Goal: Information Seeking & Learning: Learn about a topic

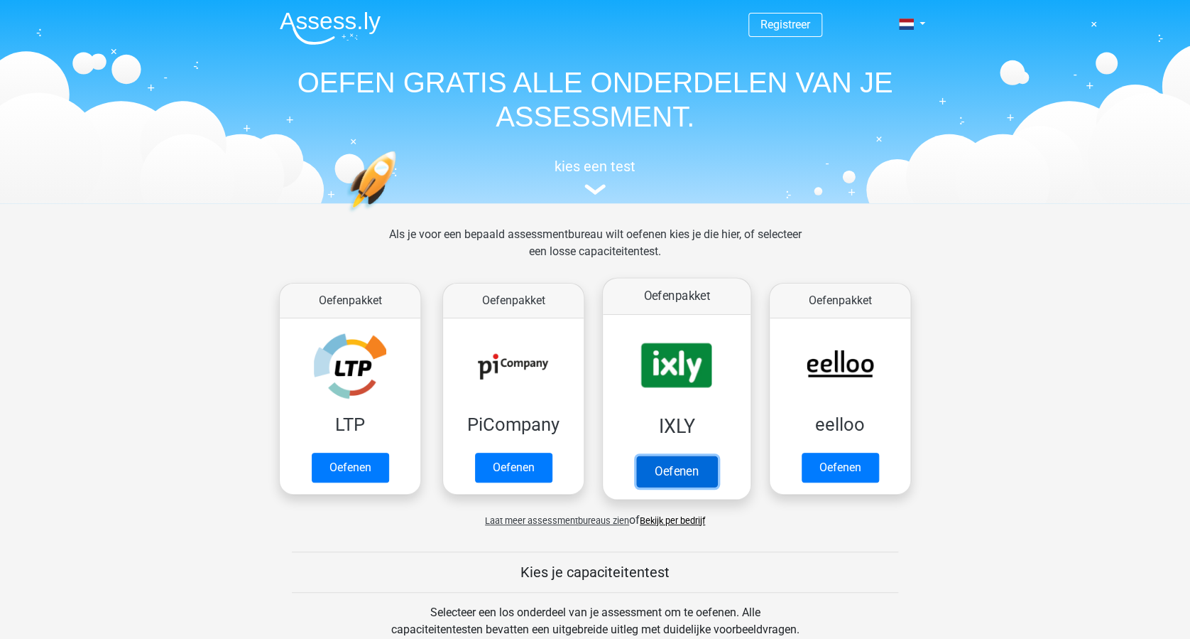
click at [666, 471] on link "Oefenen" at bounding box center [676, 470] width 81 height 31
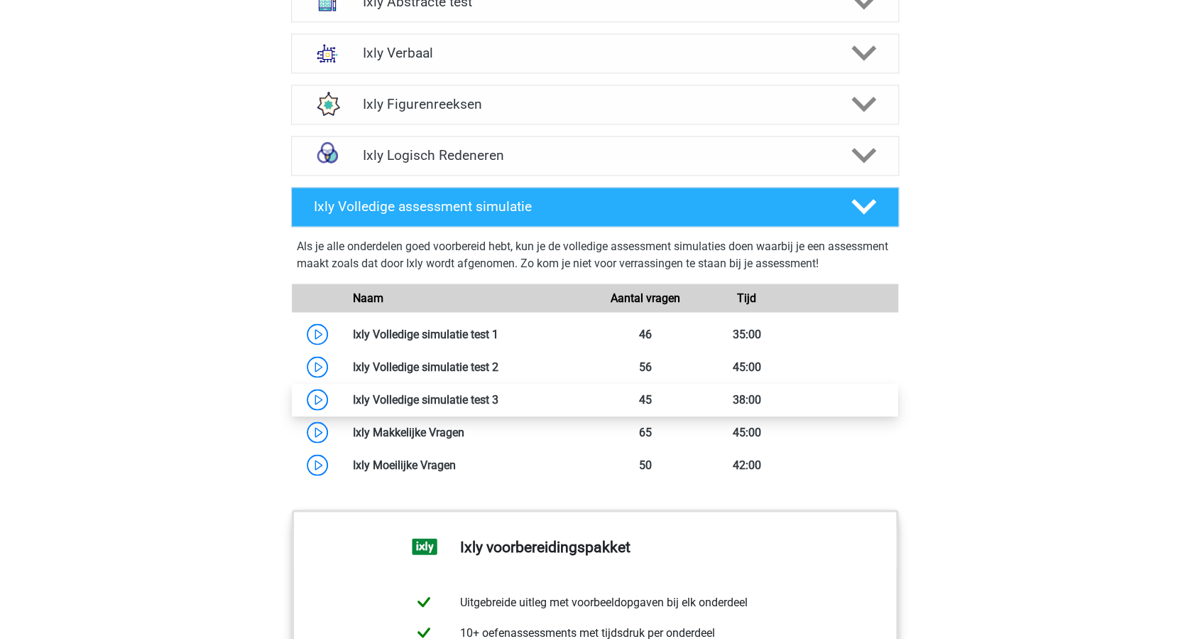
scroll to position [1041, 0]
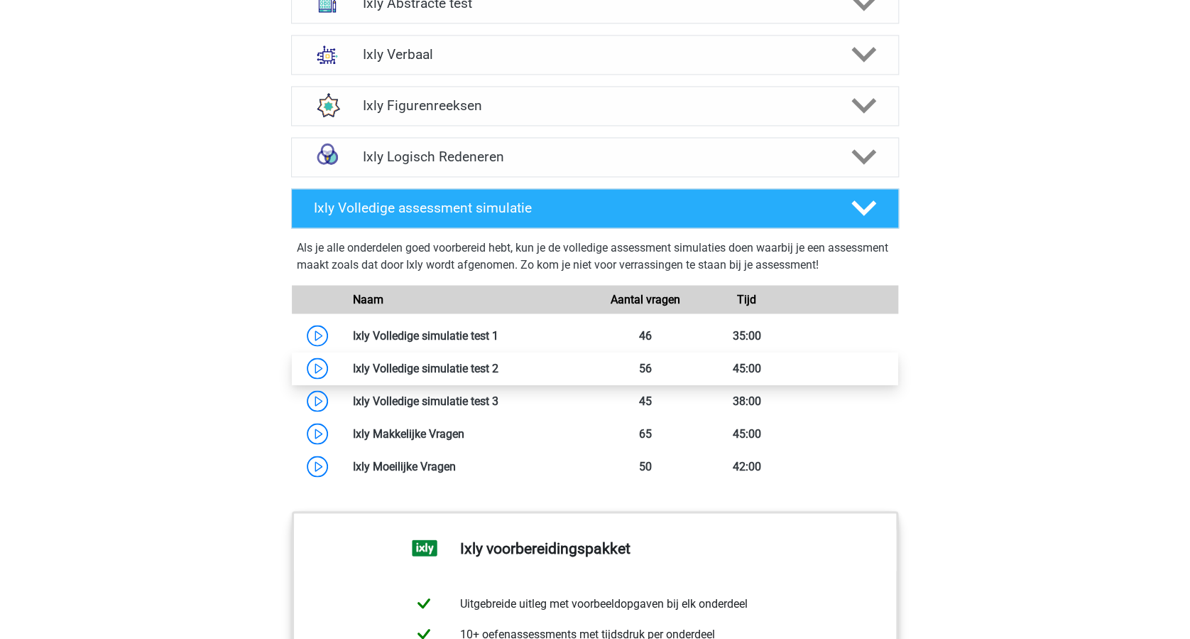
click at [499, 368] on link at bounding box center [499, 367] width 0 height 13
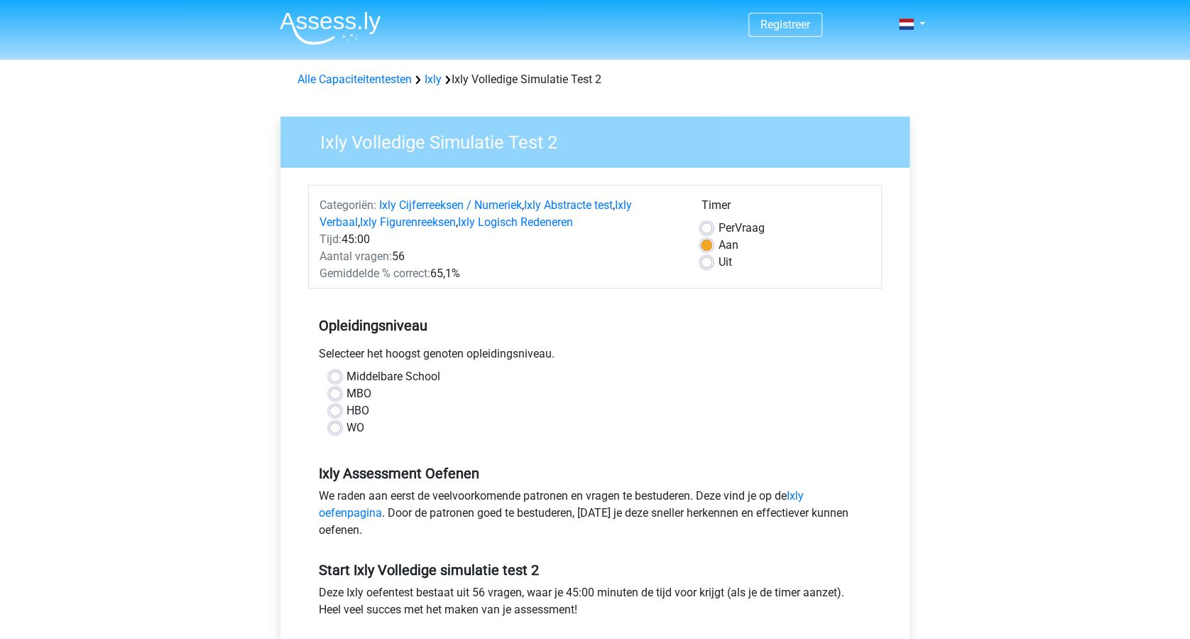
click at [718, 261] on label "Uit" at bounding box center [724, 262] width 13 height 17
click at [707, 261] on input "Uit" at bounding box center [706, 261] width 11 height 14
radio input "true"
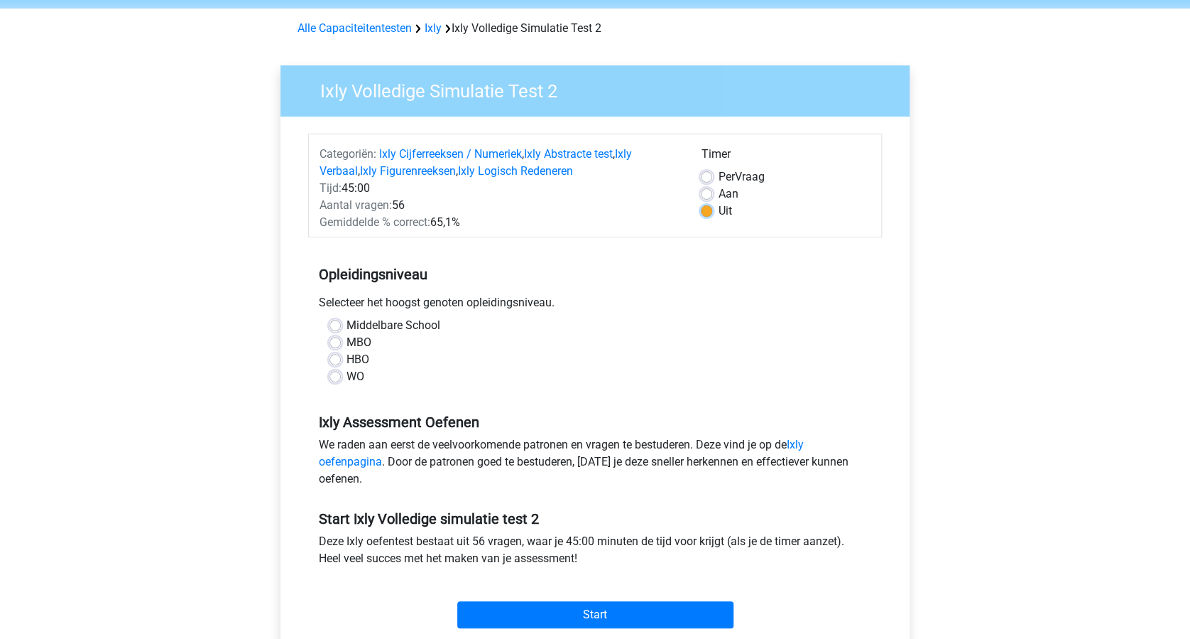
scroll to position [94, 0]
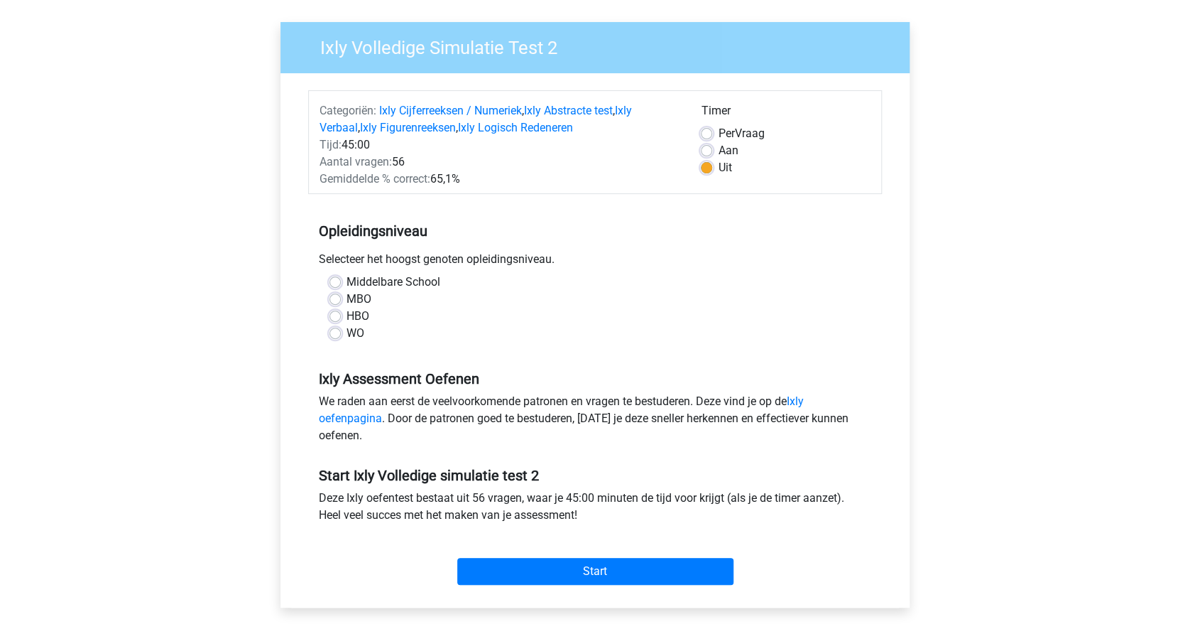
click at [347, 332] on label "WO" at bounding box center [356, 333] width 18 height 17
click at [336, 332] on input "WO" at bounding box center [335, 332] width 11 height 14
radio input "true"
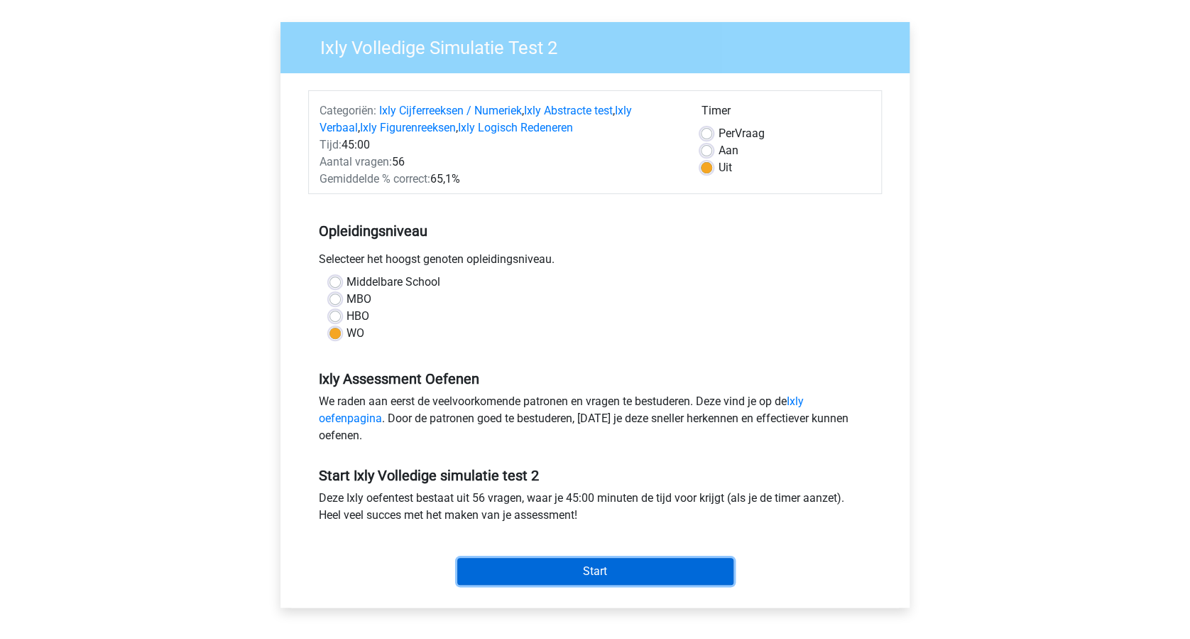
click at [546, 563] on input "Start" at bounding box center [595, 571] width 276 height 27
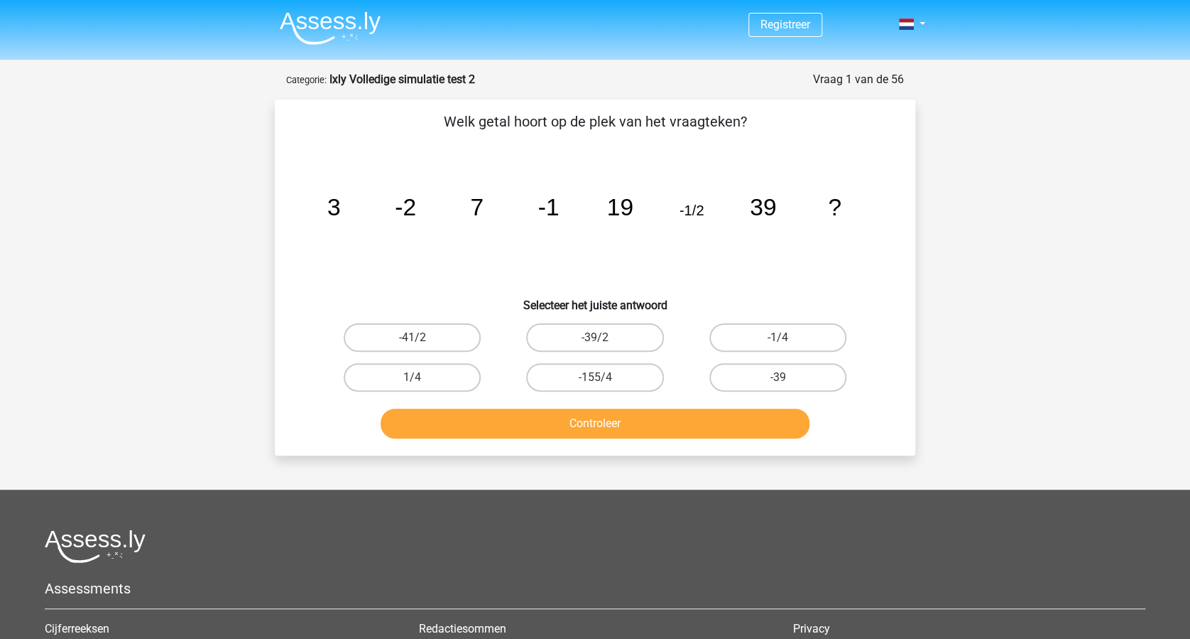
click at [782, 337] on input "-1/4" at bounding box center [782, 341] width 9 height 9
radio input "true"
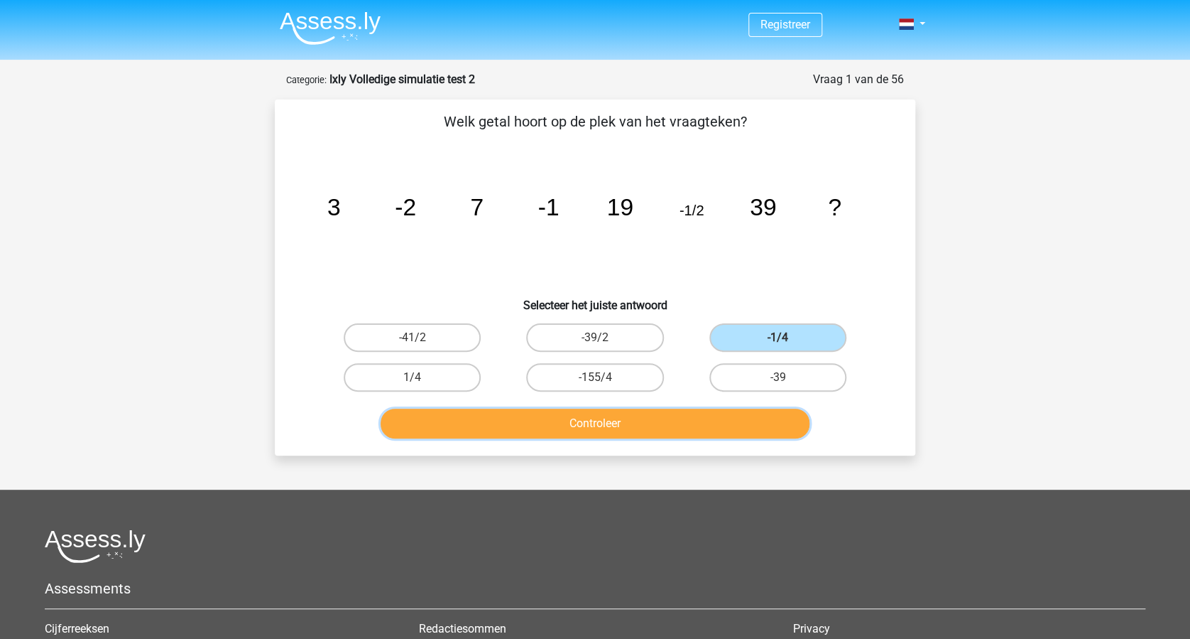
click at [587, 413] on button "Controleer" at bounding box center [596, 423] width 430 height 30
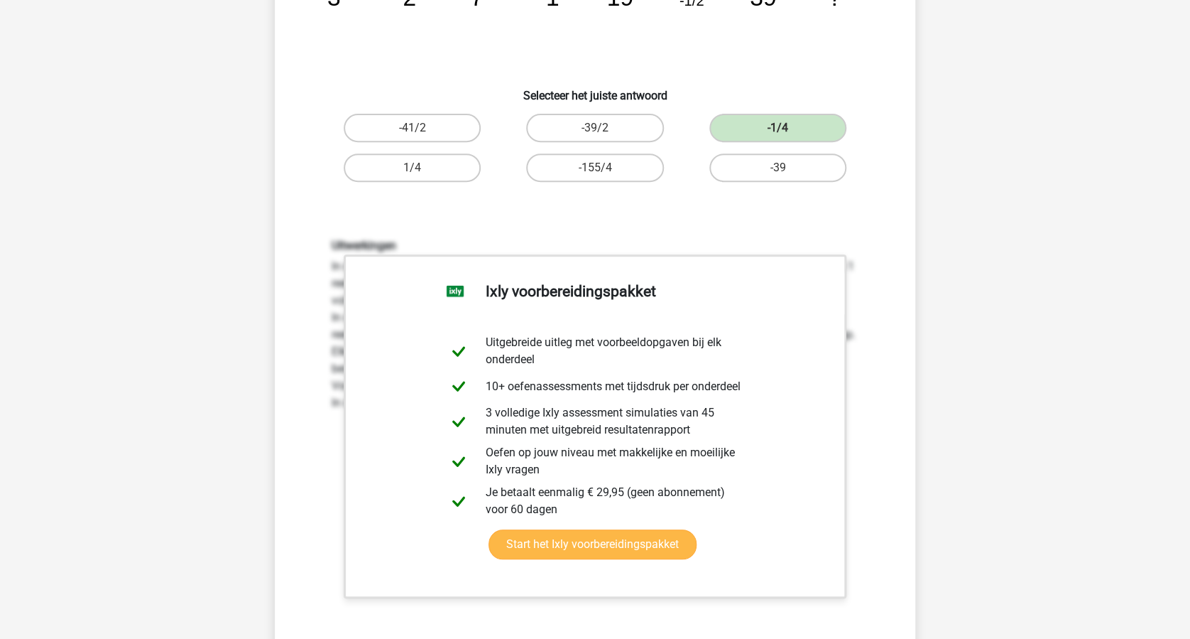
scroll to position [379, 0]
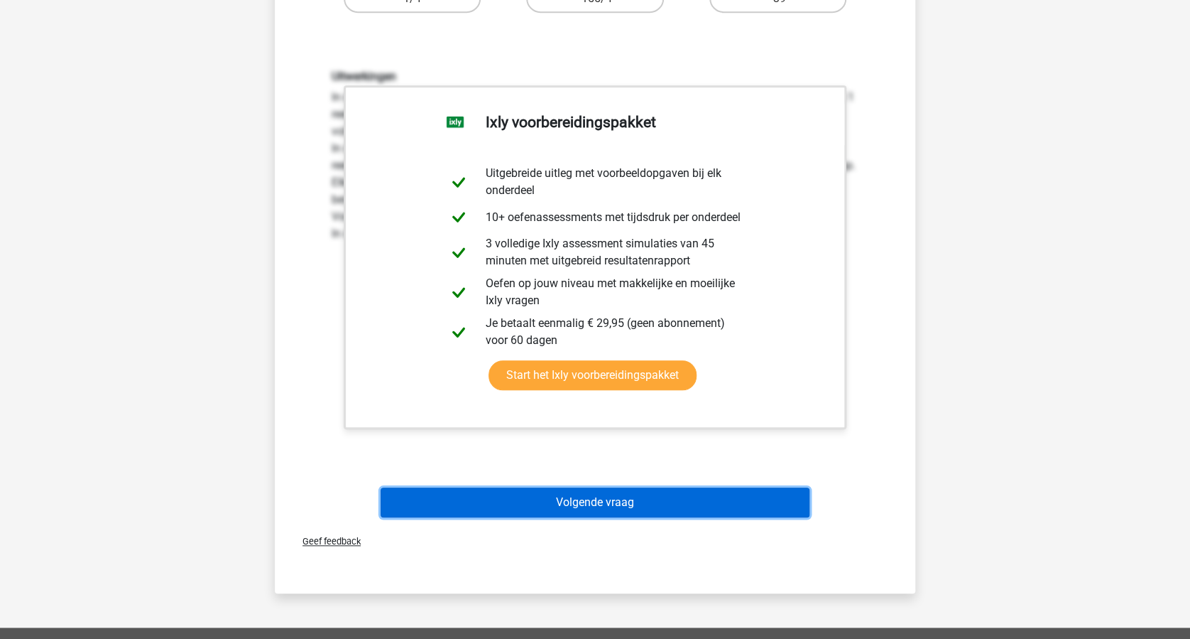
click at [665, 494] on button "Volgende vraag" at bounding box center [596, 502] width 430 height 30
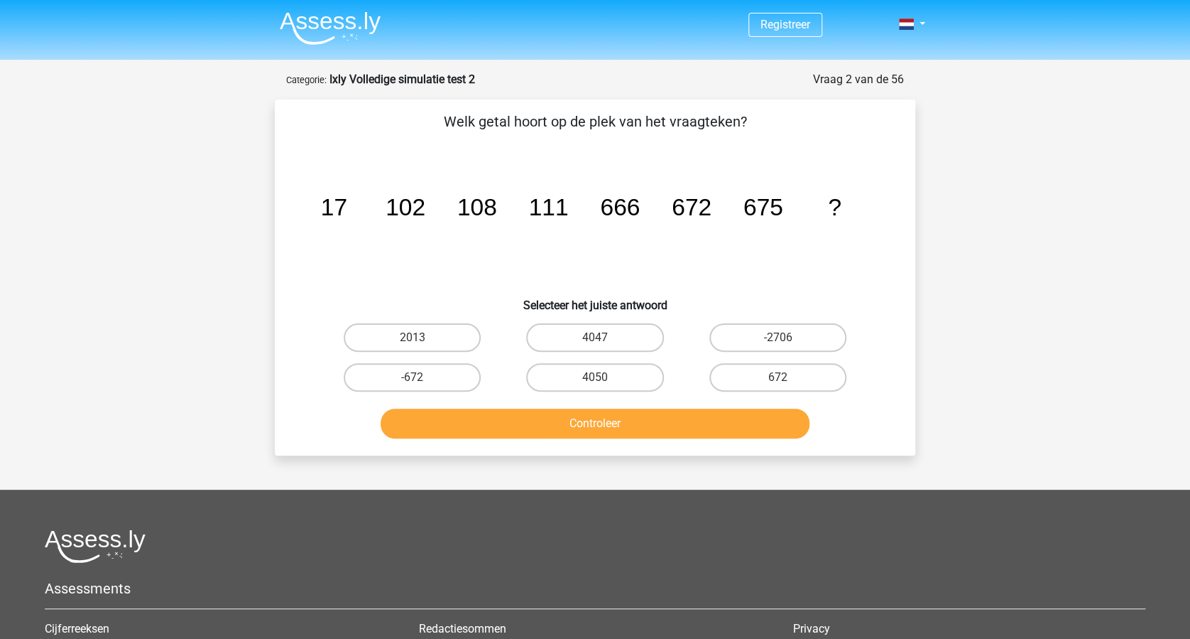
scroll to position [0, 0]
click at [573, 372] on label "4050" at bounding box center [594, 377] width 137 height 28
click at [595, 377] on input "4050" at bounding box center [599, 381] width 9 height 9
radio input "true"
click at [597, 417] on button "Controleer" at bounding box center [596, 423] width 430 height 30
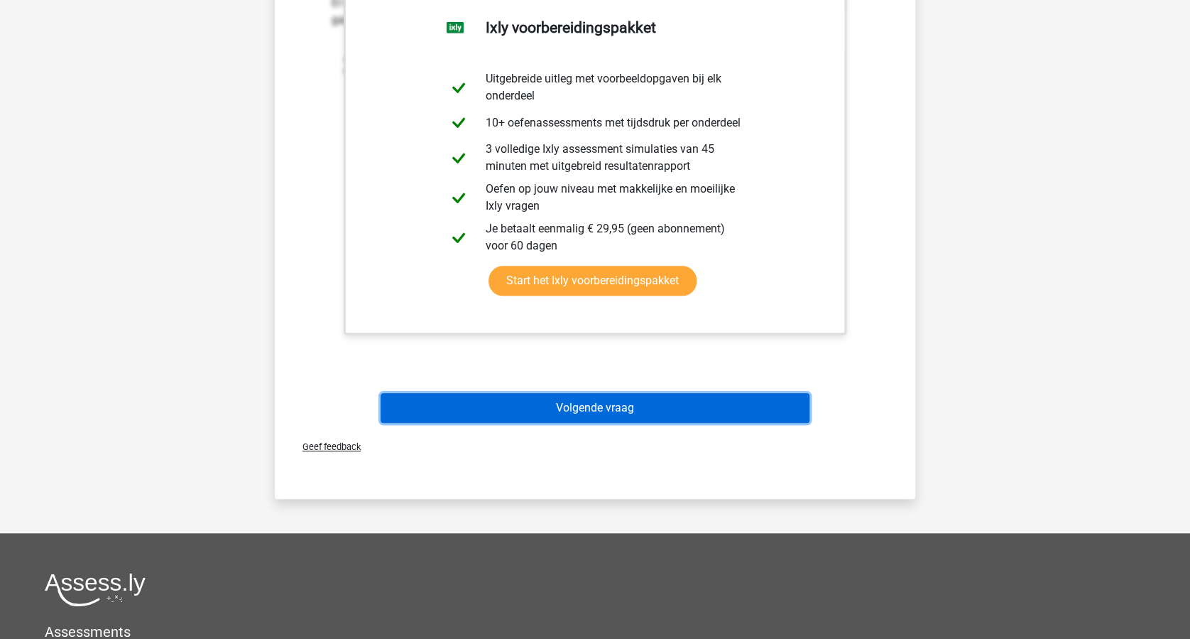
click at [591, 406] on button "Volgende vraag" at bounding box center [596, 408] width 430 height 30
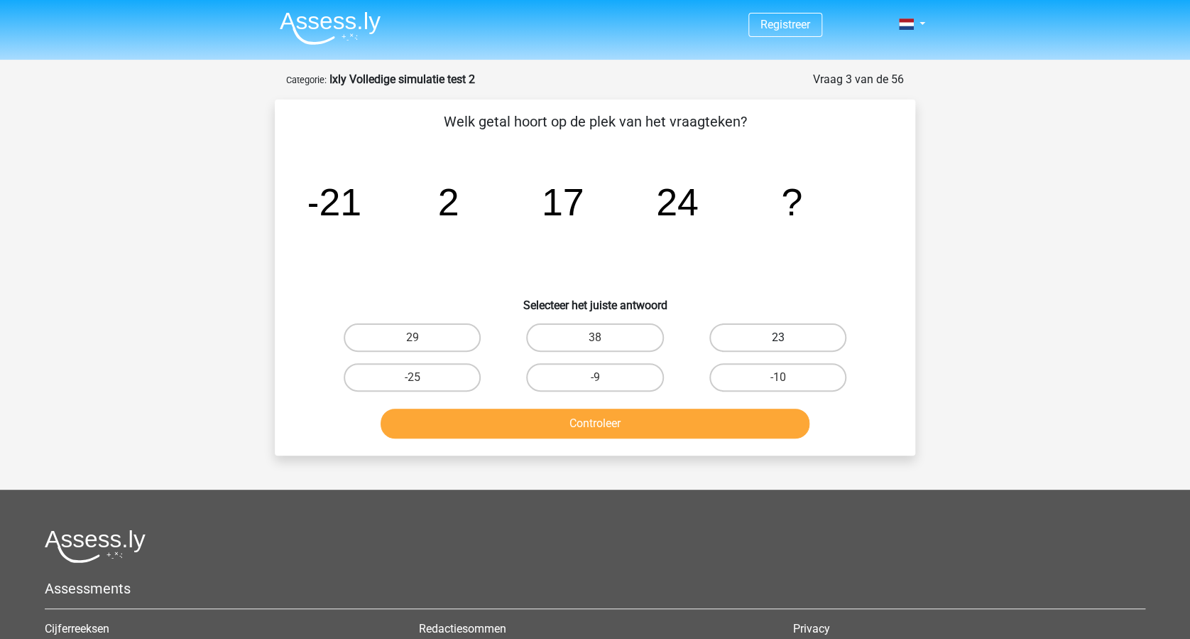
click at [805, 340] on label "23" at bounding box center [778, 337] width 137 height 28
click at [787, 340] on input "23" at bounding box center [782, 341] width 9 height 9
radio input "true"
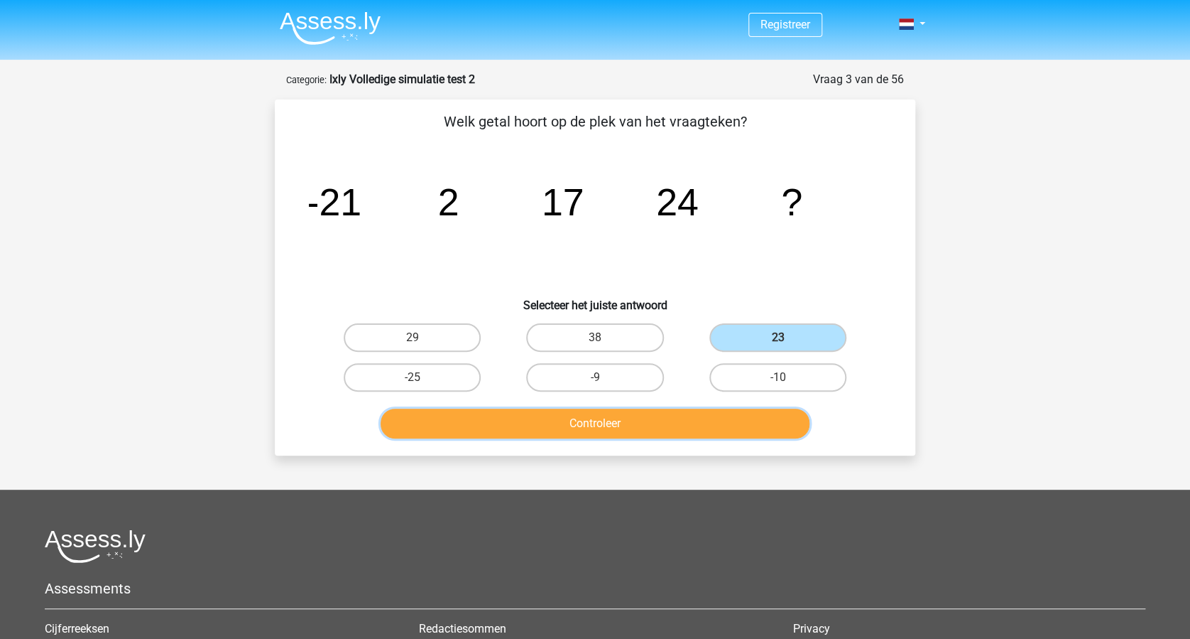
click at [635, 423] on button "Controleer" at bounding box center [596, 423] width 430 height 30
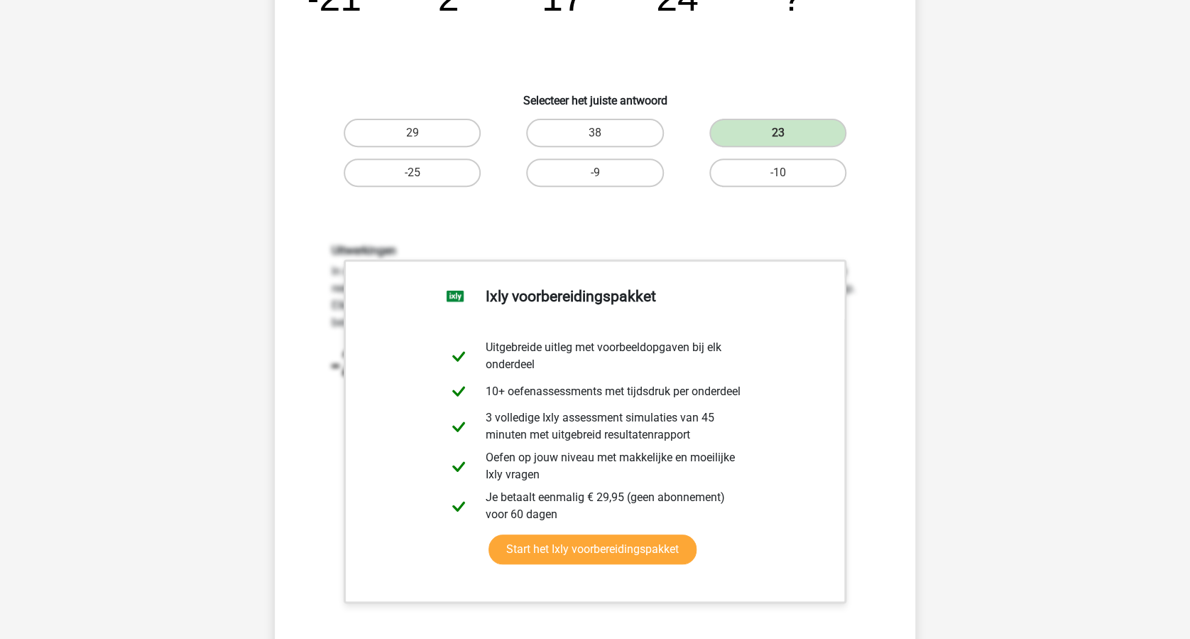
scroll to position [568, 0]
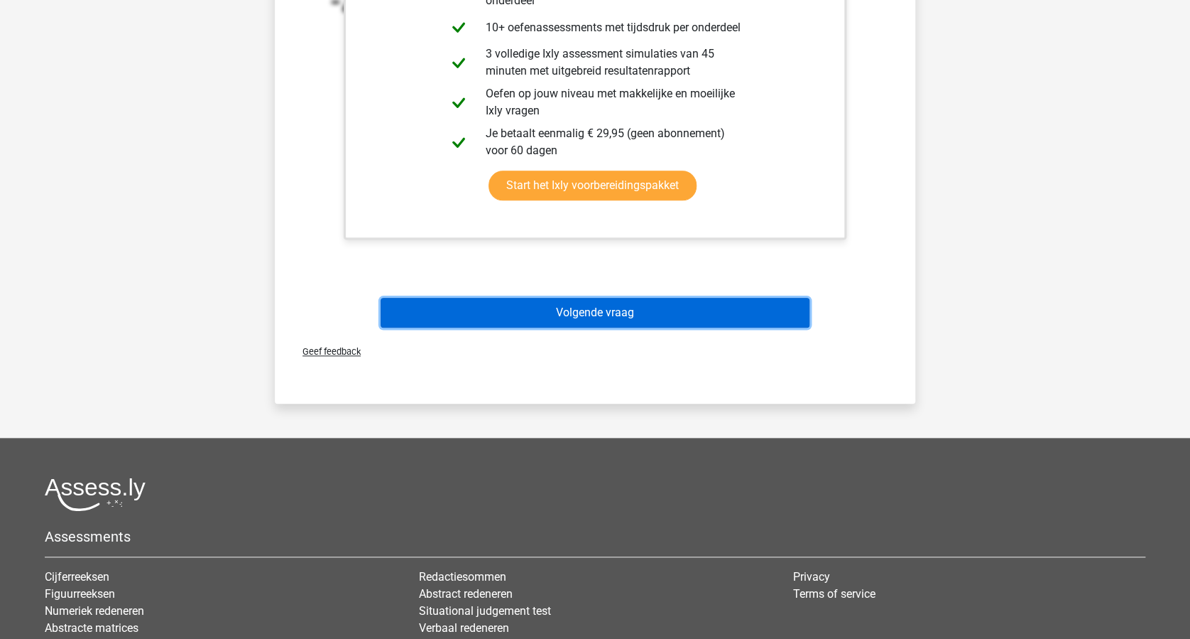
click at [627, 319] on button "Volgende vraag" at bounding box center [596, 313] width 430 height 30
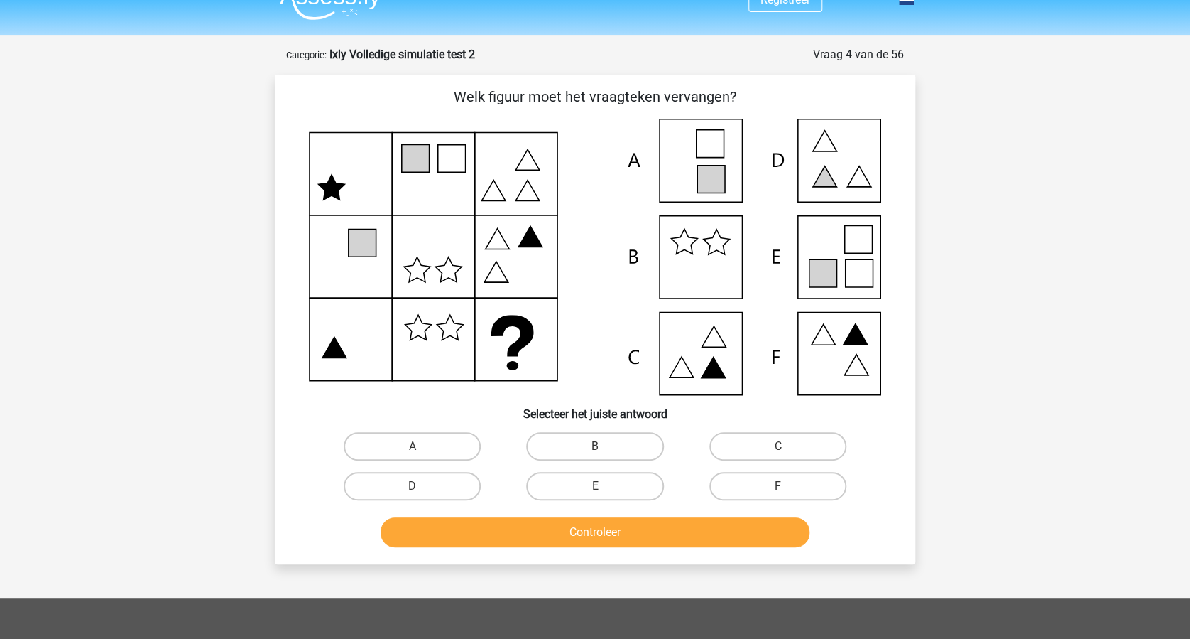
scroll to position [0, 0]
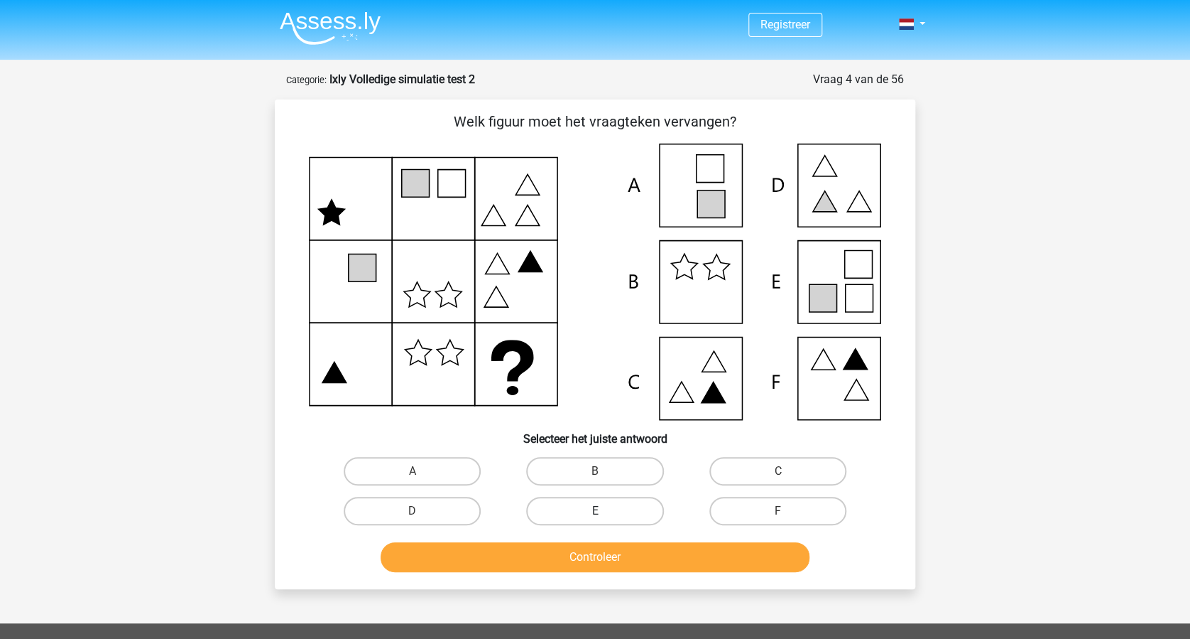
click at [580, 504] on label "E" at bounding box center [594, 511] width 137 height 28
click at [595, 511] on input "E" at bounding box center [599, 515] width 9 height 9
radio input "true"
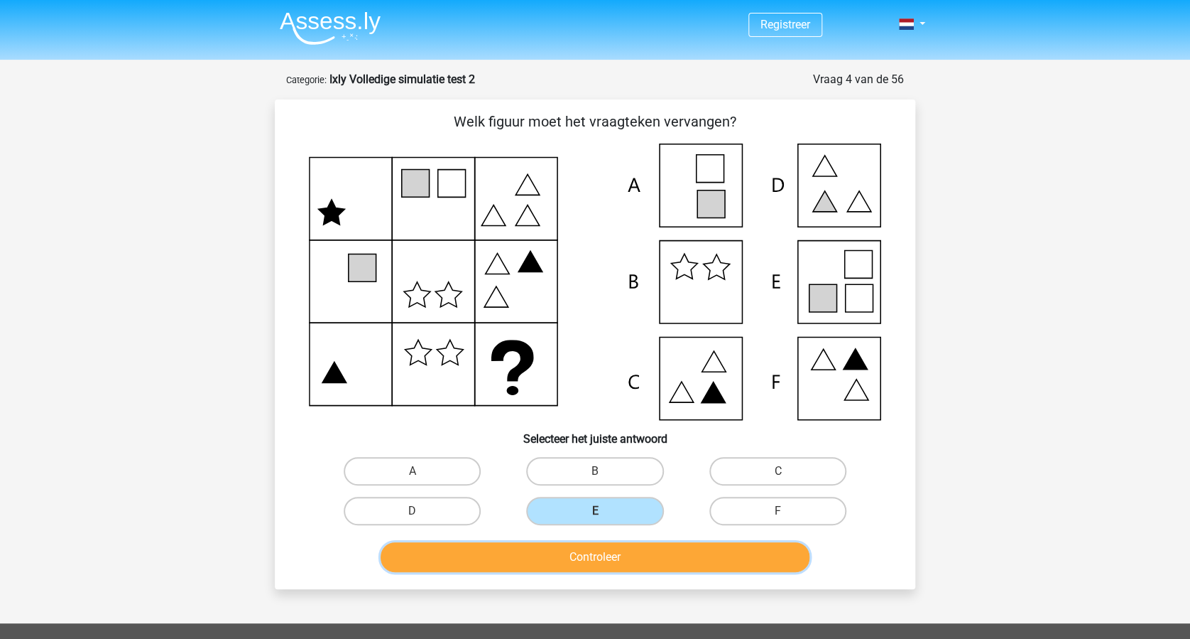
click at [643, 555] on button "Controleer" at bounding box center [596, 557] width 430 height 30
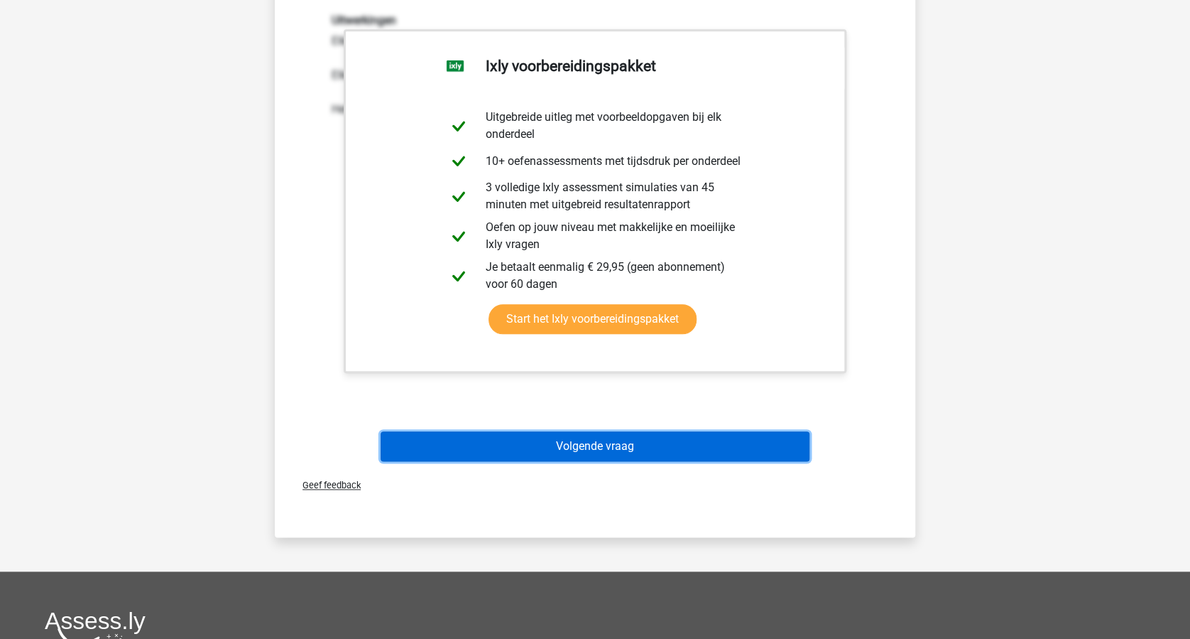
click at [617, 455] on button "Volgende vraag" at bounding box center [596, 446] width 430 height 30
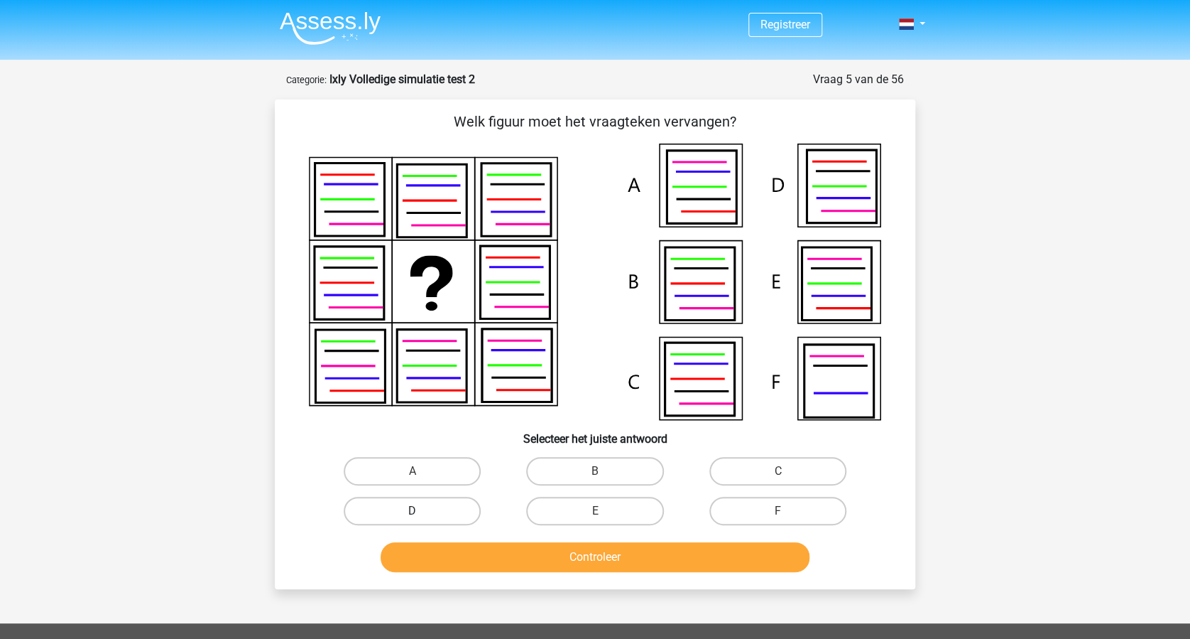
click at [425, 506] on label "D" at bounding box center [412, 511] width 137 height 28
click at [422, 511] on input "D" at bounding box center [417, 515] width 9 height 9
radio input "true"
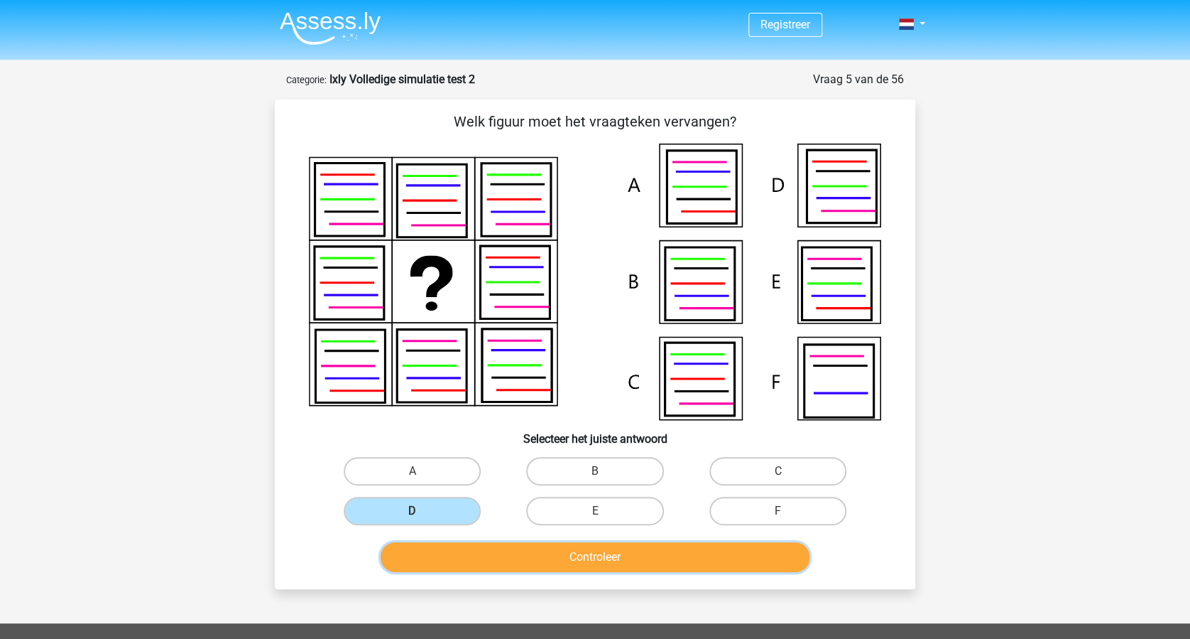
click at [572, 550] on button "Controleer" at bounding box center [596, 557] width 430 height 30
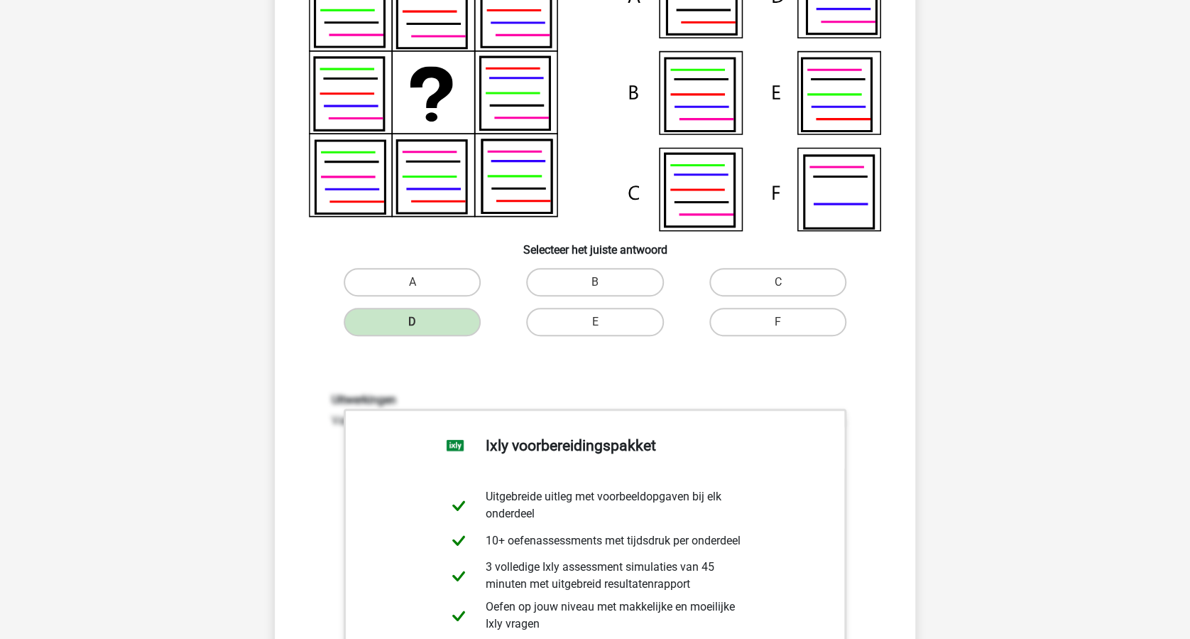
scroll to position [473, 0]
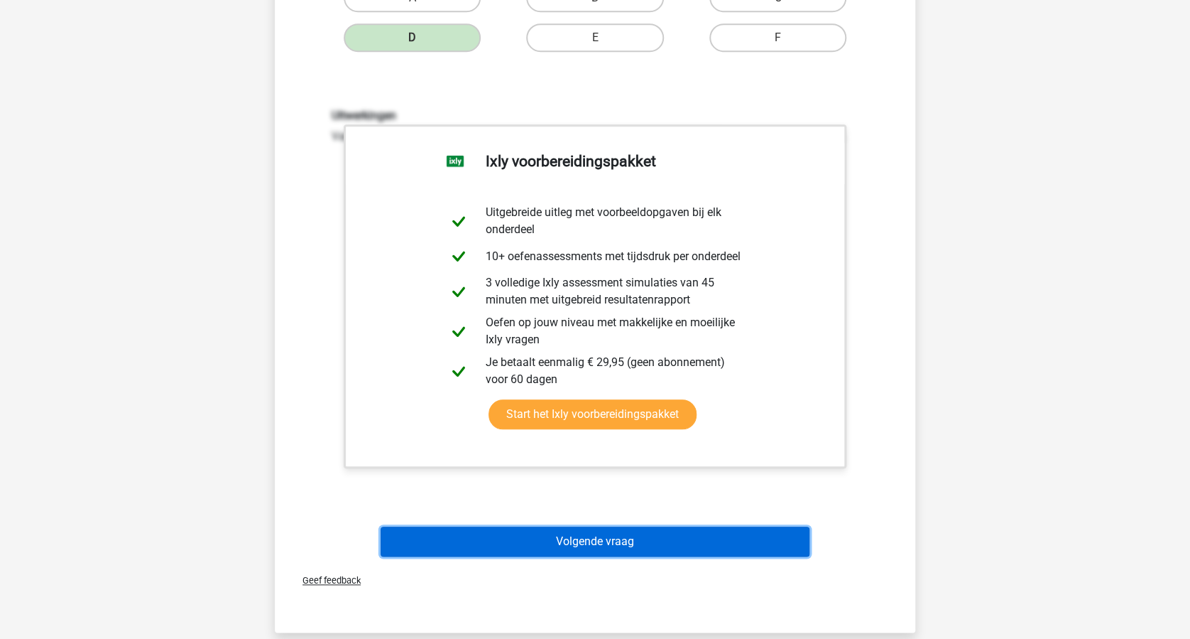
click at [694, 523] on div "Volgende vraag" at bounding box center [595, 538] width 595 height 47
click at [675, 543] on button "Volgende vraag" at bounding box center [596, 541] width 430 height 30
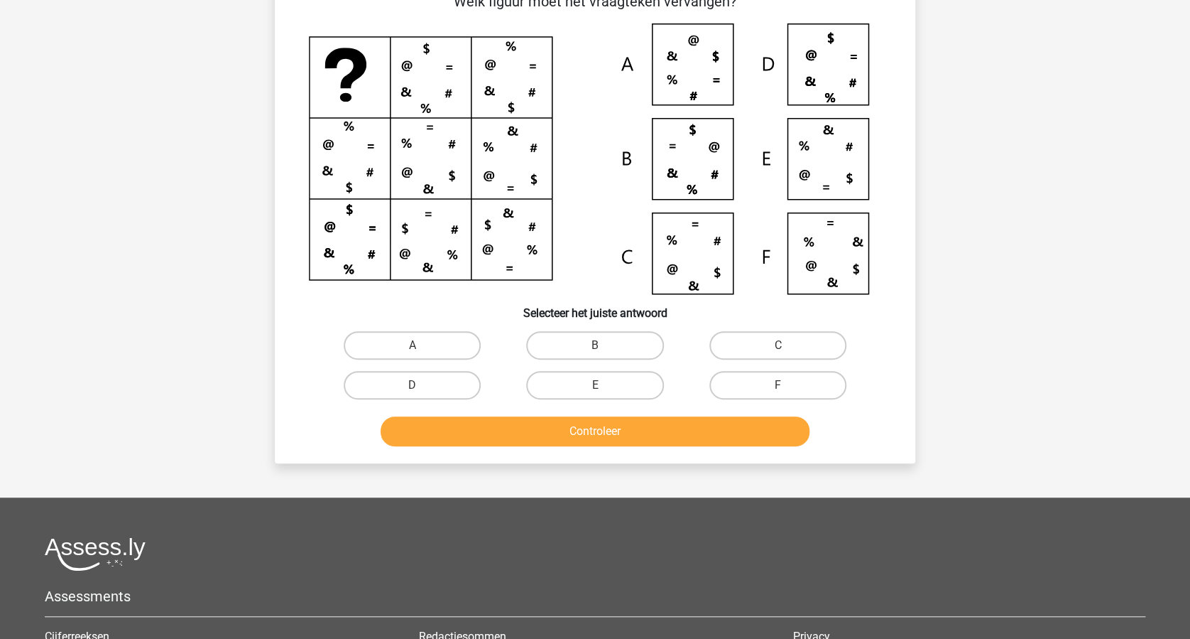
scroll to position [71, 0]
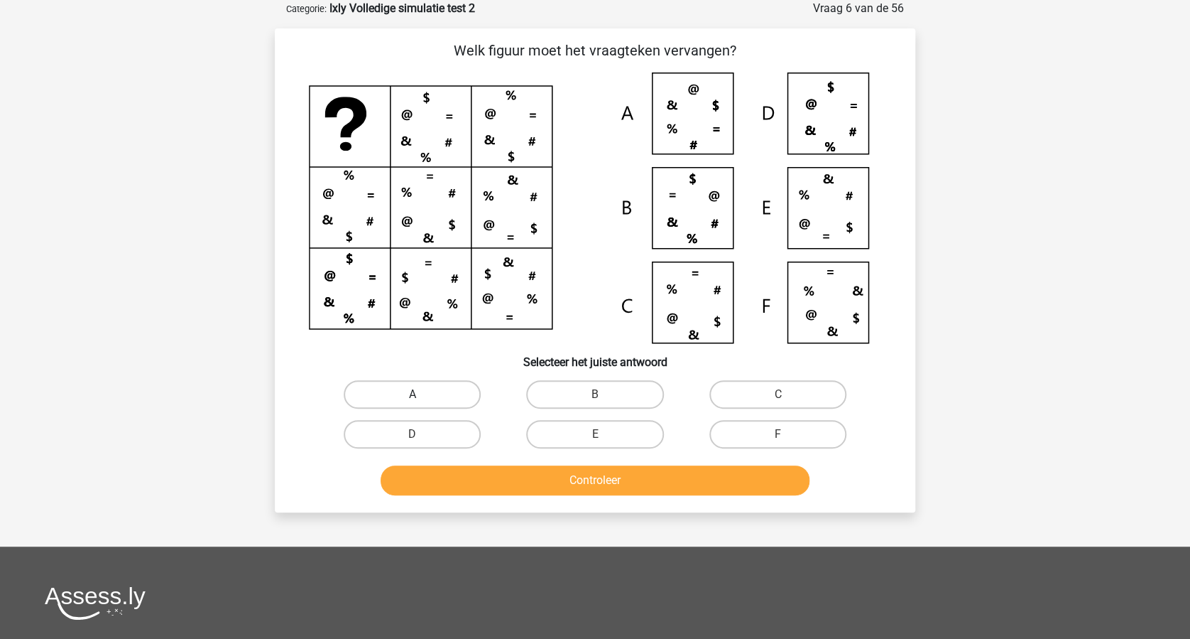
click at [425, 385] on label "A" at bounding box center [412, 394] width 137 height 28
click at [422, 394] on input "A" at bounding box center [417, 398] width 9 height 9
radio input "true"
click at [554, 472] on button "Controleer" at bounding box center [596, 480] width 430 height 30
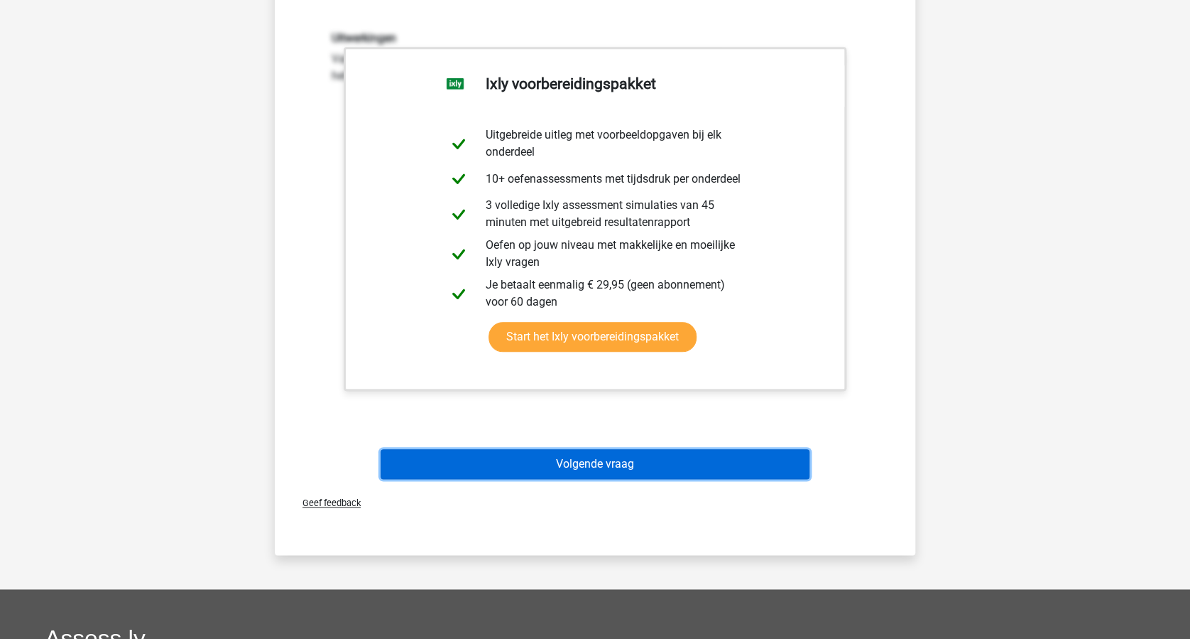
click at [663, 463] on button "Volgende vraag" at bounding box center [596, 464] width 430 height 30
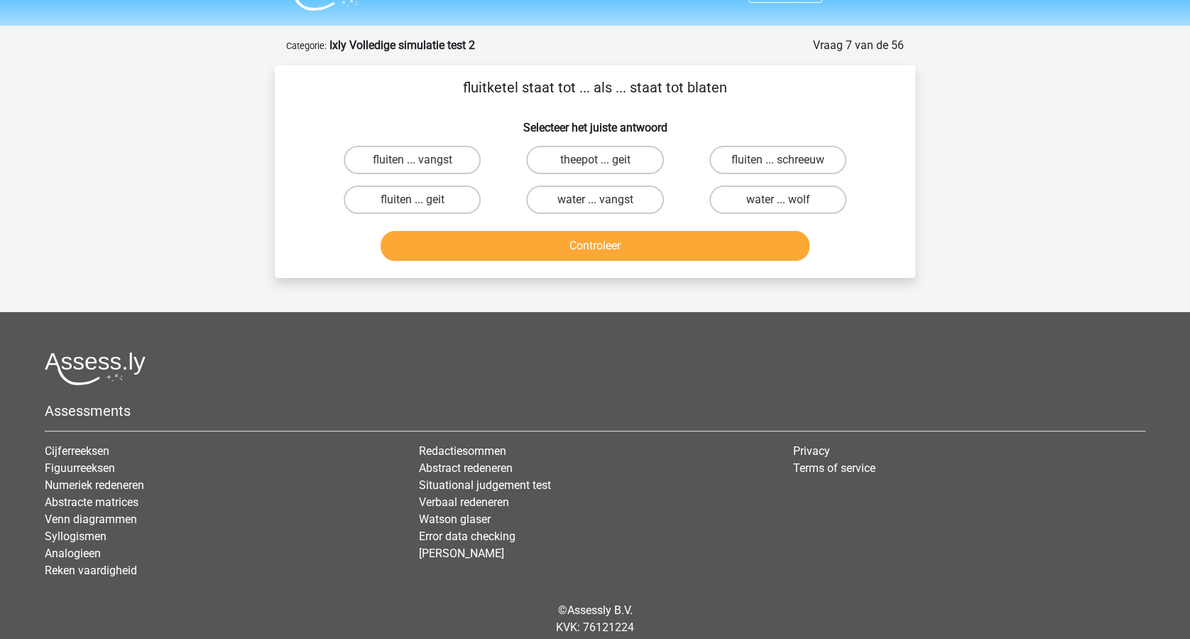
scroll to position [0, 0]
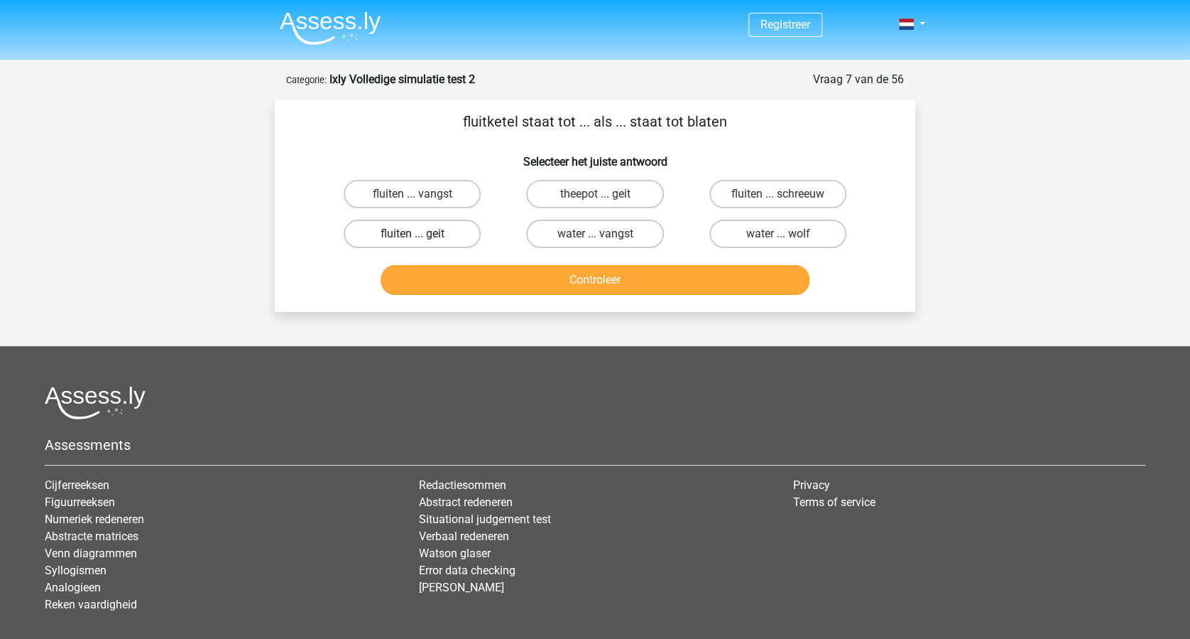
click at [429, 227] on label "fluiten ... geit" at bounding box center [412, 233] width 137 height 28
click at [422, 234] on input "fluiten ... geit" at bounding box center [417, 238] width 9 height 9
radio input "true"
click at [649, 278] on button "Controleer" at bounding box center [596, 280] width 430 height 30
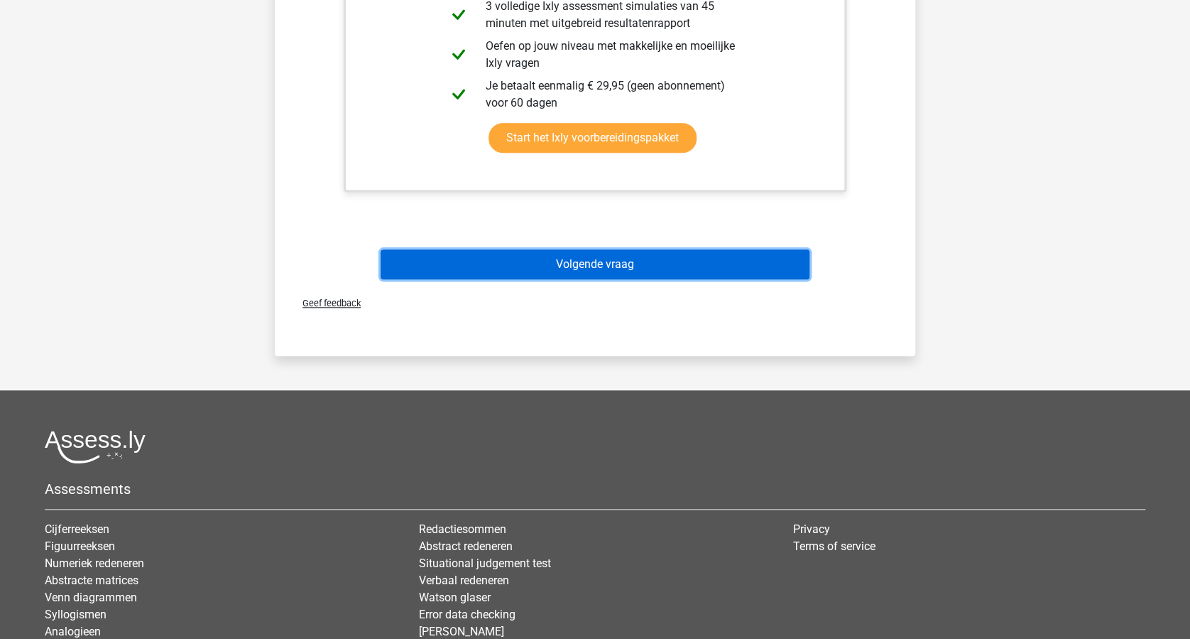
click at [651, 271] on button "Volgende vraag" at bounding box center [596, 264] width 430 height 30
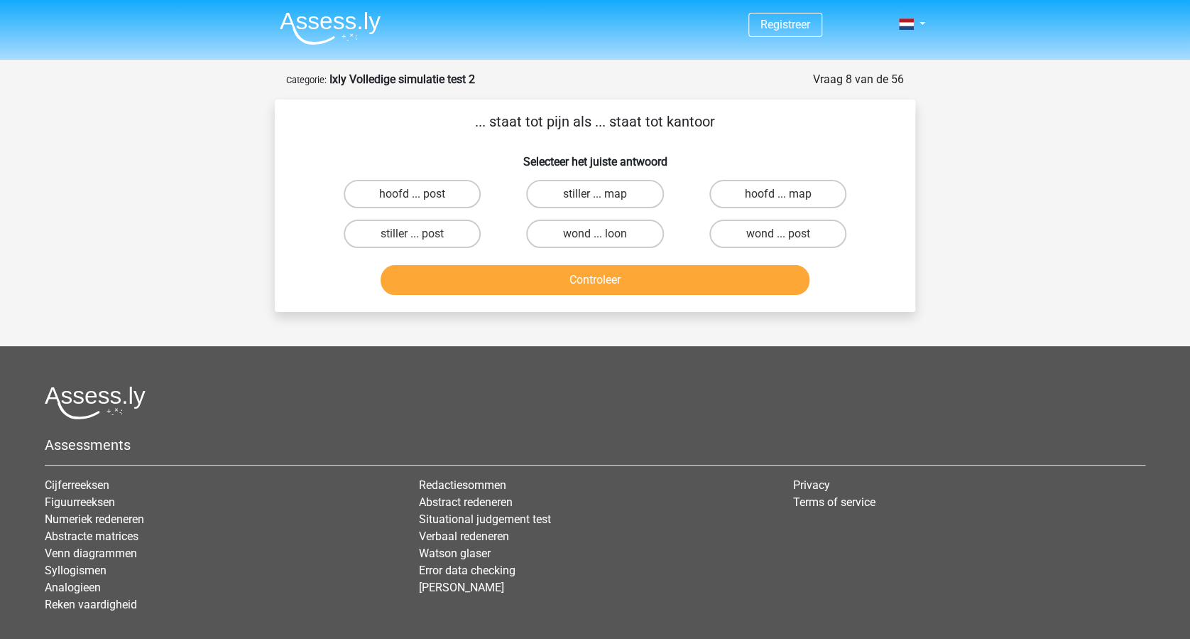
click at [415, 200] on input "hoofd ... post" at bounding box center [417, 198] width 9 height 9
radio input "true"
click at [612, 282] on button "Controleer" at bounding box center [596, 280] width 430 height 30
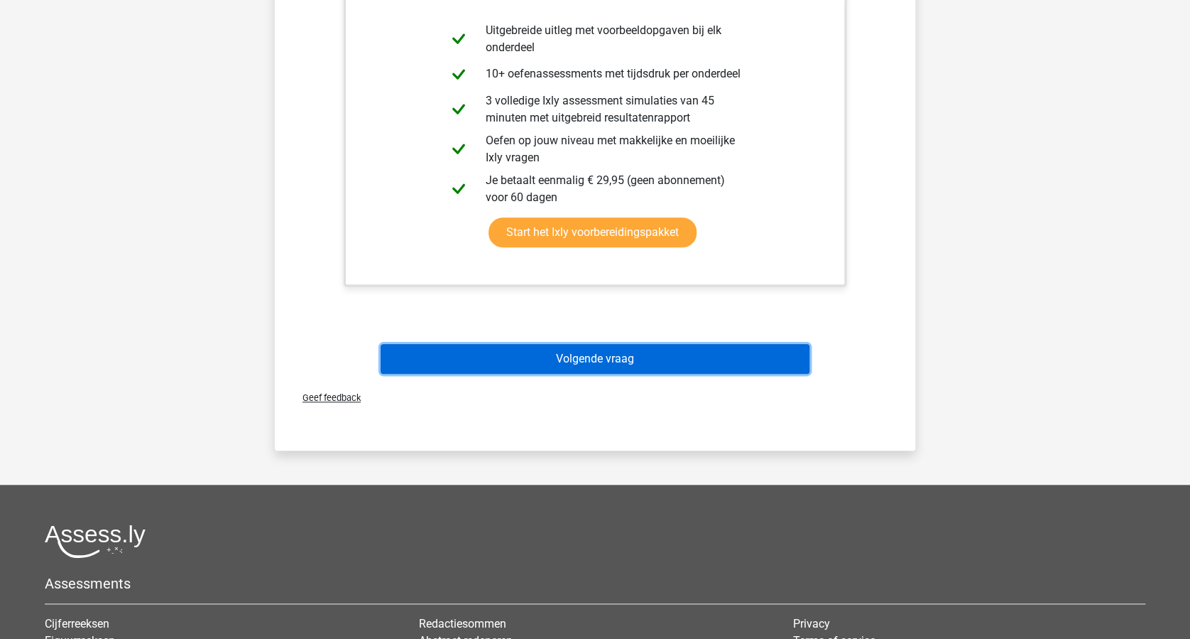
click at [656, 352] on button "Volgende vraag" at bounding box center [596, 359] width 430 height 30
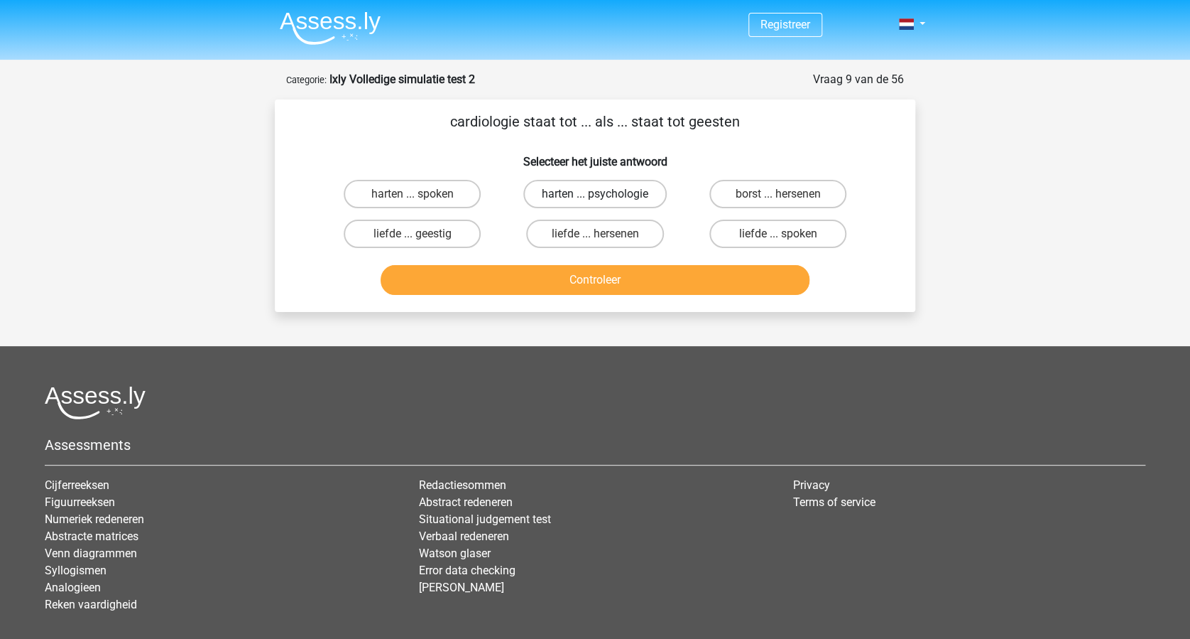
click at [607, 192] on label "harten ... psychologie" at bounding box center [594, 194] width 143 height 28
click at [604, 194] on input "harten ... psychologie" at bounding box center [599, 198] width 9 height 9
radio input "true"
click at [632, 279] on button "Controleer" at bounding box center [596, 280] width 430 height 30
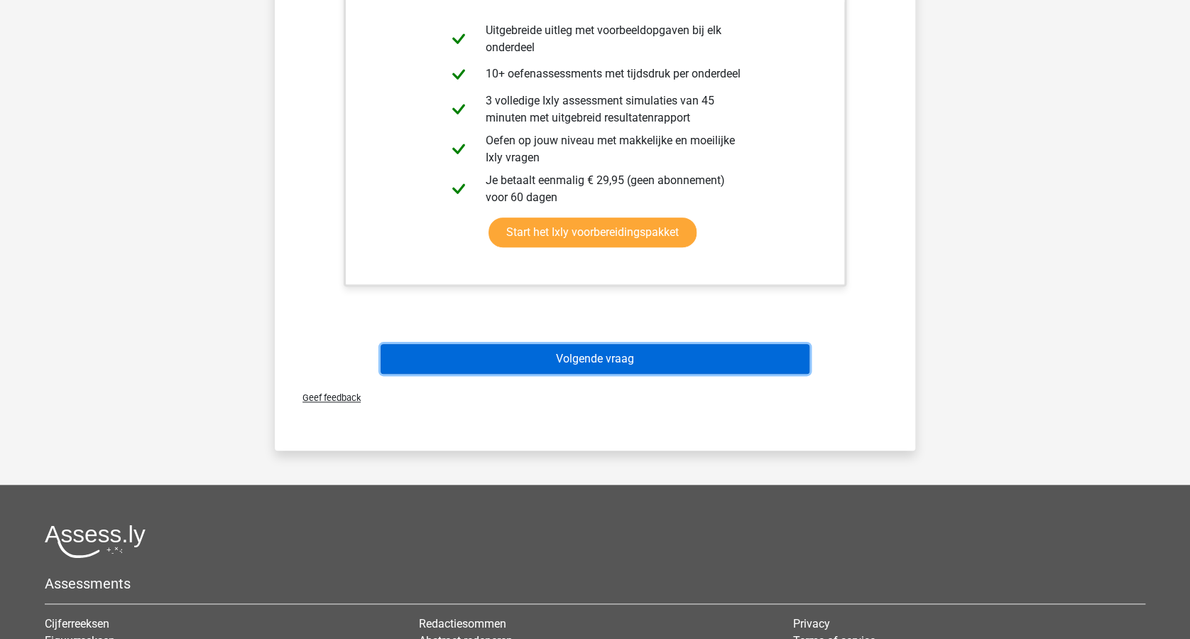
click at [666, 352] on button "Volgende vraag" at bounding box center [596, 359] width 430 height 30
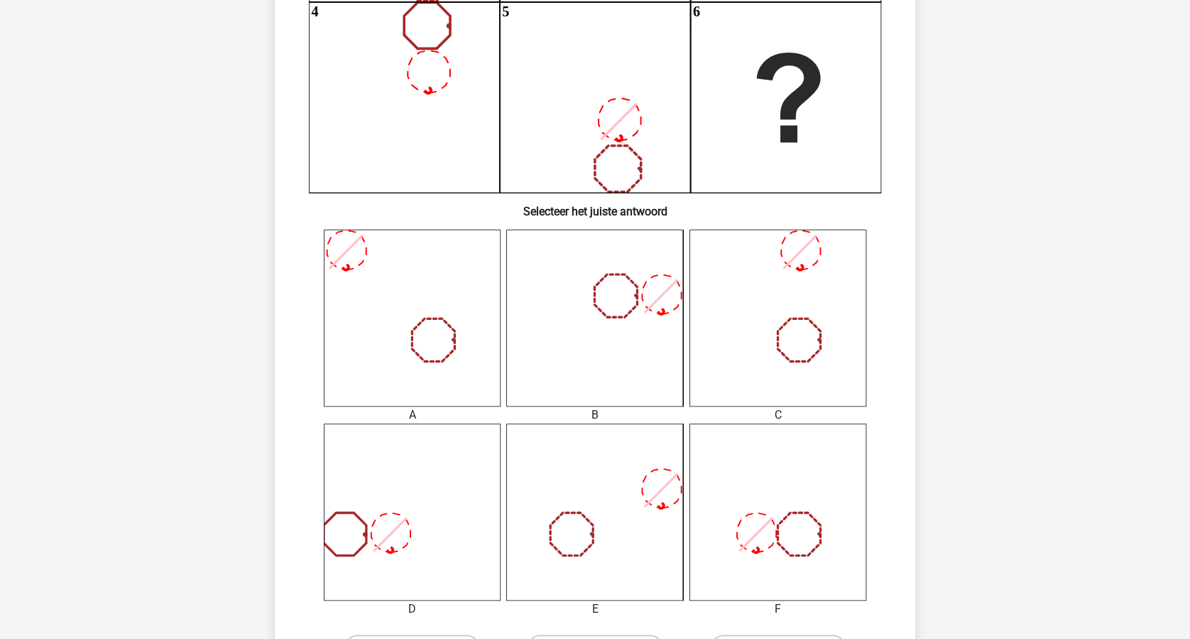
scroll to position [473, 0]
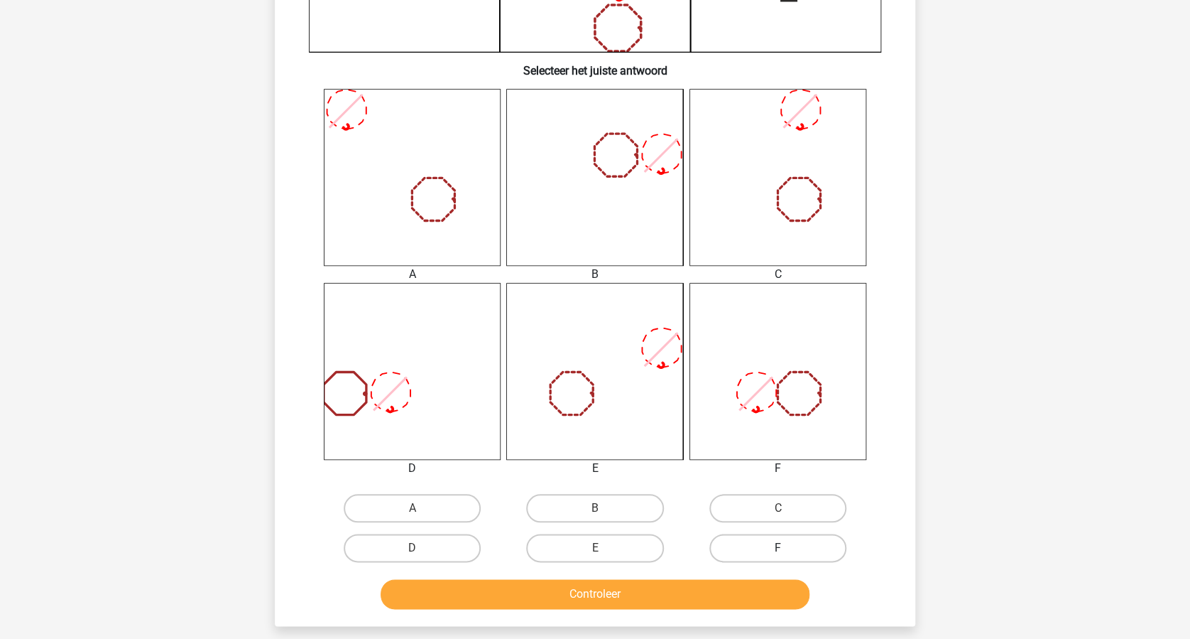
click at [776, 543] on label "F" at bounding box center [778, 547] width 137 height 28
click at [778, 548] on input "F" at bounding box center [782, 552] width 9 height 9
radio input "true"
click at [725, 582] on button "Controleer" at bounding box center [596, 594] width 430 height 30
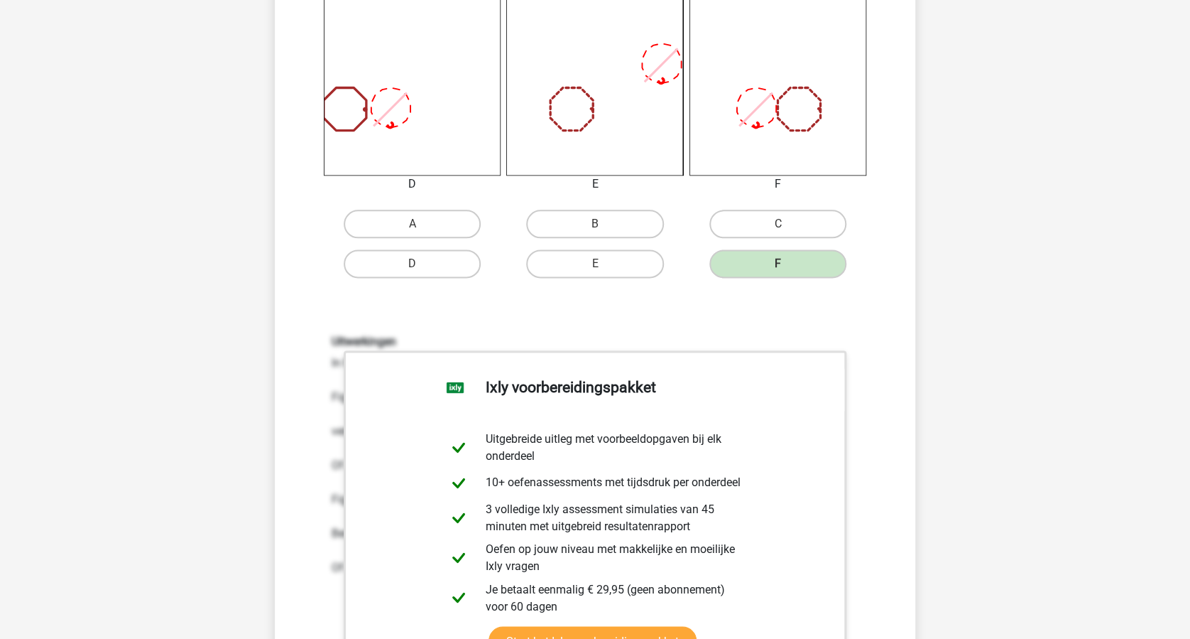
scroll to position [1041, 0]
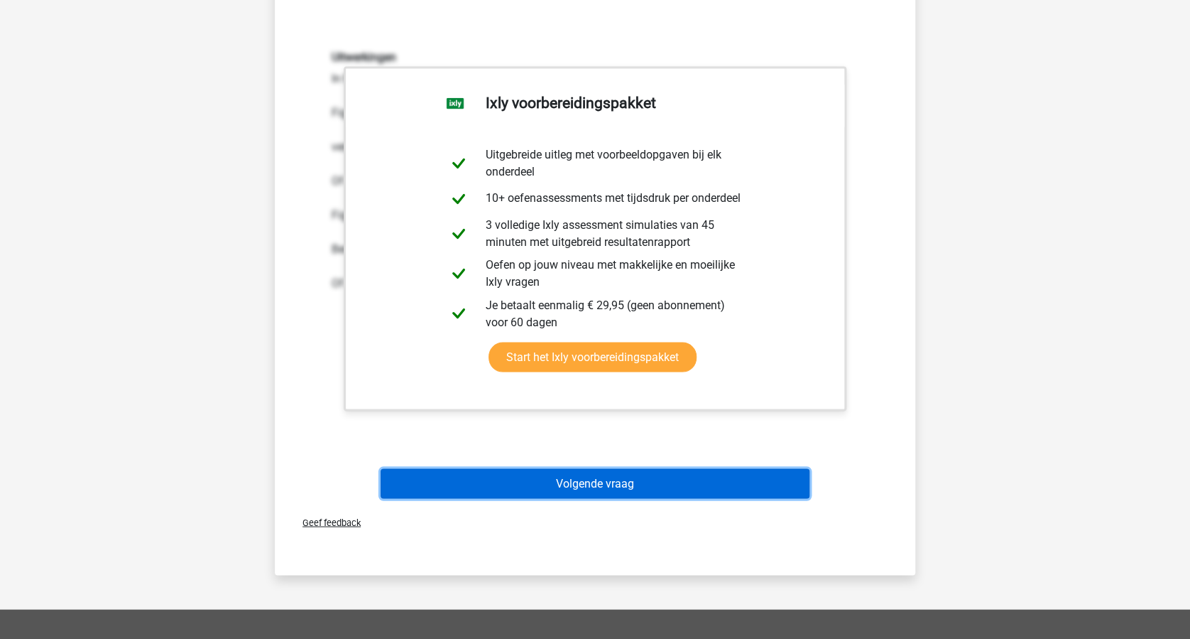
click at [721, 492] on button "Volgende vraag" at bounding box center [596, 483] width 430 height 30
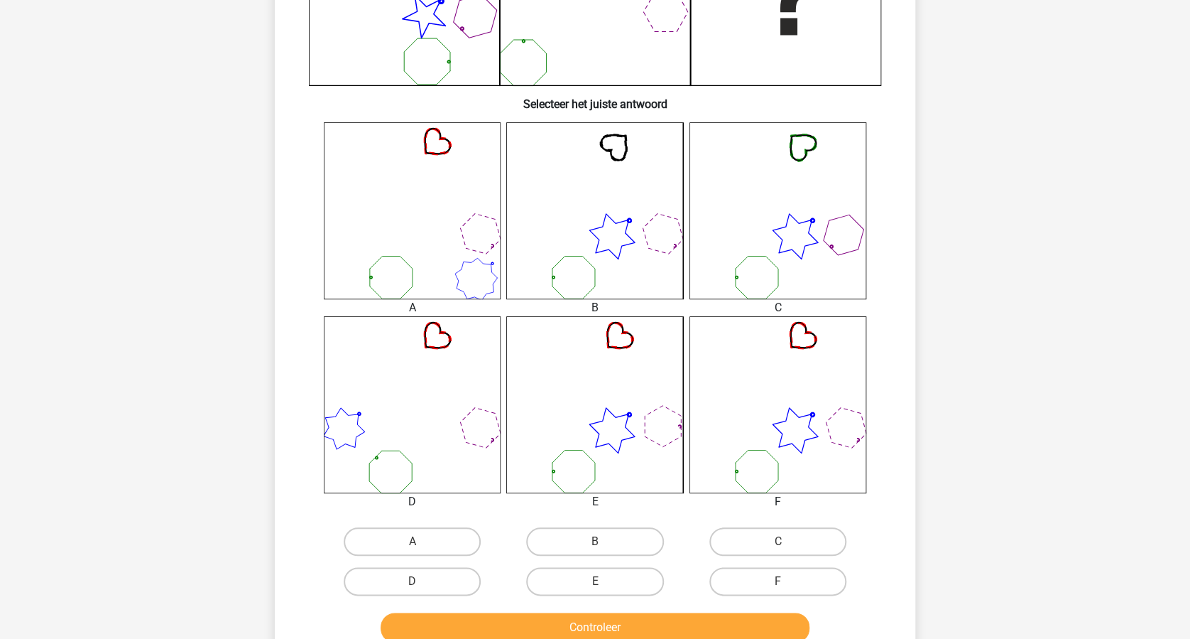
scroll to position [473, 0]
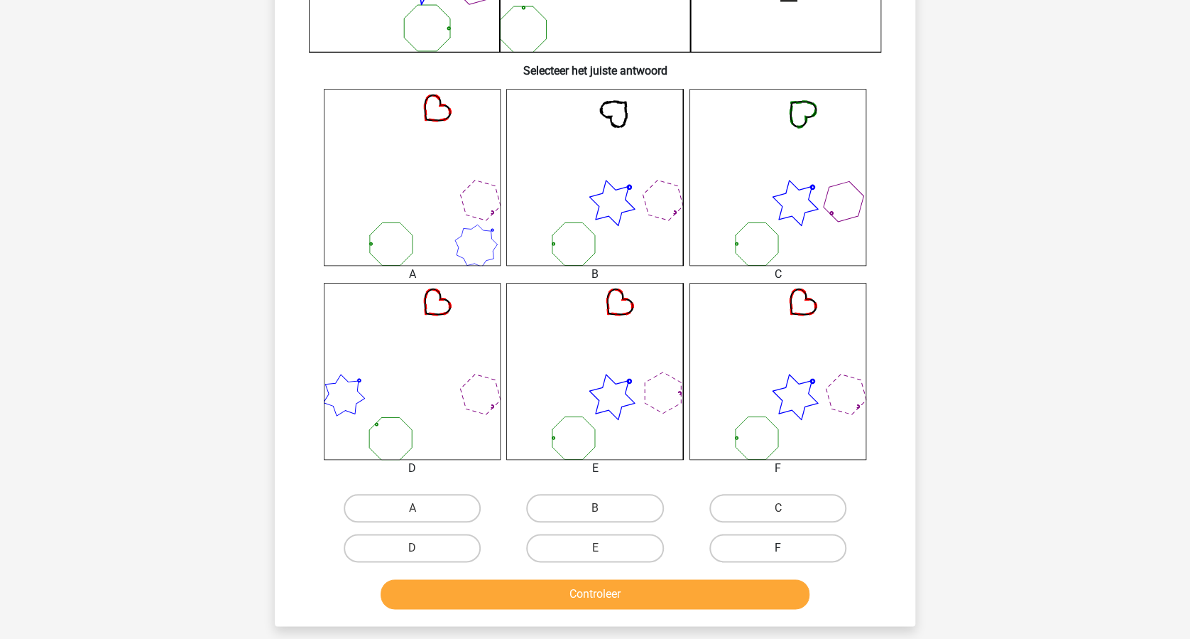
click at [796, 549] on label "F" at bounding box center [778, 547] width 137 height 28
click at [787, 549] on input "F" at bounding box center [782, 552] width 9 height 9
radio input "true"
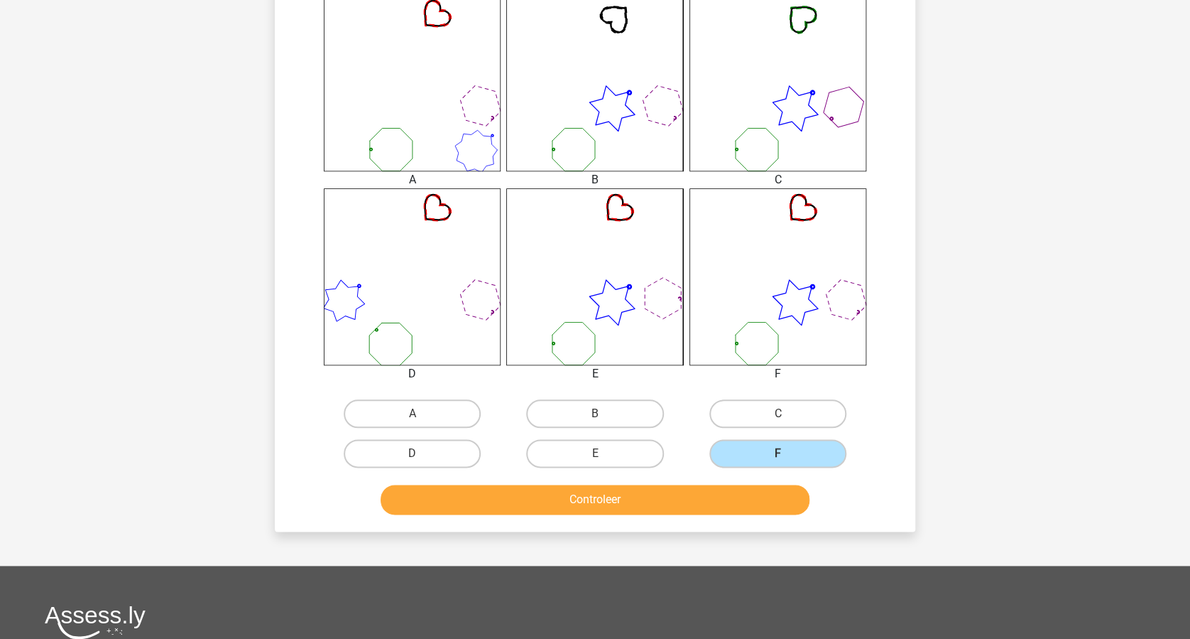
scroll to position [568, 0]
click at [707, 495] on button "Controleer" at bounding box center [596, 499] width 430 height 30
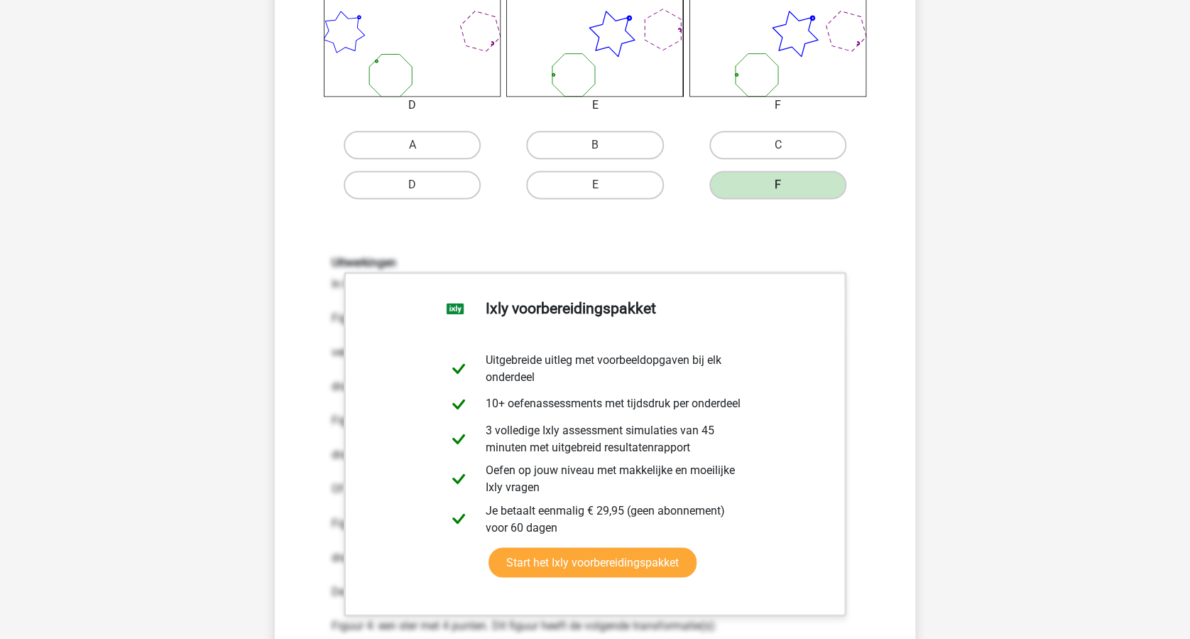
scroll to position [1041, 0]
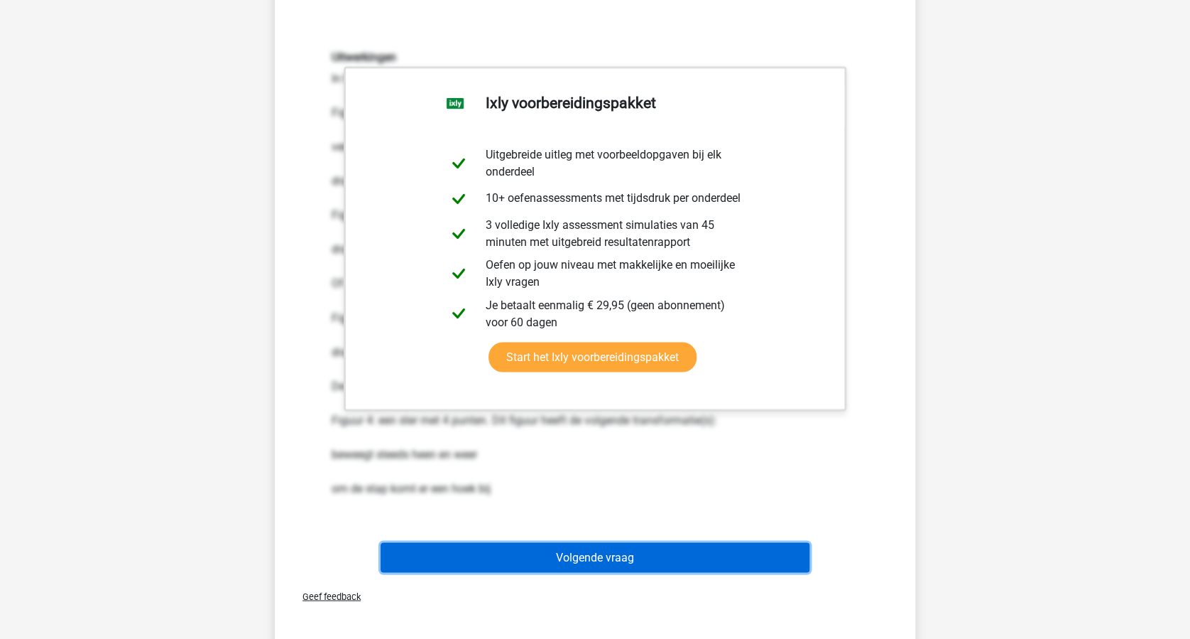
click at [693, 555] on button "Volgende vraag" at bounding box center [596, 557] width 430 height 30
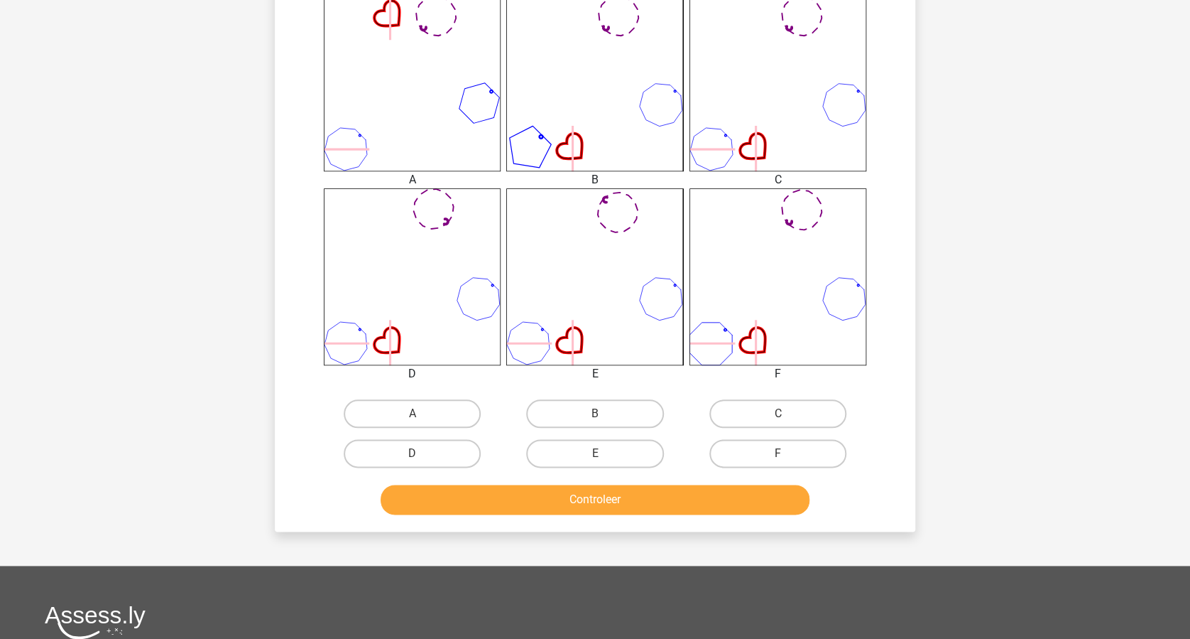
scroll to position [568, 0]
click at [749, 417] on label "C" at bounding box center [778, 412] width 137 height 28
click at [778, 417] on input "C" at bounding box center [782, 417] width 9 height 9
radio input "true"
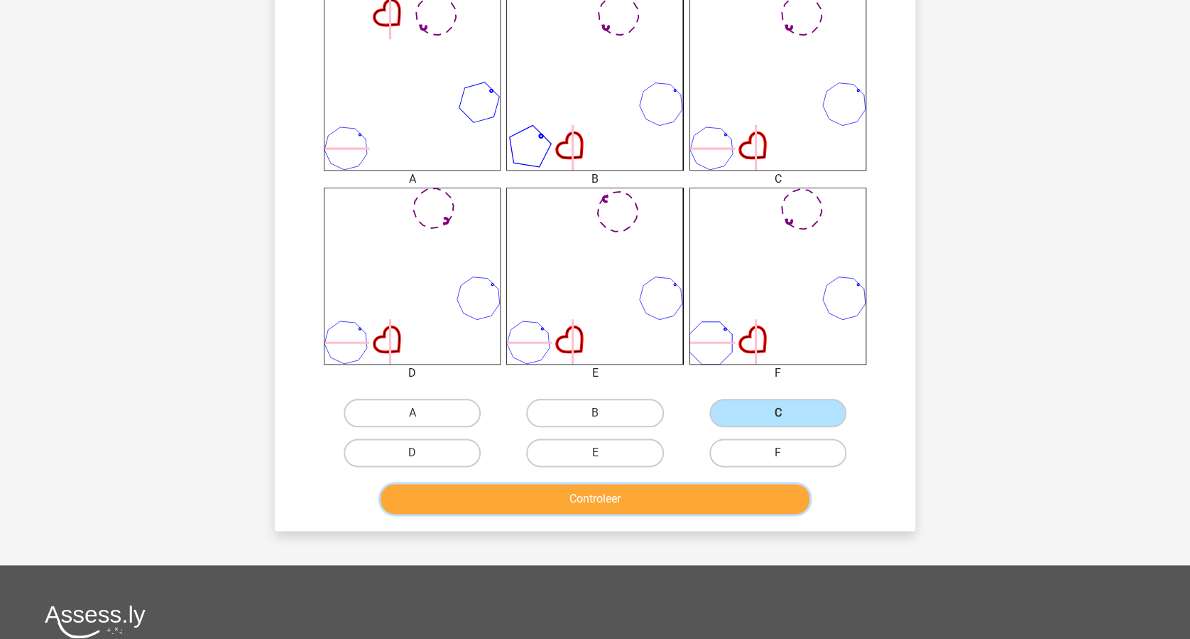
click at [649, 504] on button "Controleer" at bounding box center [596, 499] width 430 height 30
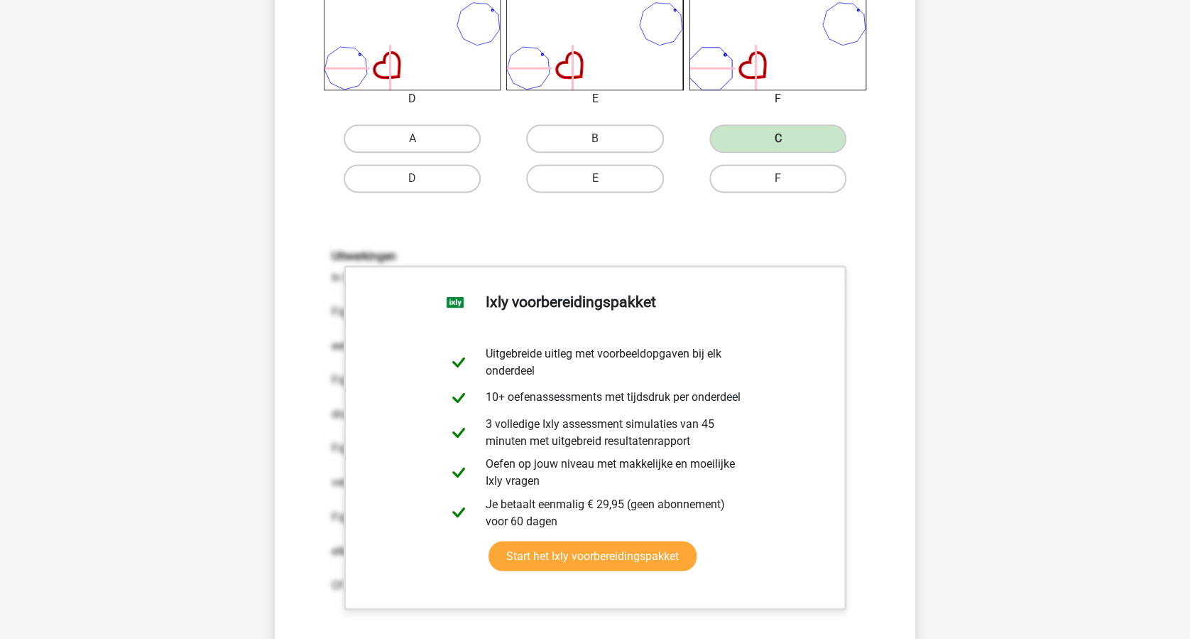
scroll to position [947, 0]
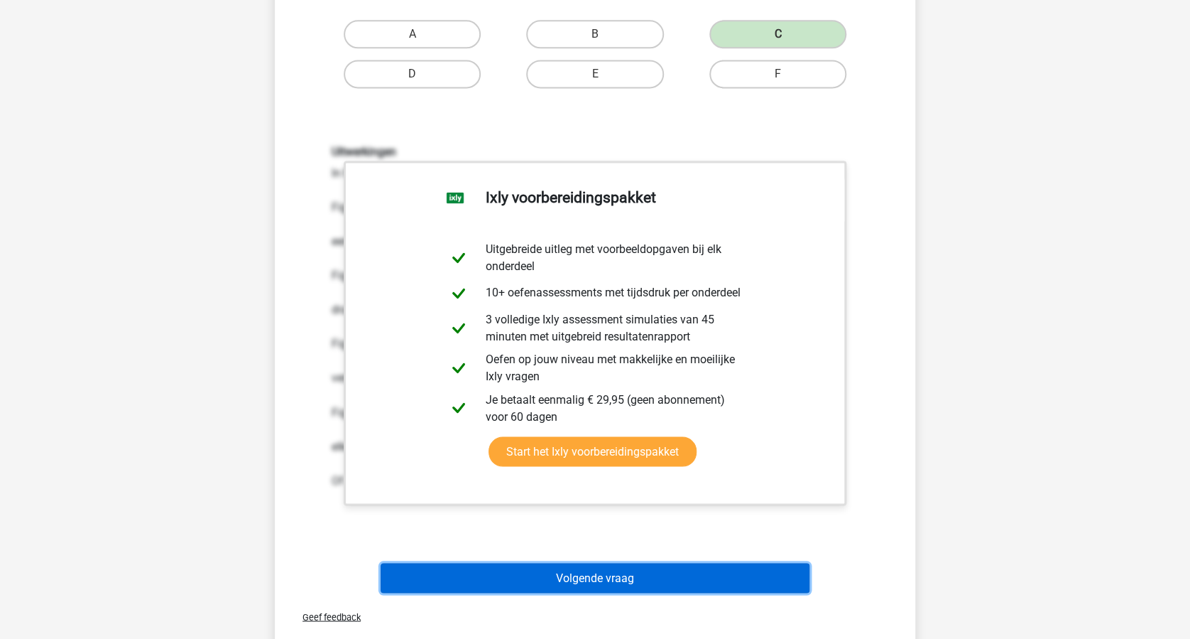
click at [693, 577] on button "Volgende vraag" at bounding box center [596, 578] width 430 height 30
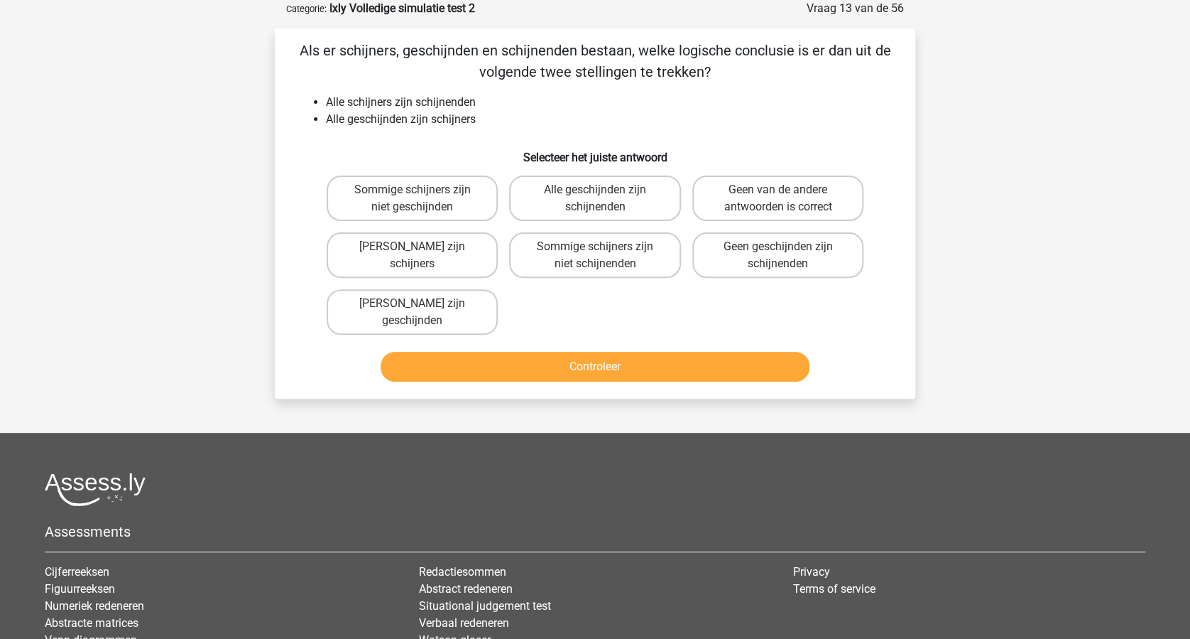
scroll to position [0, 0]
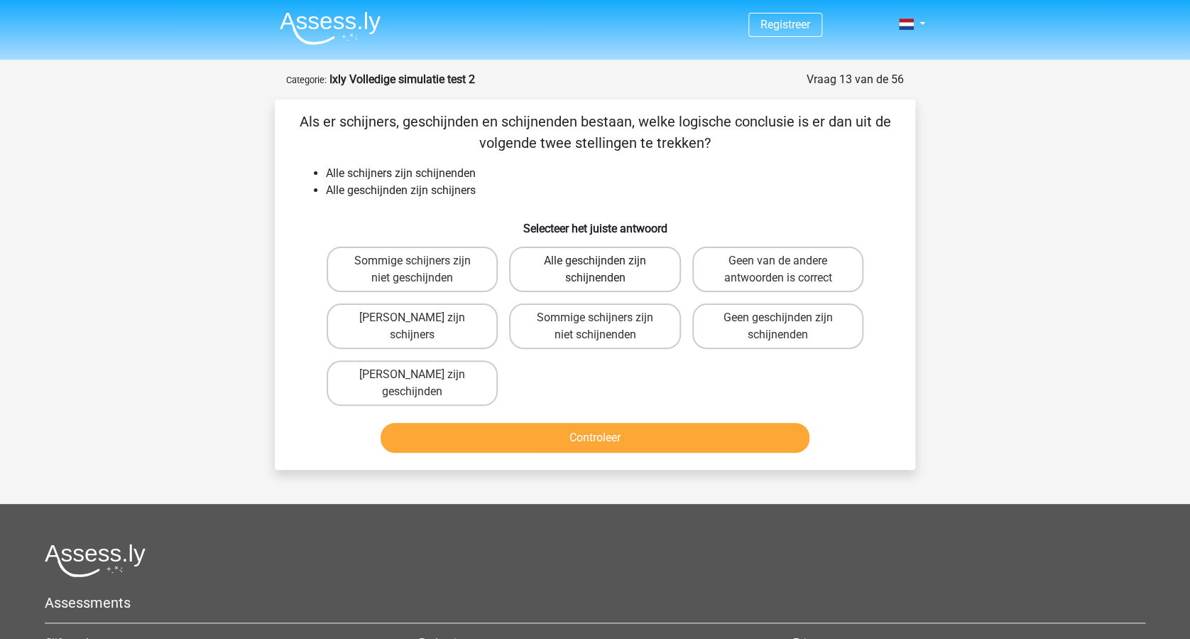
click at [587, 263] on label "Alle geschijnden zijn schijnenden" at bounding box center [594, 268] width 171 height 45
click at [595, 263] on input "Alle geschijnden zijn schijnenden" at bounding box center [599, 265] width 9 height 9
radio input "true"
click at [601, 439] on button "Controleer" at bounding box center [596, 438] width 430 height 30
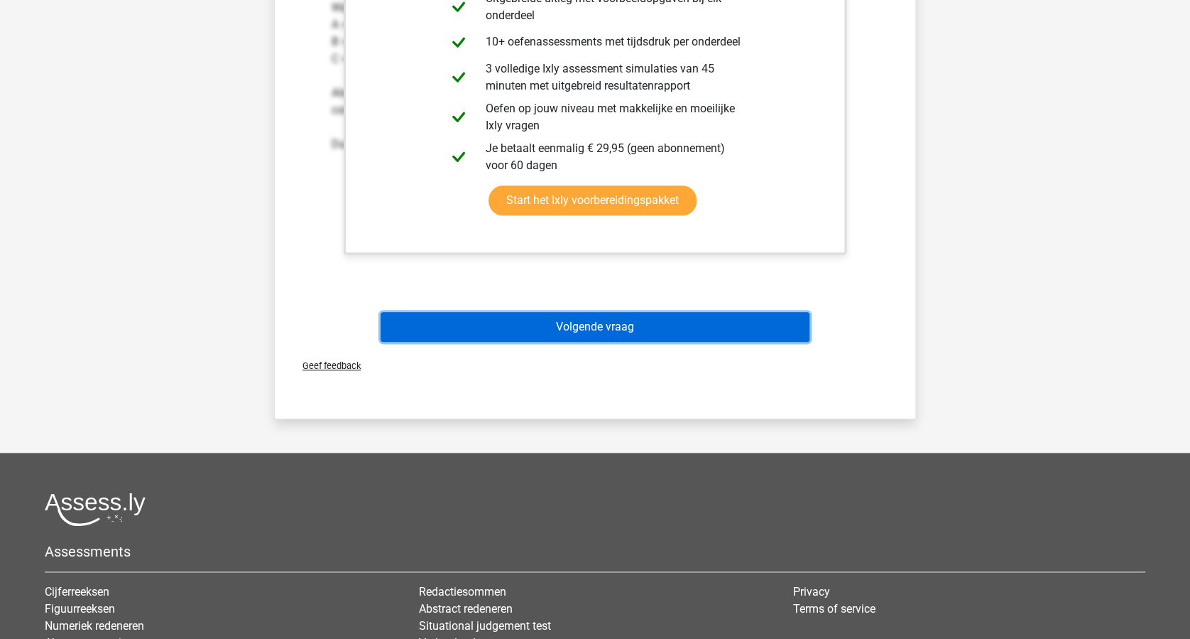
click at [647, 324] on button "Volgende vraag" at bounding box center [596, 327] width 430 height 30
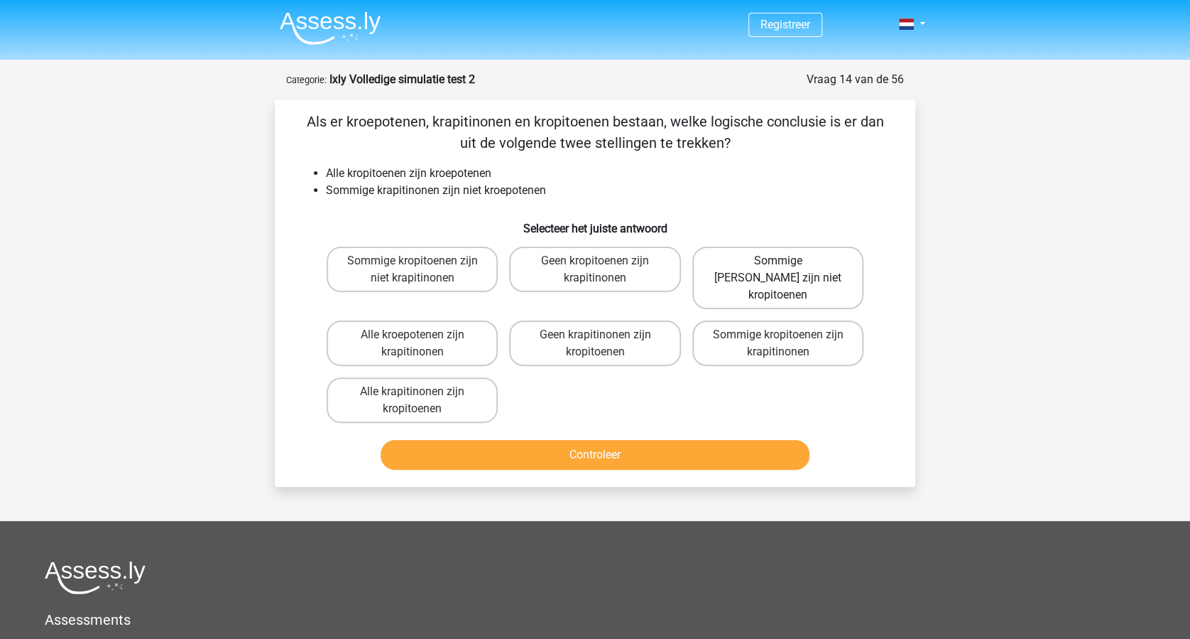
click at [783, 271] on label "Sommige krapitinonen zijn niet kropitoenen" at bounding box center [778, 277] width 171 height 63
click at [783, 270] on input "Sommige krapitinonen zijn niet kropitoenen" at bounding box center [782, 265] width 9 height 9
radio input "true"
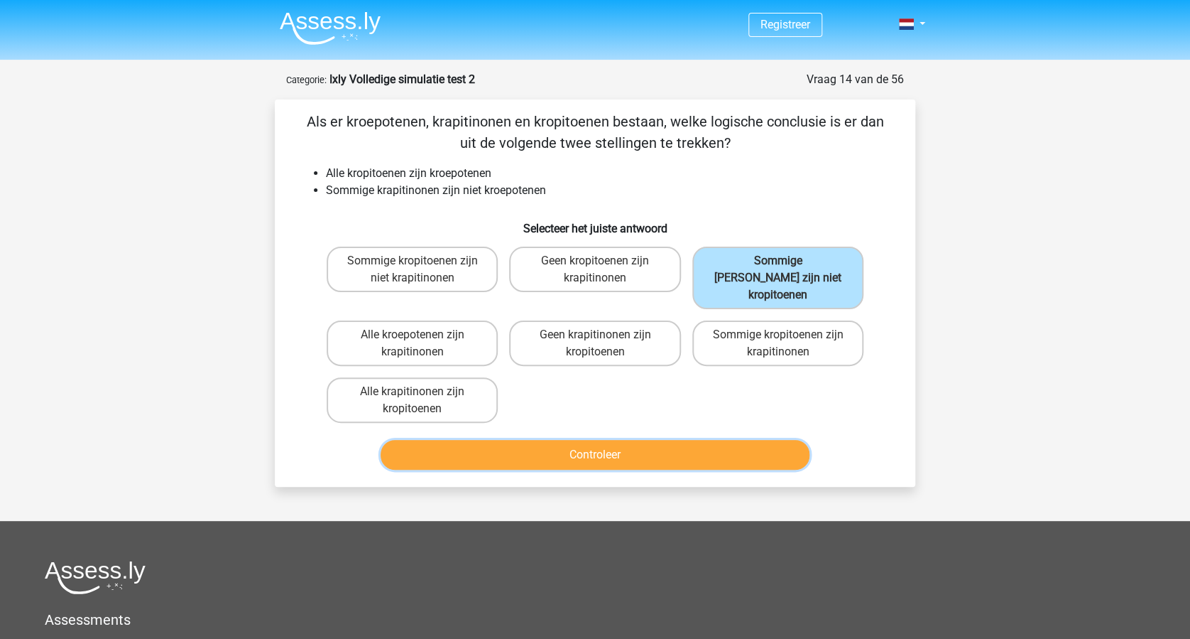
click at [631, 440] on button "Controleer" at bounding box center [596, 455] width 430 height 30
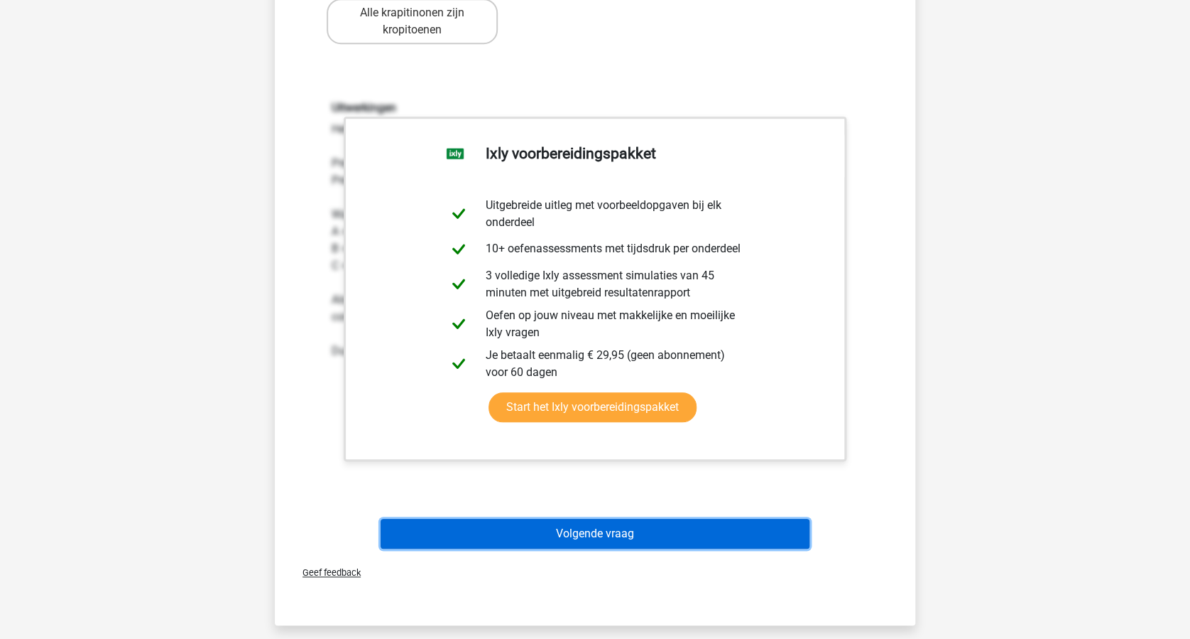
click at [648, 519] on button "Volgende vraag" at bounding box center [596, 534] width 430 height 30
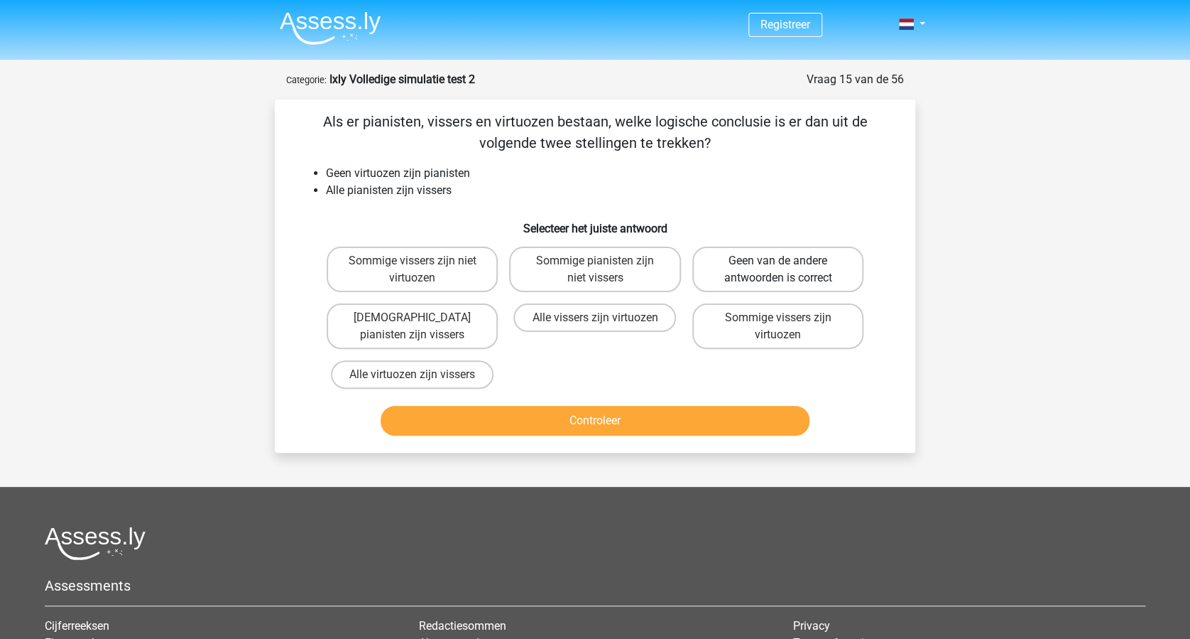
click at [761, 278] on label "Geen van de andere antwoorden is correct" at bounding box center [778, 268] width 171 height 45
click at [778, 270] on input "Geen van de andere antwoorden is correct" at bounding box center [782, 265] width 9 height 9
radio input "true"
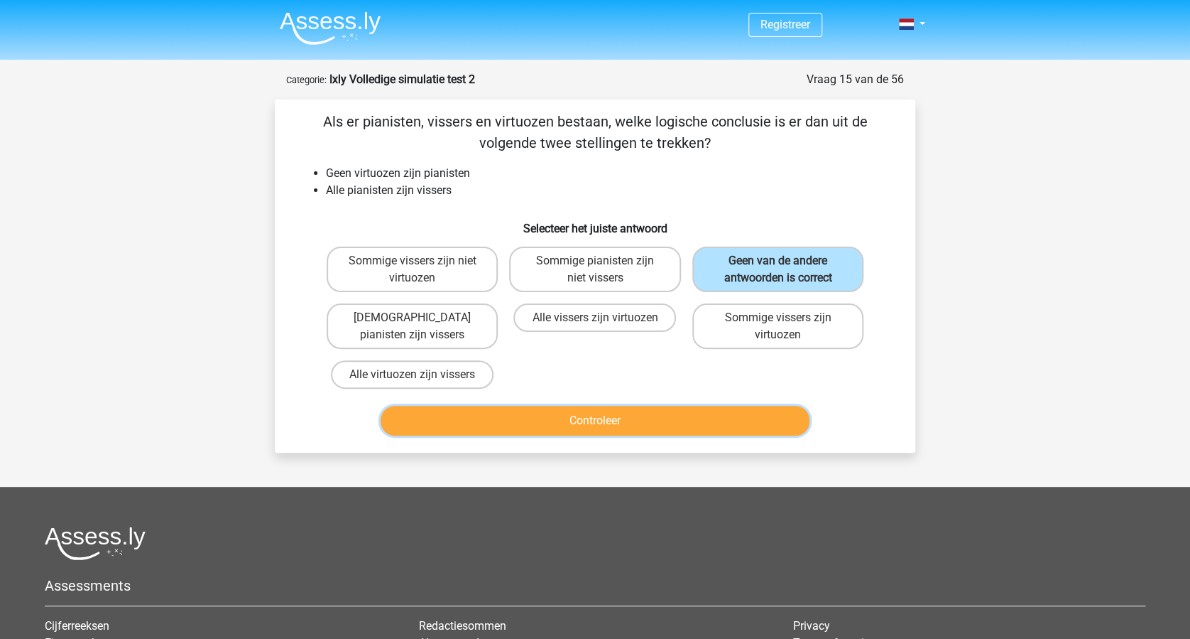
click at [665, 413] on button "Controleer" at bounding box center [596, 421] width 430 height 30
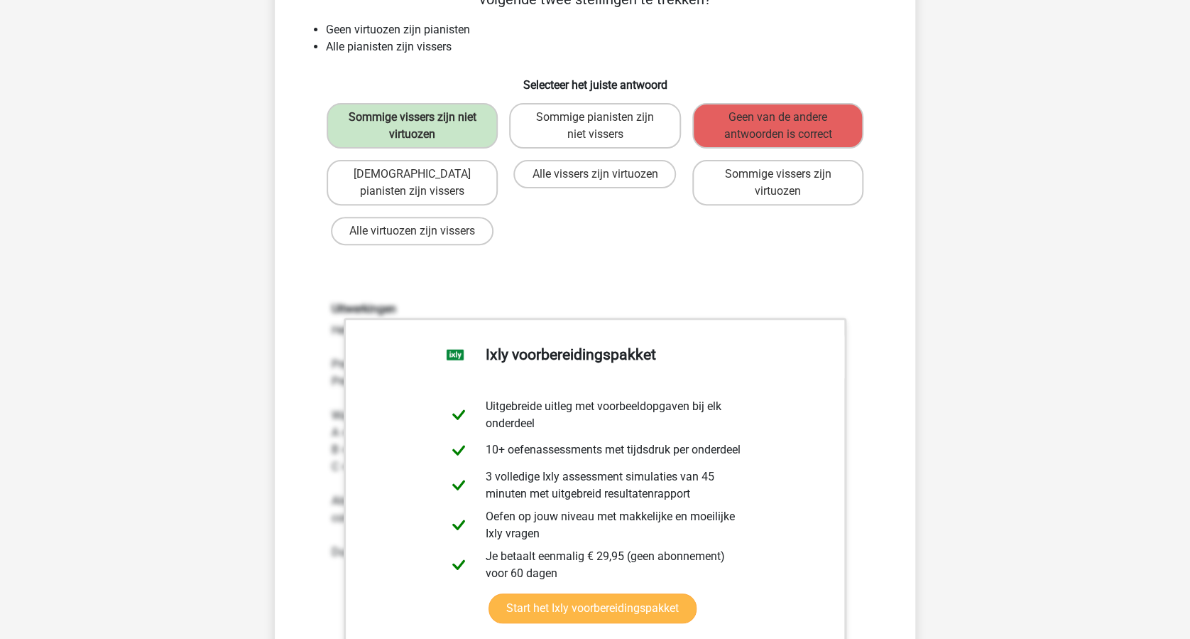
scroll to position [284, 0]
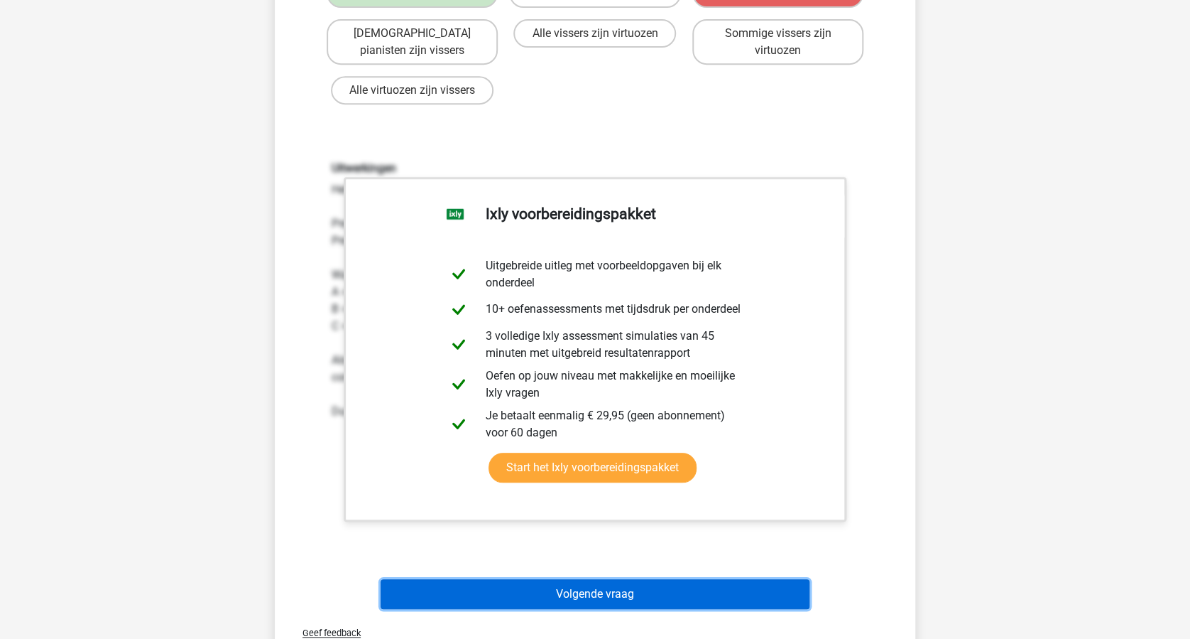
click at [646, 599] on button "Volgende vraag" at bounding box center [596, 594] width 430 height 30
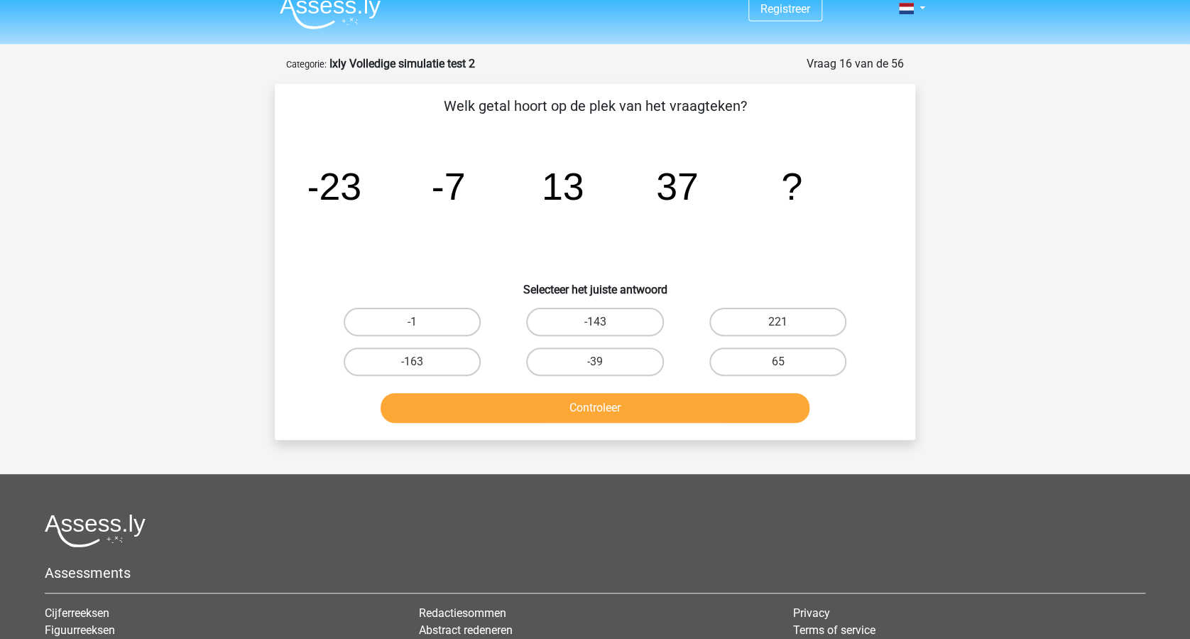
scroll to position [0, 0]
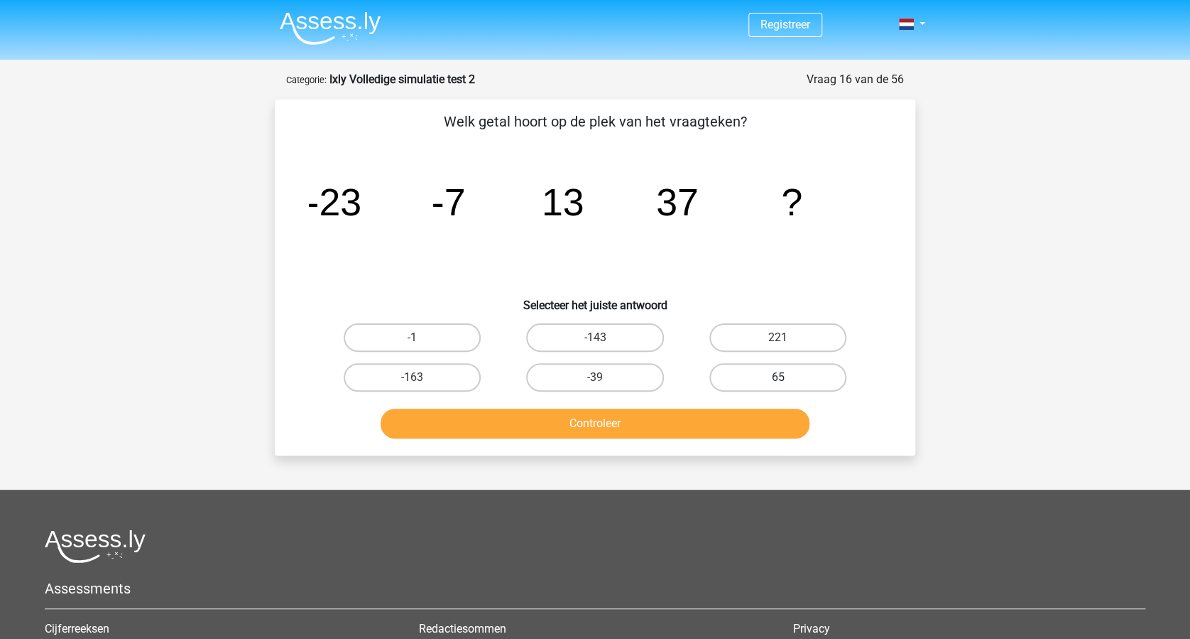
click at [772, 372] on label "65" at bounding box center [778, 377] width 137 height 28
click at [778, 377] on input "65" at bounding box center [782, 381] width 9 height 9
radio input "true"
click at [672, 424] on button "Controleer" at bounding box center [596, 423] width 430 height 30
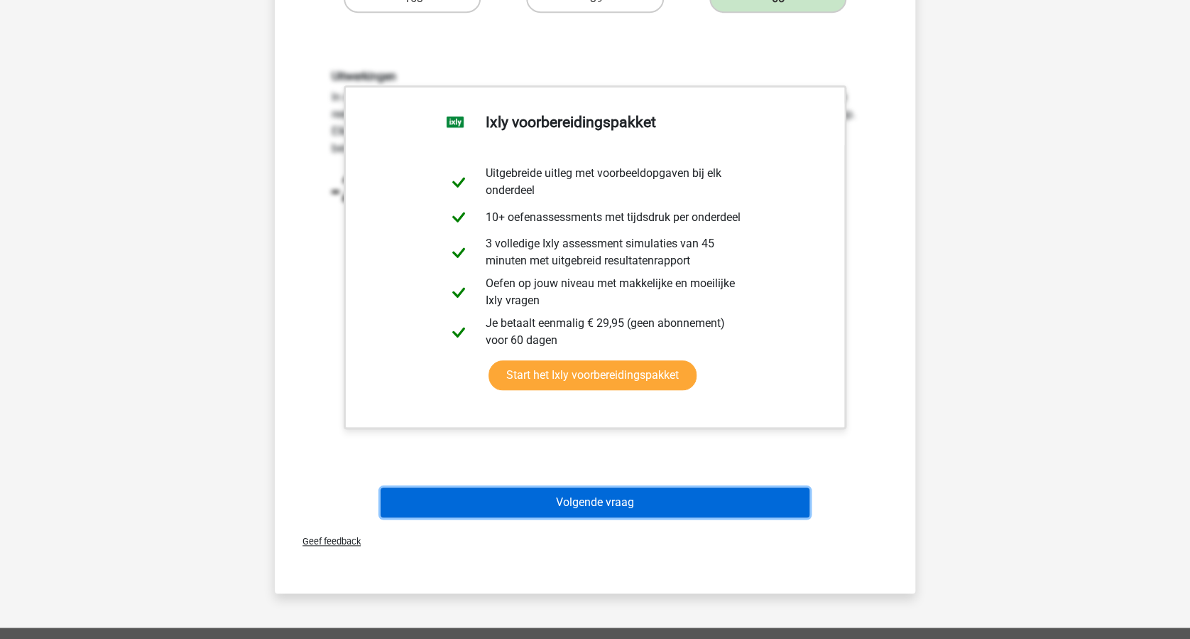
click at [690, 497] on button "Volgende vraag" at bounding box center [596, 502] width 430 height 30
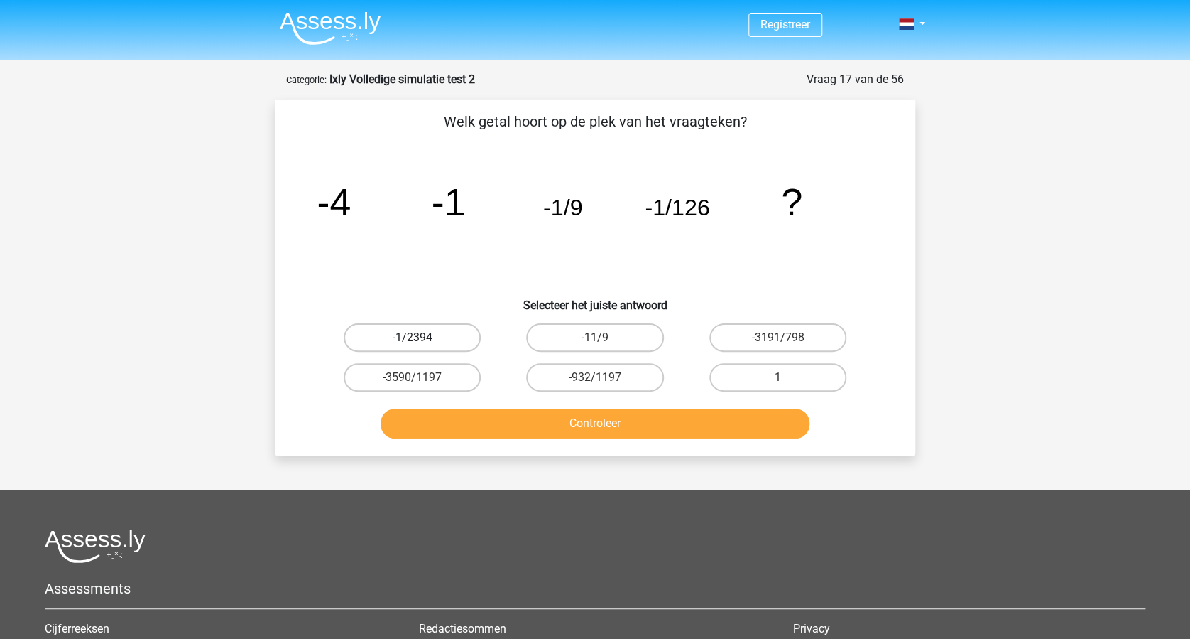
click at [410, 335] on label "-1/2394" at bounding box center [412, 337] width 137 height 28
click at [413, 337] on input "-1/2394" at bounding box center [417, 341] width 9 height 9
radio input "true"
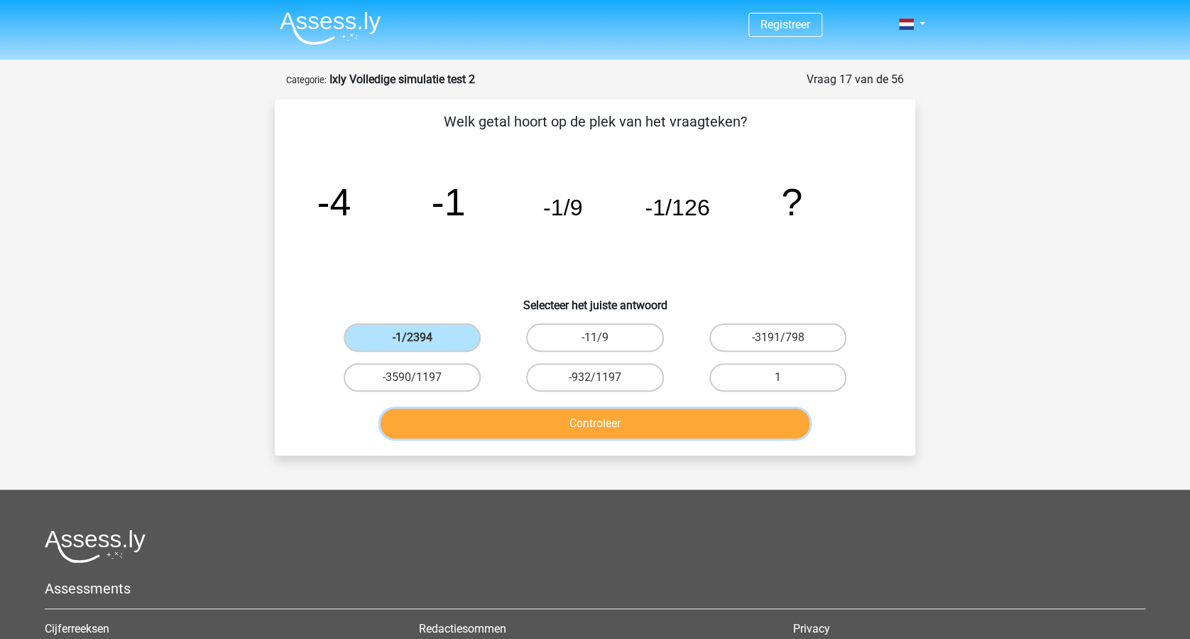
click at [545, 423] on button "Controleer" at bounding box center [596, 423] width 430 height 30
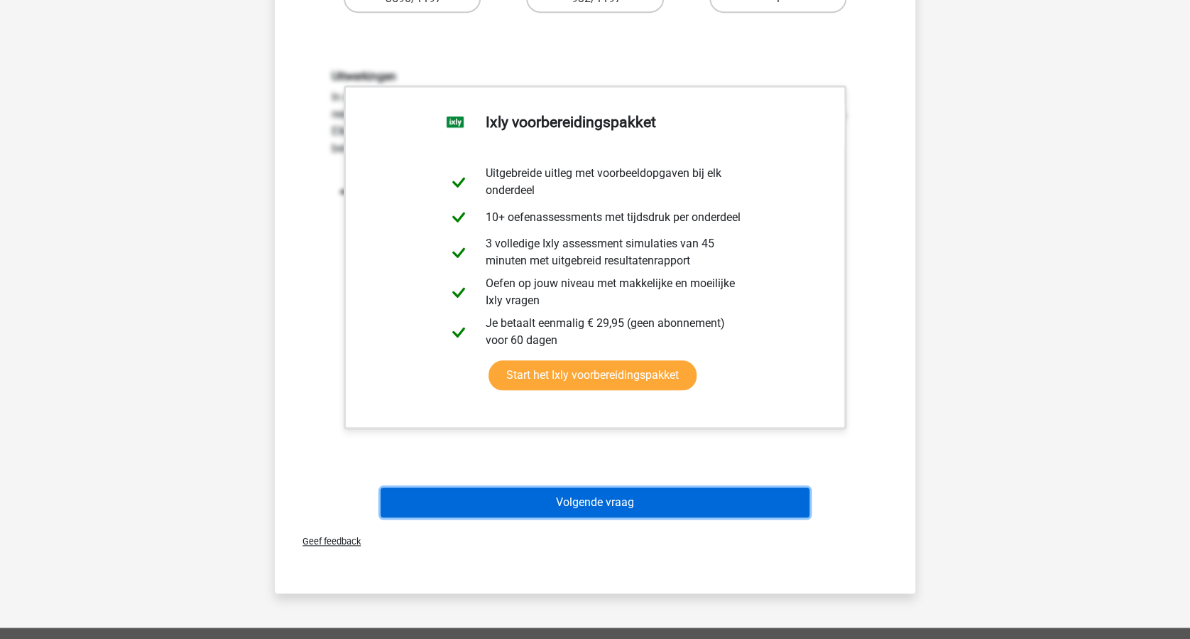
click at [683, 497] on button "Volgende vraag" at bounding box center [596, 502] width 430 height 30
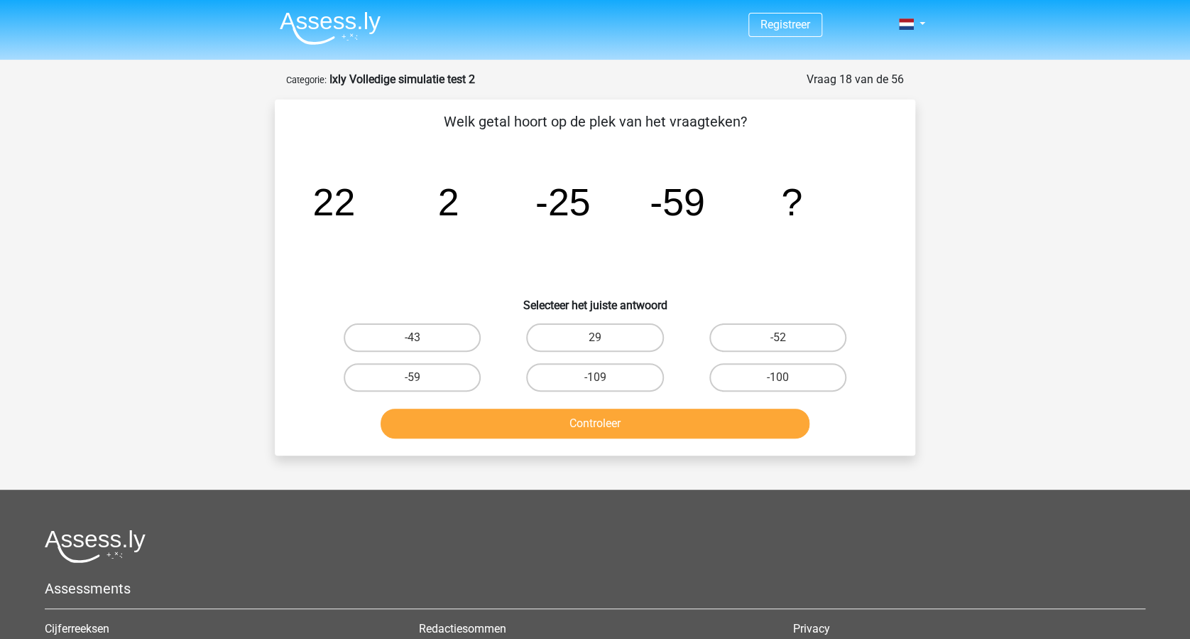
click at [778, 381] on input "-100" at bounding box center [782, 381] width 9 height 9
radio input "true"
click at [665, 428] on button "Controleer" at bounding box center [596, 423] width 430 height 30
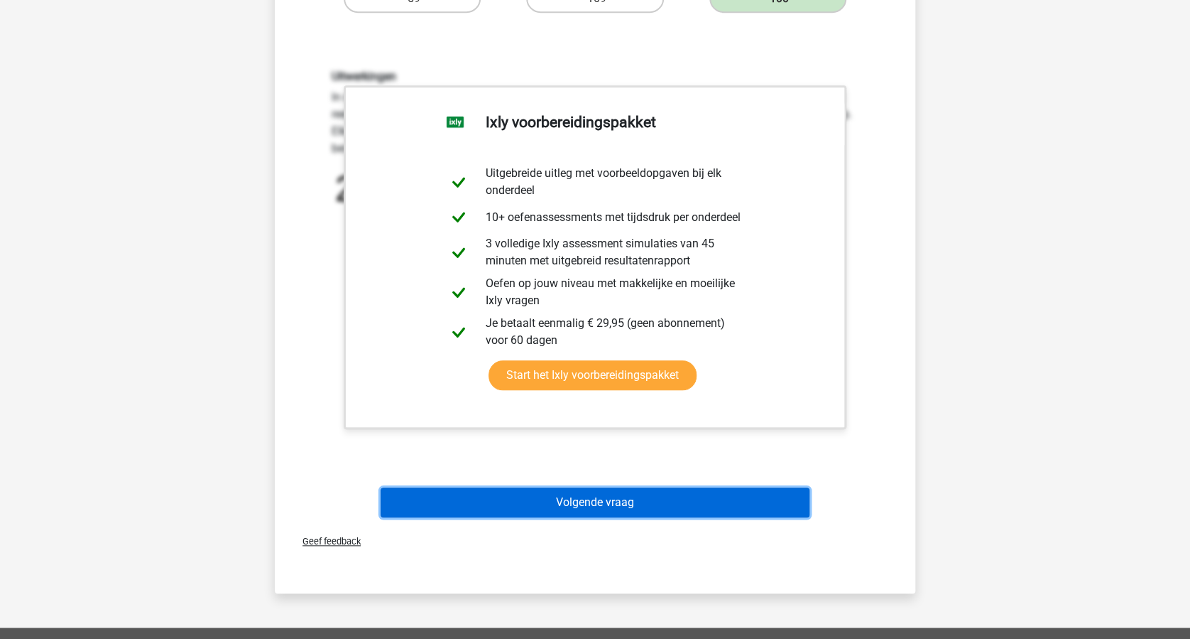
click at [676, 501] on button "Volgende vraag" at bounding box center [596, 502] width 430 height 30
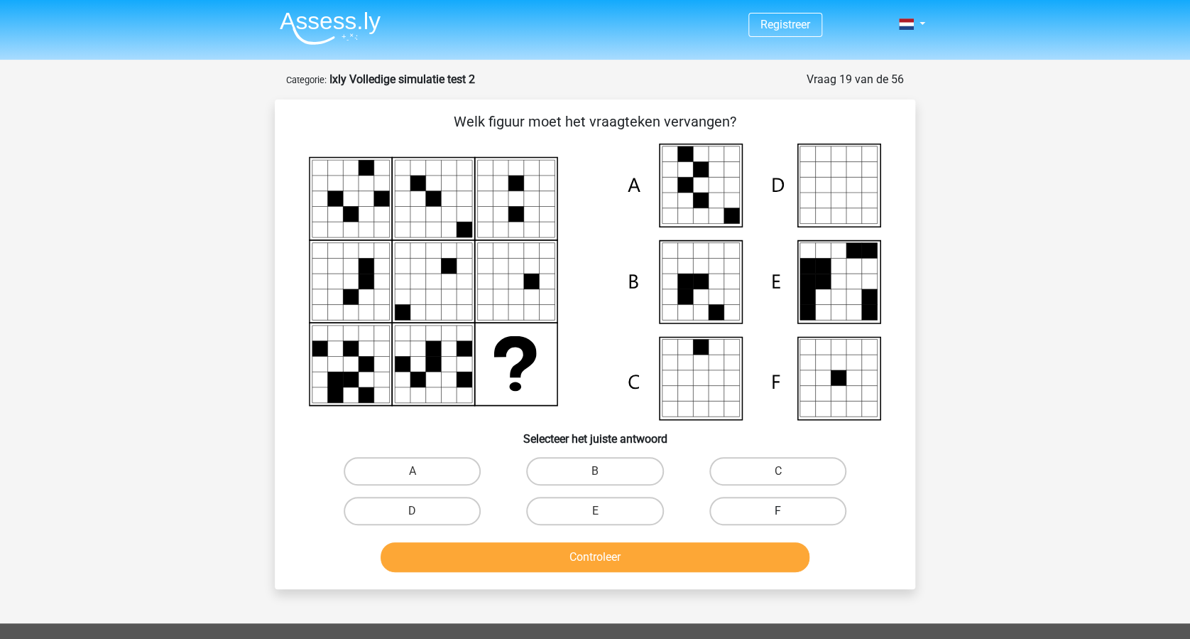
click at [793, 501] on label "F" at bounding box center [778, 511] width 137 height 28
click at [787, 511] on input "F" at bounding box center [782, 515] width 9 height 9
radio input "true"
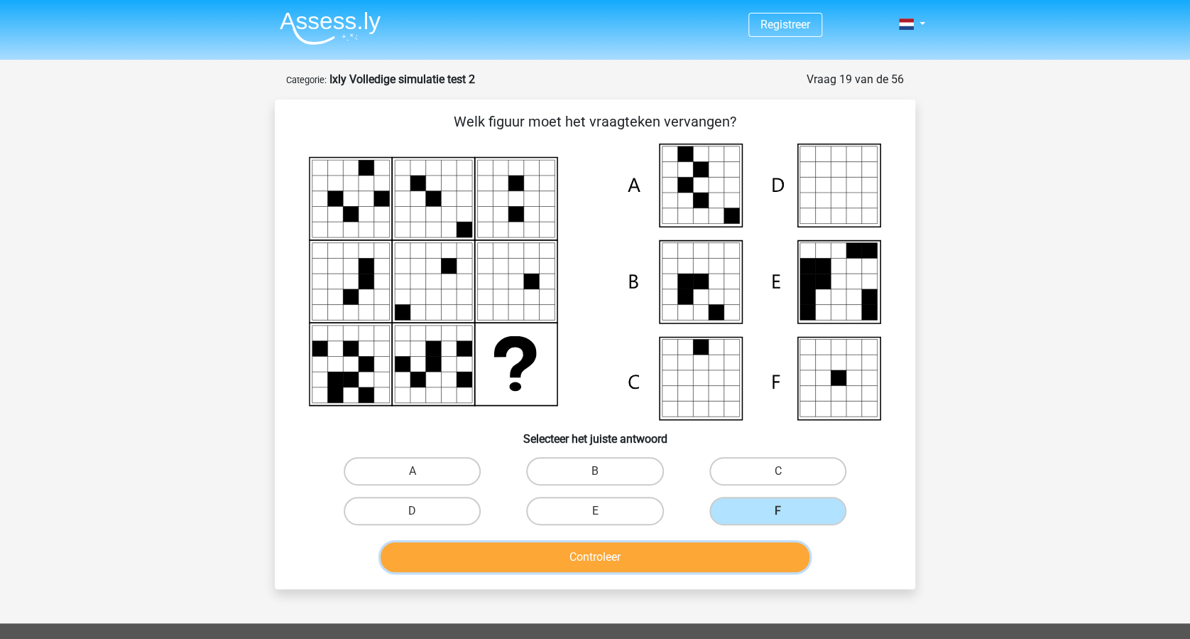
click at [732, 548] on button "Controleer" at bounding box center [596, 557] width 430 height 30
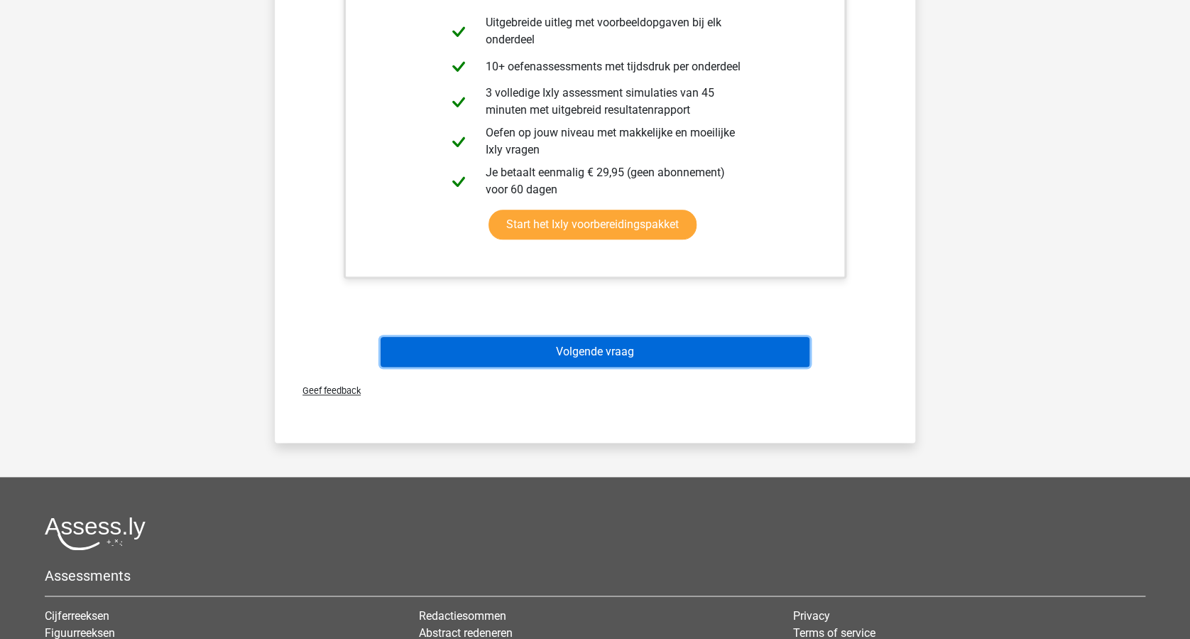
click at [671, 353] on button "Volgende vraag" at bounding box center [596, 352] width 430 height 30
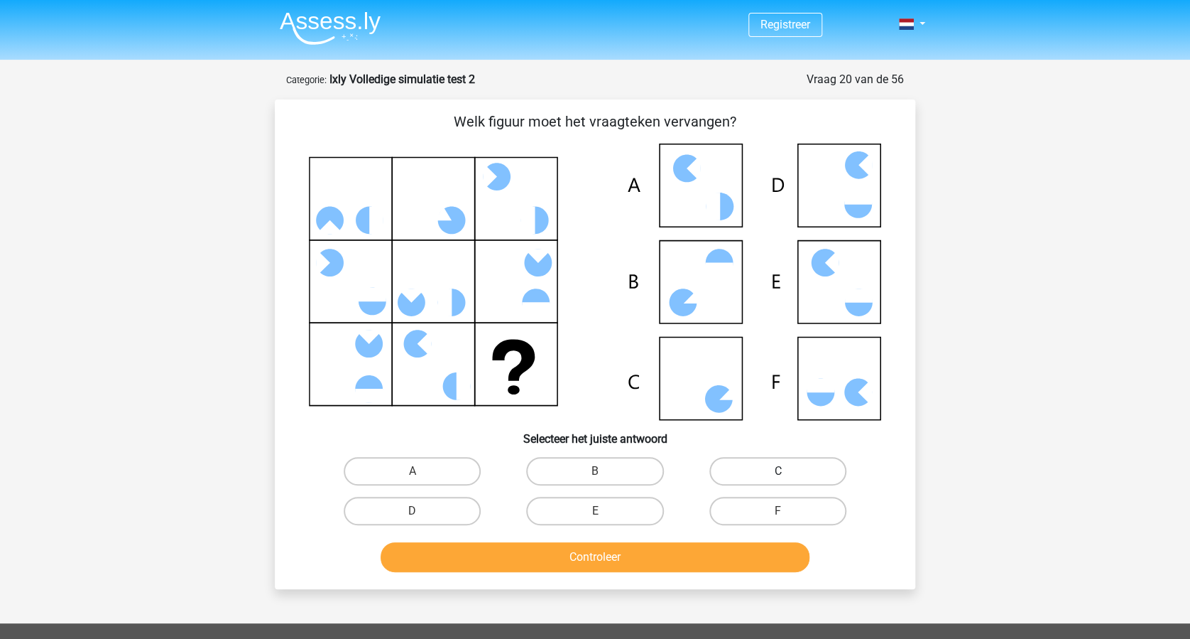
click at [778, 462] on label "C" at bounding box center [778, 471] width 137 height 28
click at [778, 471] on input "C" at bounding box center [782, 475] width 9 height 9
radio input "true"
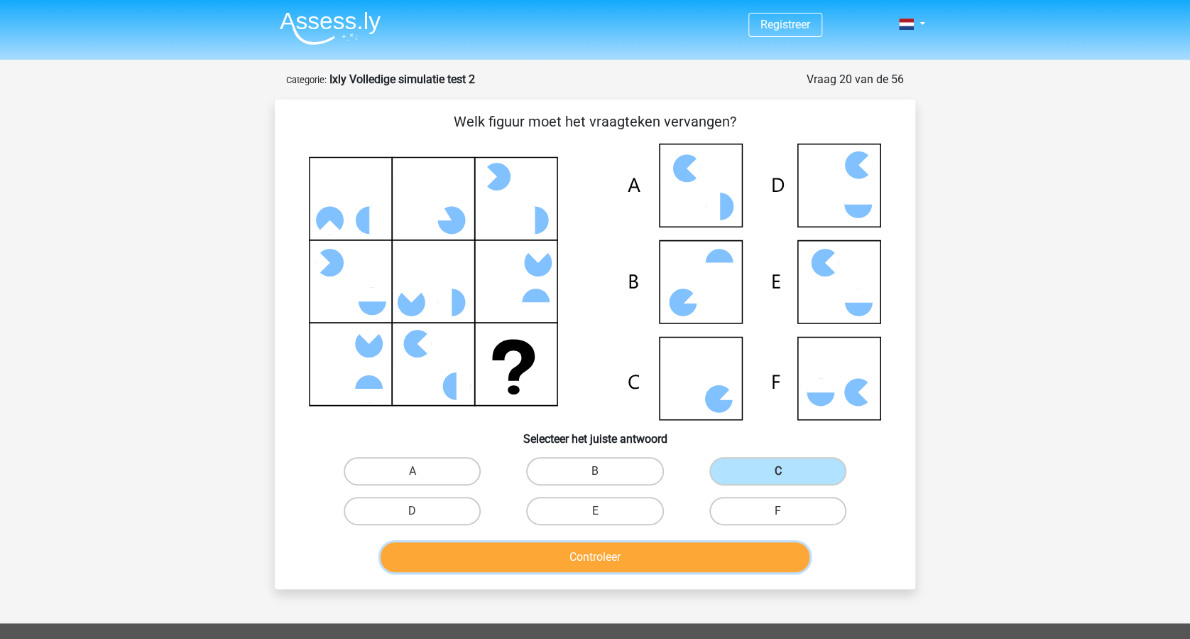
click at [670, 545] on button "Controleer" at bounding box center [596, 557] width 430 height 30
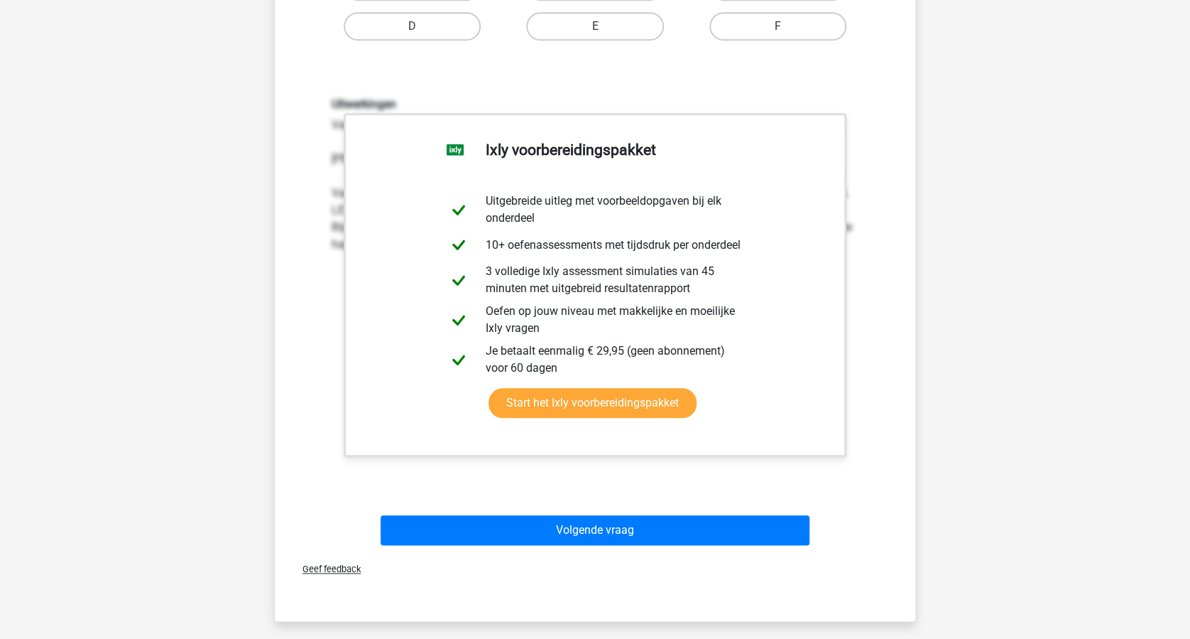
scroll to position [568, 0]
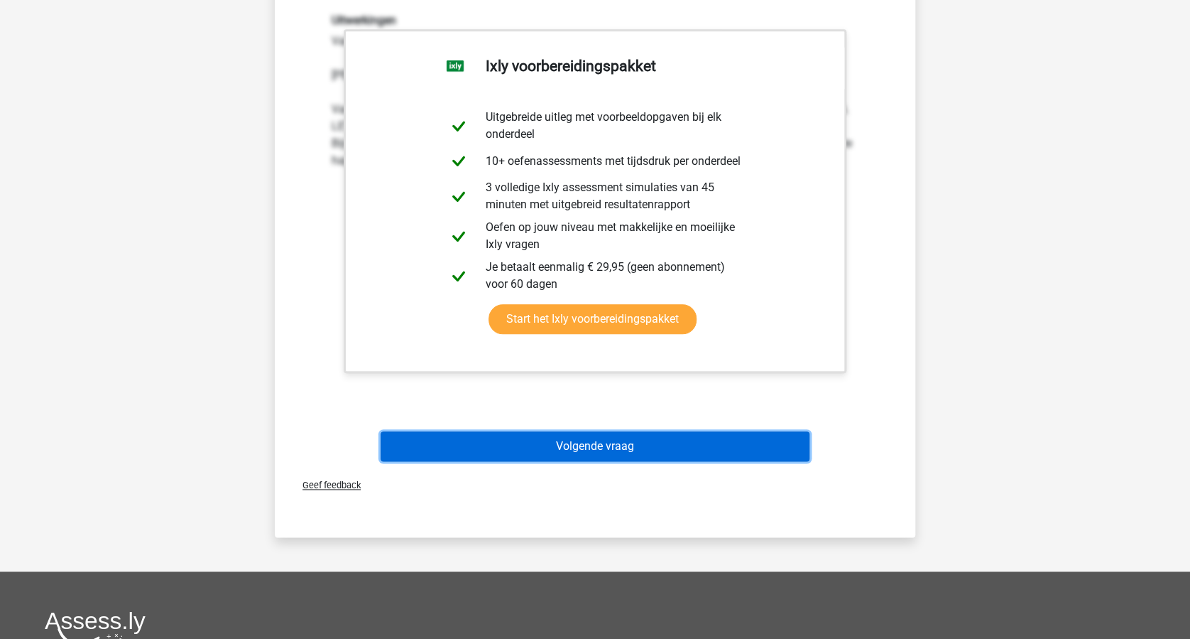
click at [721, 453] on button "Volgende vraag" at bounding box center [596, 446] width 430 height 30
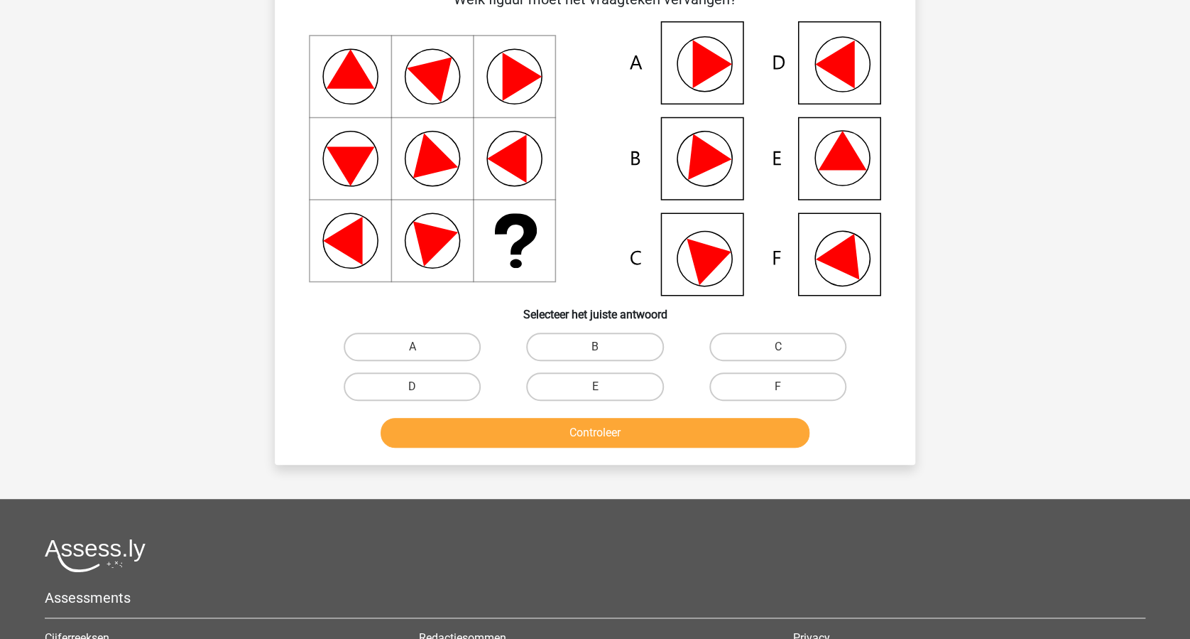
scroll to position [71, 0]
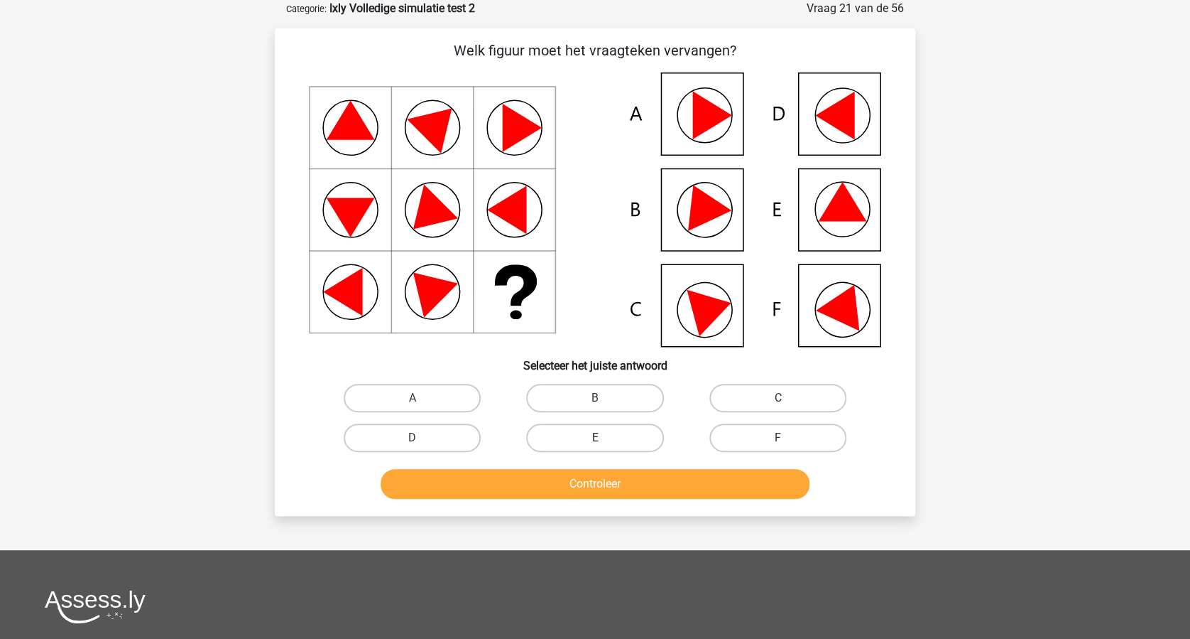
click at [591, 433] on label "E" at bounding box center [594, 437] width 137 height 28
click at [595, 438] on input "E" at bounding box center [599, 442] width 9 height 9
radio input "true"
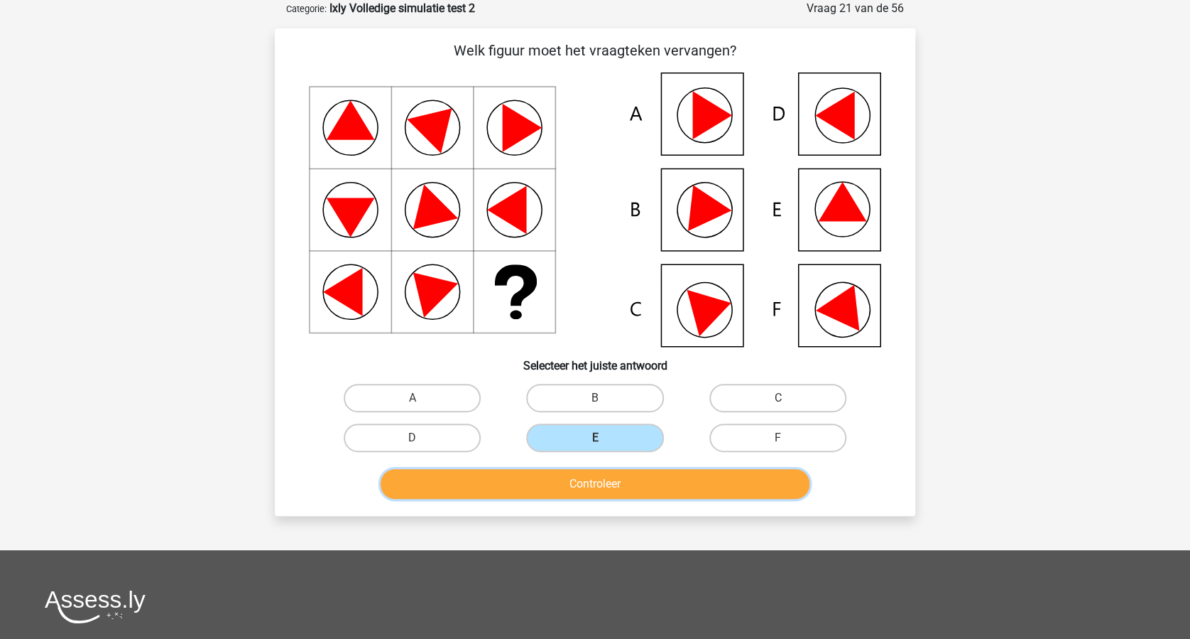
click at [624, 472] on button "Controleer" at bounding box center [596, 484] width 430 height 30
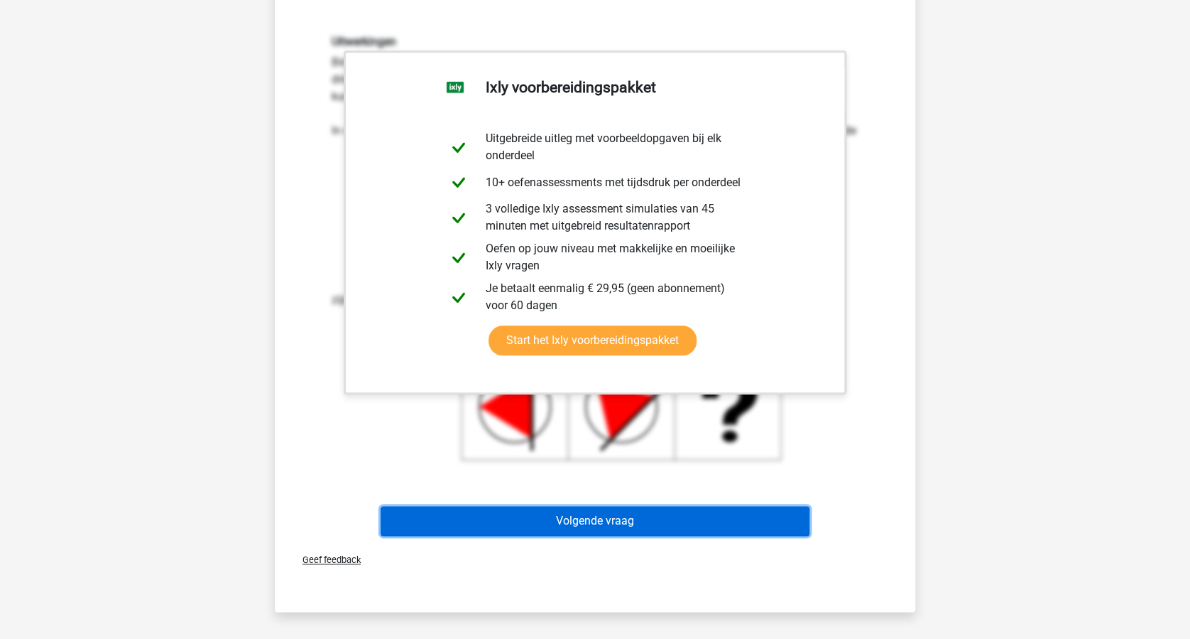
click at [715, 523] on button "Volgende vraag" at bounding box center [596, 521] width 430 height 30
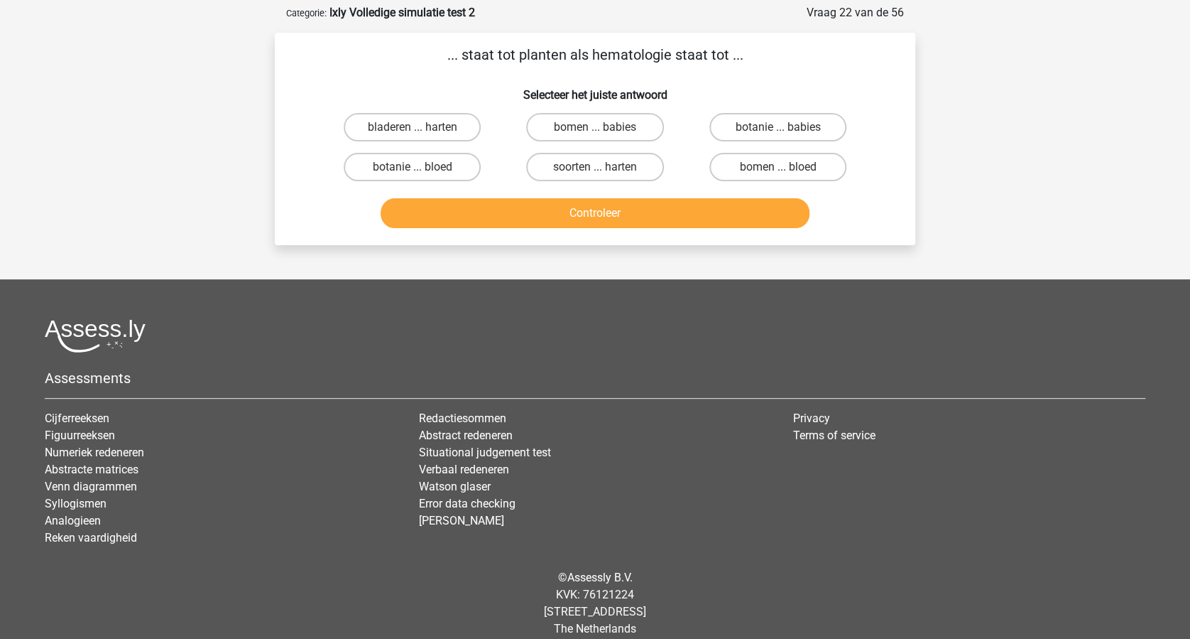
scroll to position [0, 0]
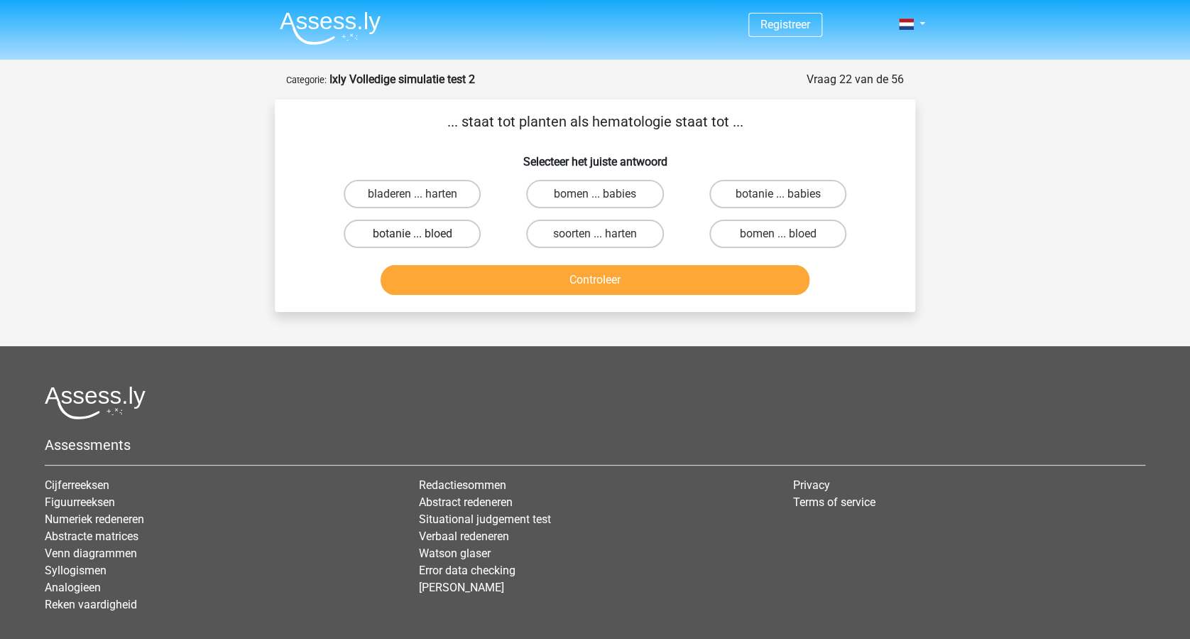
click at [422, 232] on label "botanie ... bloed" at bounding box center [412, 233] width 137 height 28
click at [422, 234] on input "botanie ... bloed" at bounding box center [417, 238] width 9 height 9
radio input "true"
click at [605, 271] on button "Controleer" at bounding box center [596, 280] width 430 height 30
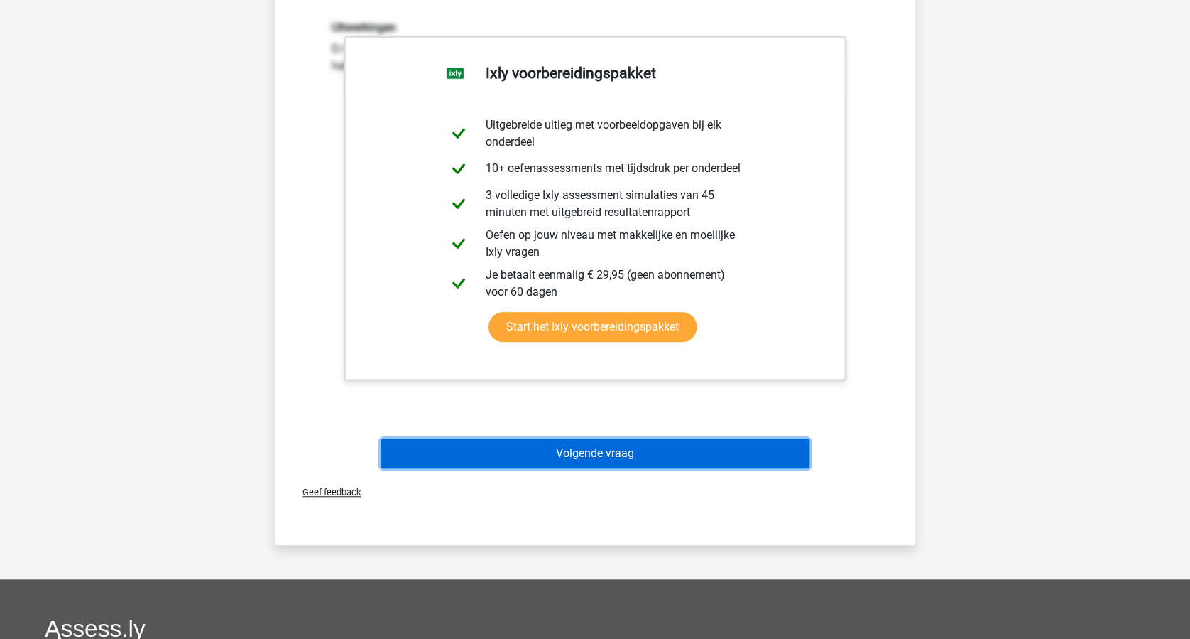
click at [663, 452] on button "Volgende vraag" at bounding box center [596, 453] width 430 height 30
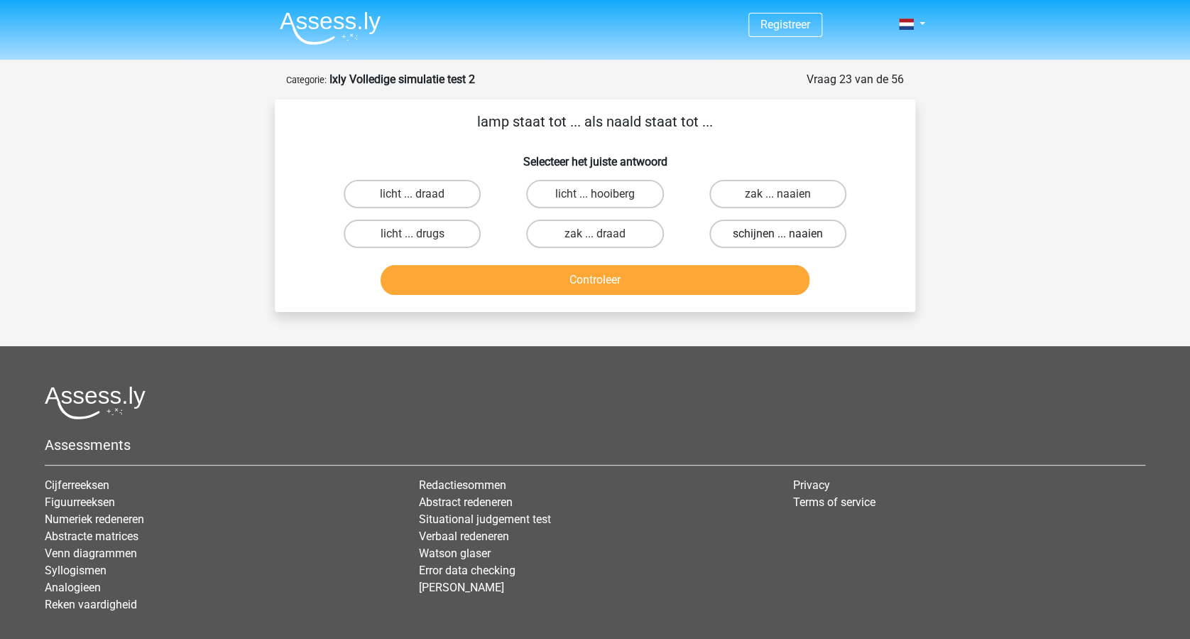
click at [772, 232] on label "schijnen ... naaien" at bounding box center [778, 233] width 137 height 28
click at [778, 234] on input "schijnen ... naaien" at bounding box center [782, 238] width 9 height 9
radio input "true"
click at [639, 275] on button "Controleer" at bounding box center [596, 280] width 430 height 30
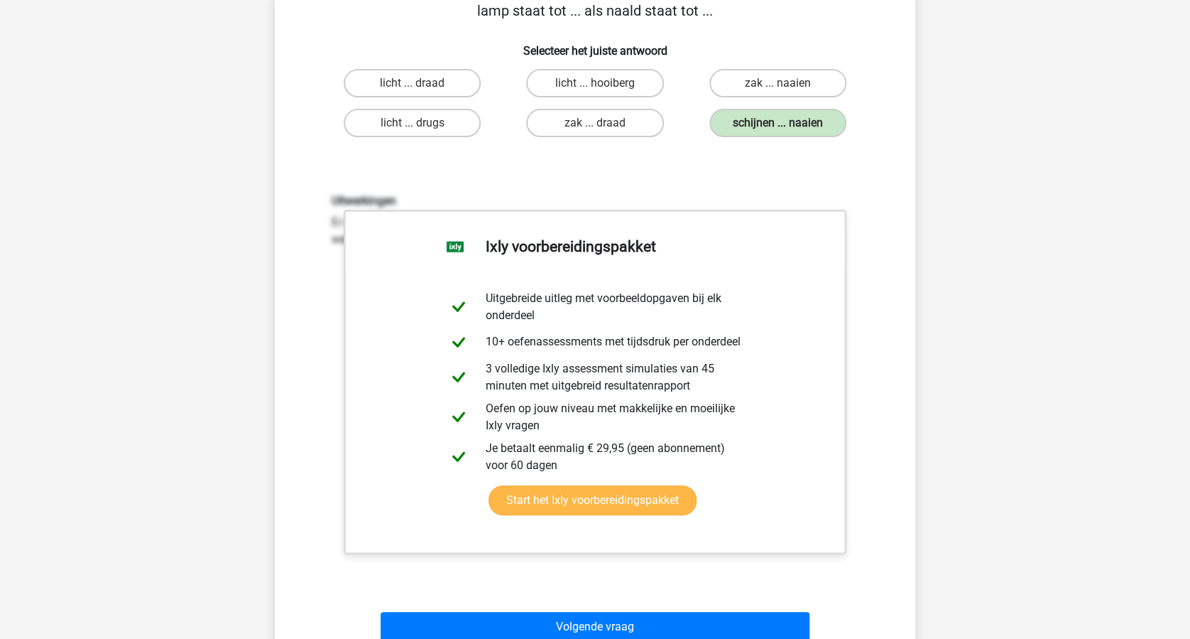
scroll to position [189, 0]
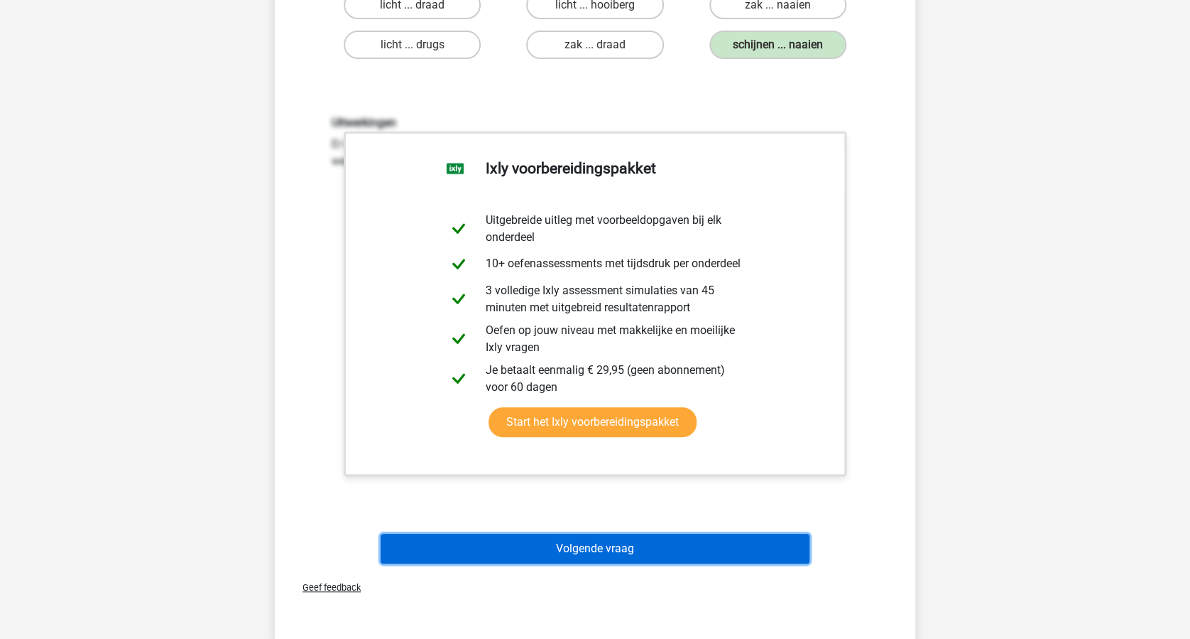
click at [637, 535] on button "Volgende vraag" at bounding box center [596, 548] width 430 height 30
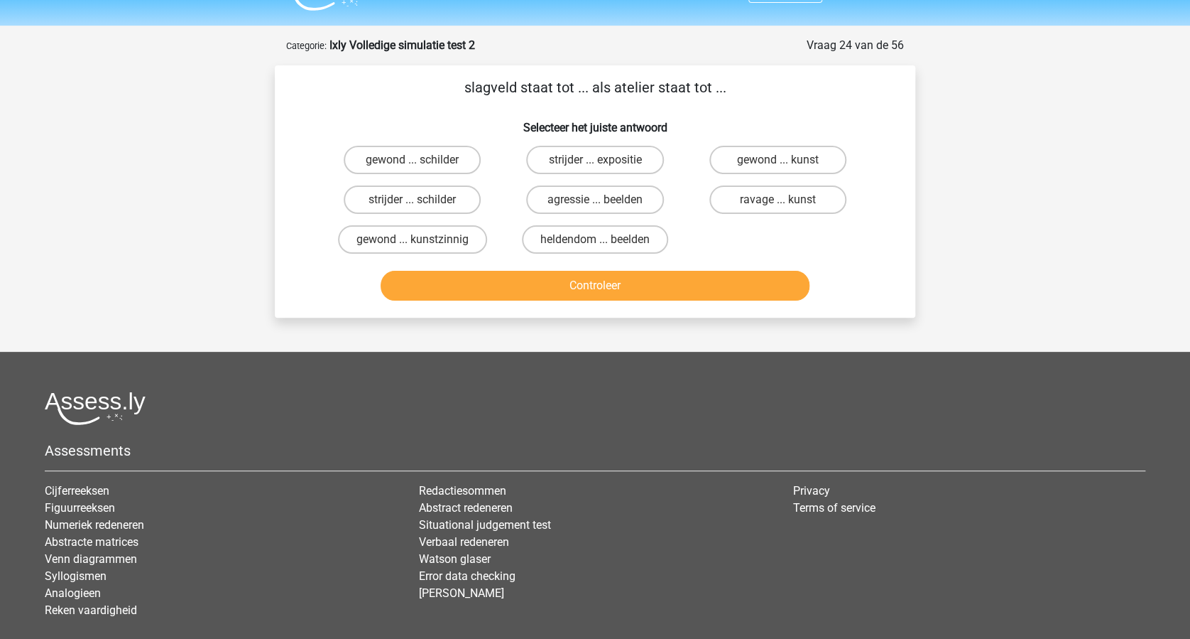
scroll to position [0, 0]
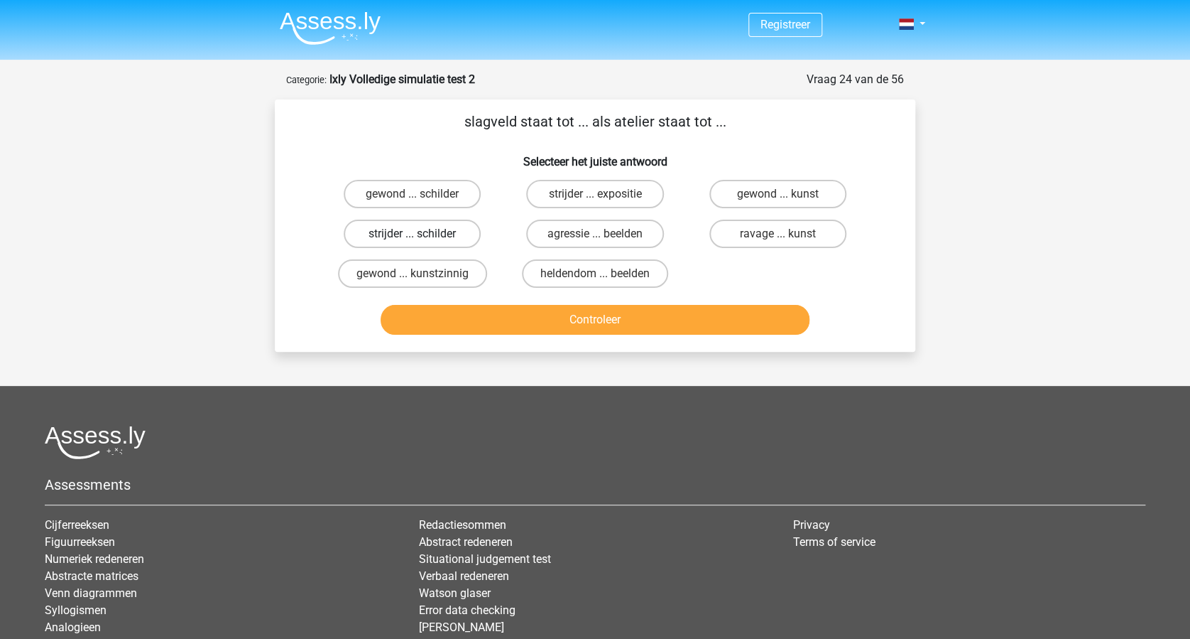
click at [418, 224] on label "strijder ... schilder" at bounding box center [412, 233] width 137 height 28
click at [418, 234] on input "strijder ... schilder" at bounding box center [417, 238] width 9 height 9
radio input "true"
click at [611, 315] on button "Controleer" at bounding box center [596, 320] width 430 height 30
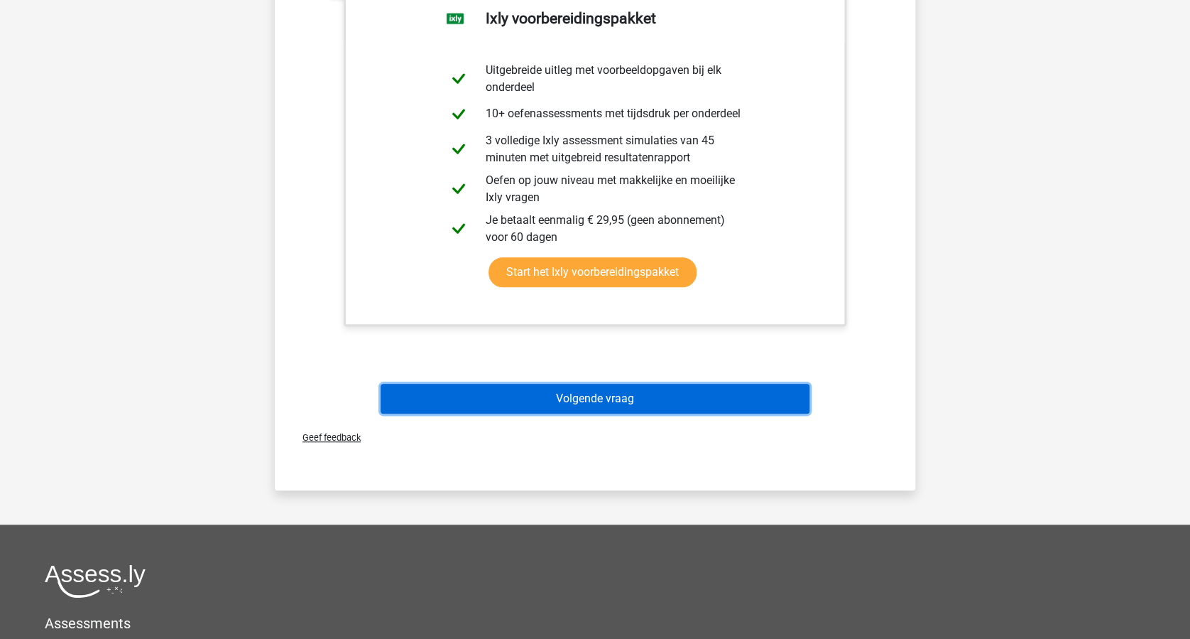
click at [689, 384] on button "Volgende vraag" at bounding box center [596, 399] width 430 height 30
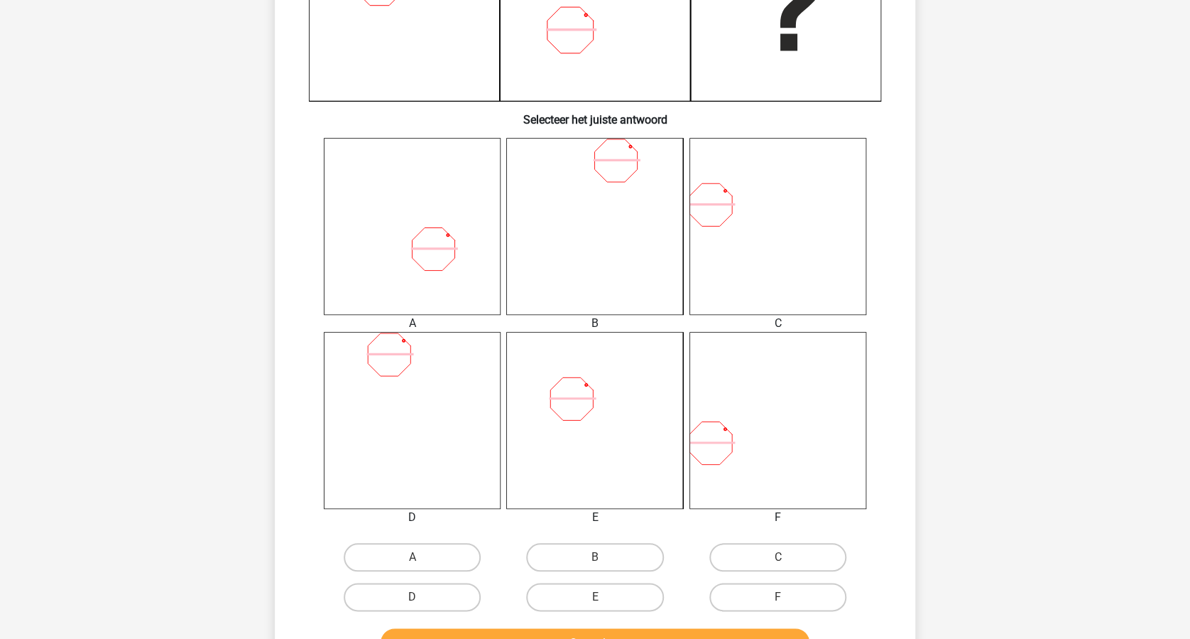
scroll to position [545, 0]
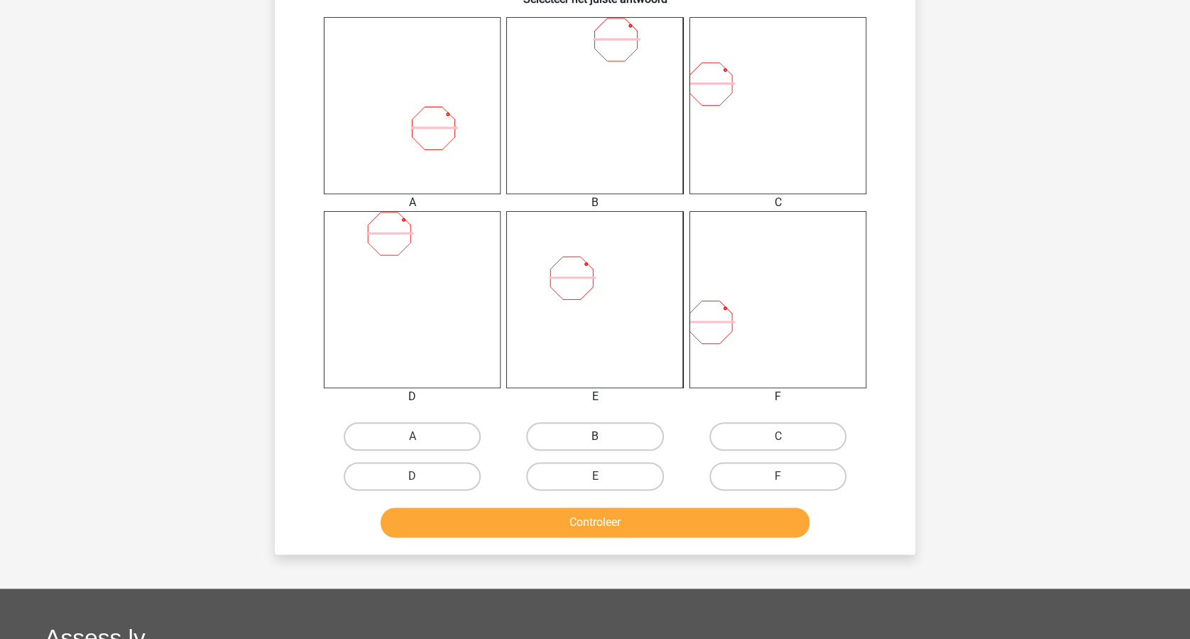
click at [599, 433] on label "B" at bounding box center [594, 436] width 137 height 28
click at [599, 436] on input "B" at bounding box center [599, 440] width 9 height 9
radio input "true"
click at [585, 519] on button "Controleer" at bounding box center [596, 522] width 430 height 30
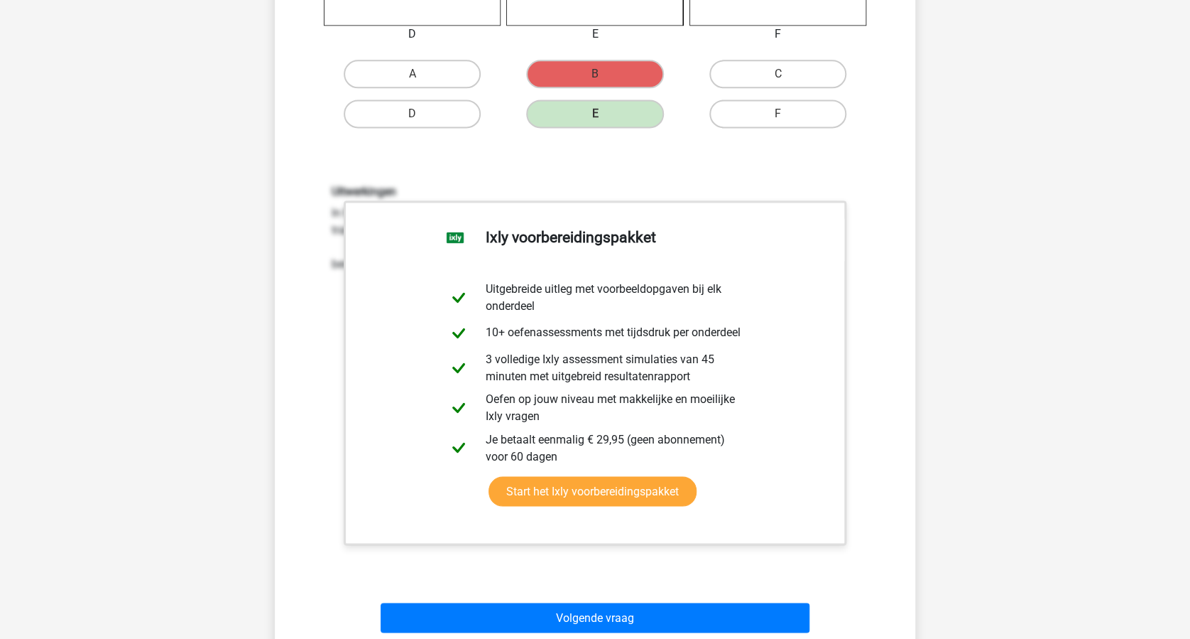
scroll to position [1018, 0]
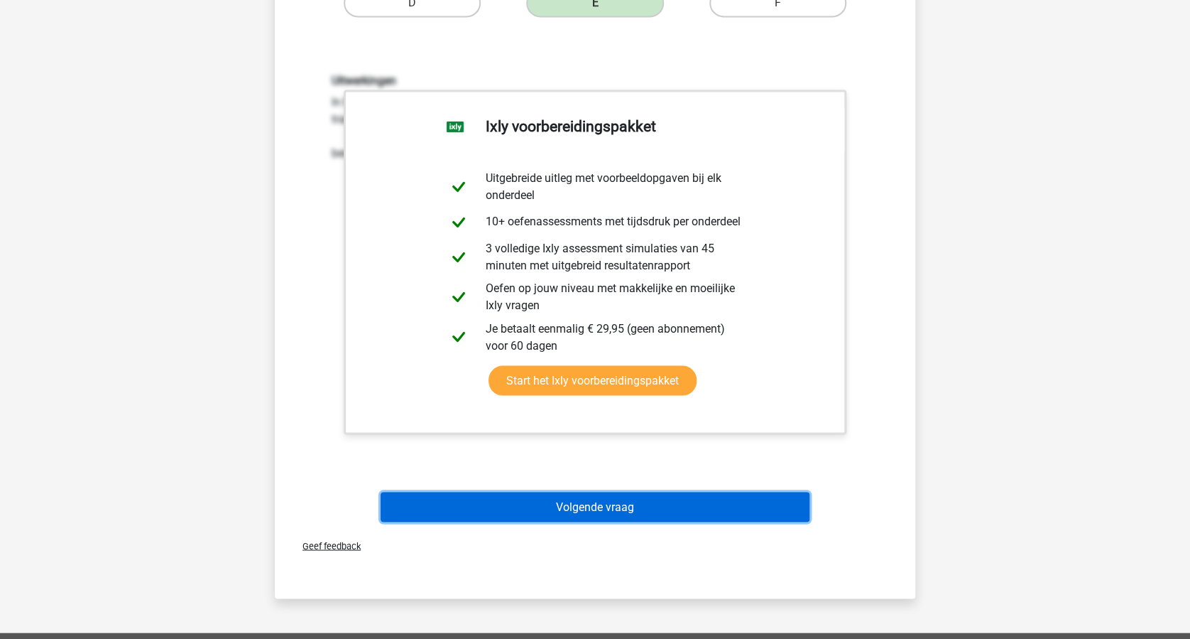
click at [642, 501] on button "Volgende vraag" at bounding box center [596, 507] width 430 height 30
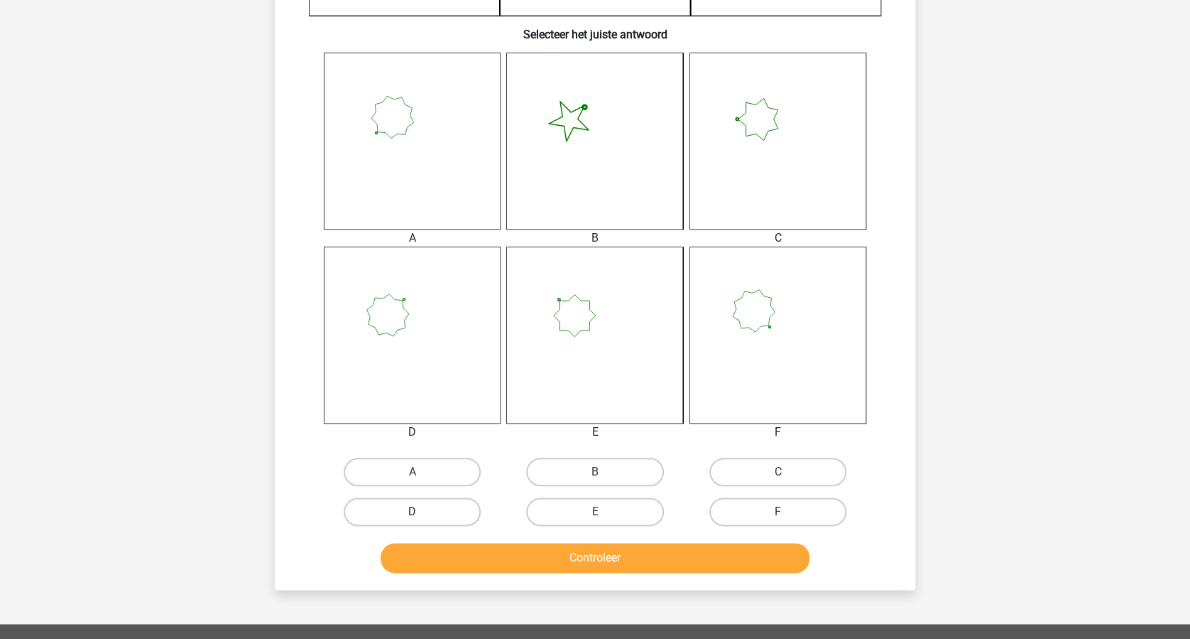
scroll to position [545, 0]
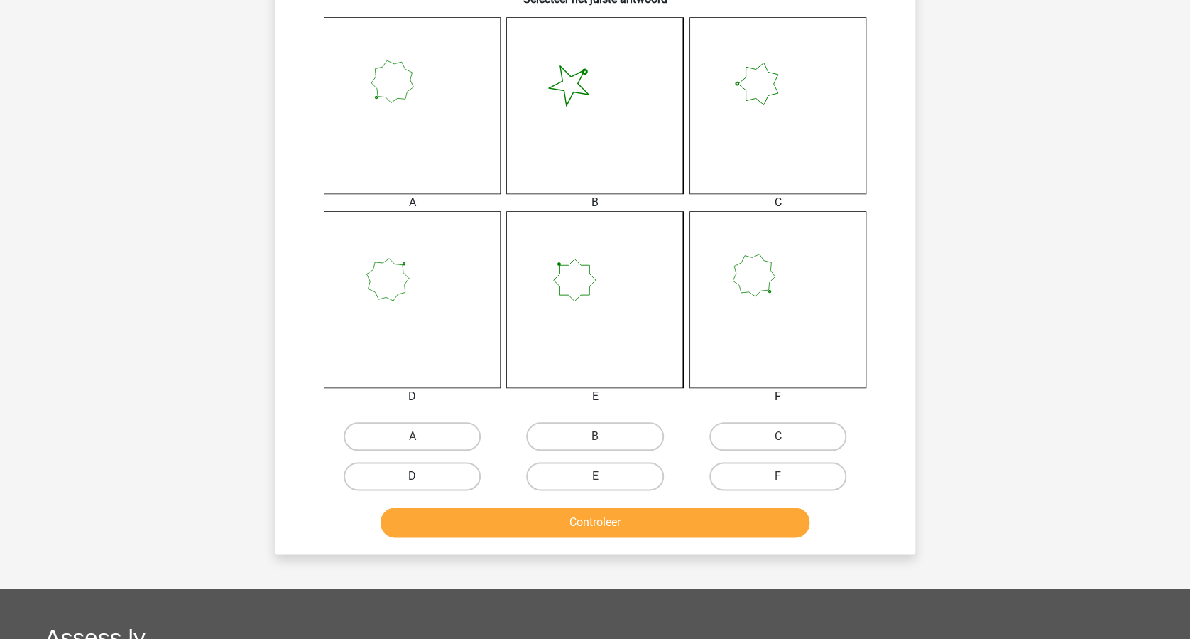
click at [439, 472] on label "D" at bounding box center [412, 476] width 137 height 28
click at [422, 476] on input "D" at bounding box center [417, 480] width 9 height 9
radio input "true"
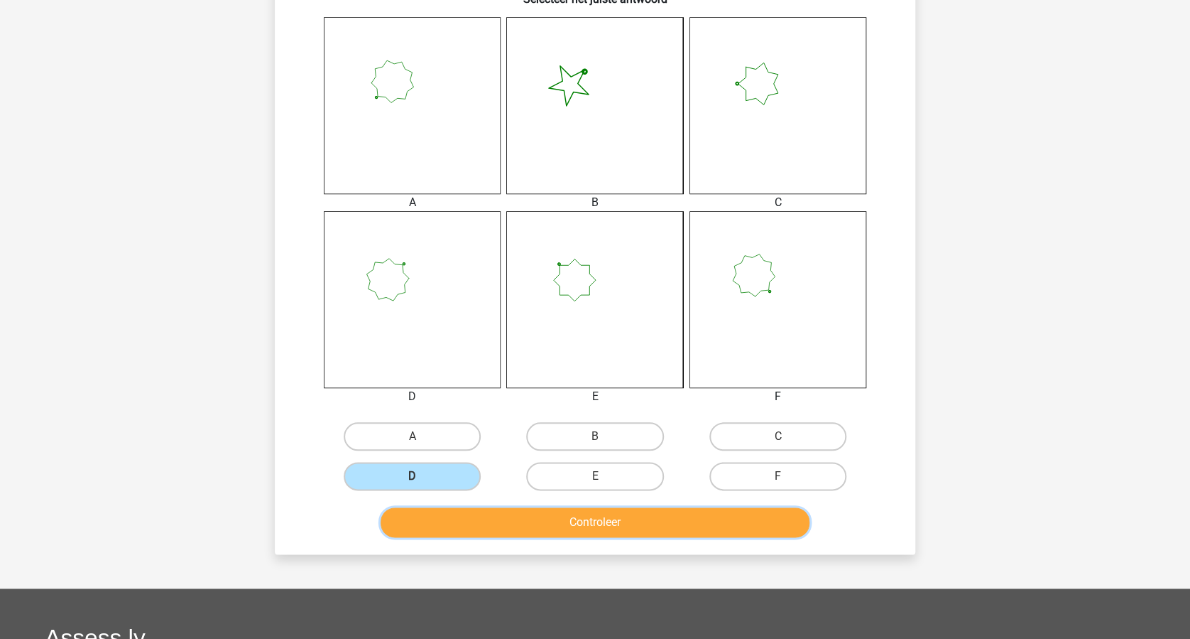
click at [579, 511] on button "Controleer" at bounding box center [596, 522] width 430 height 30
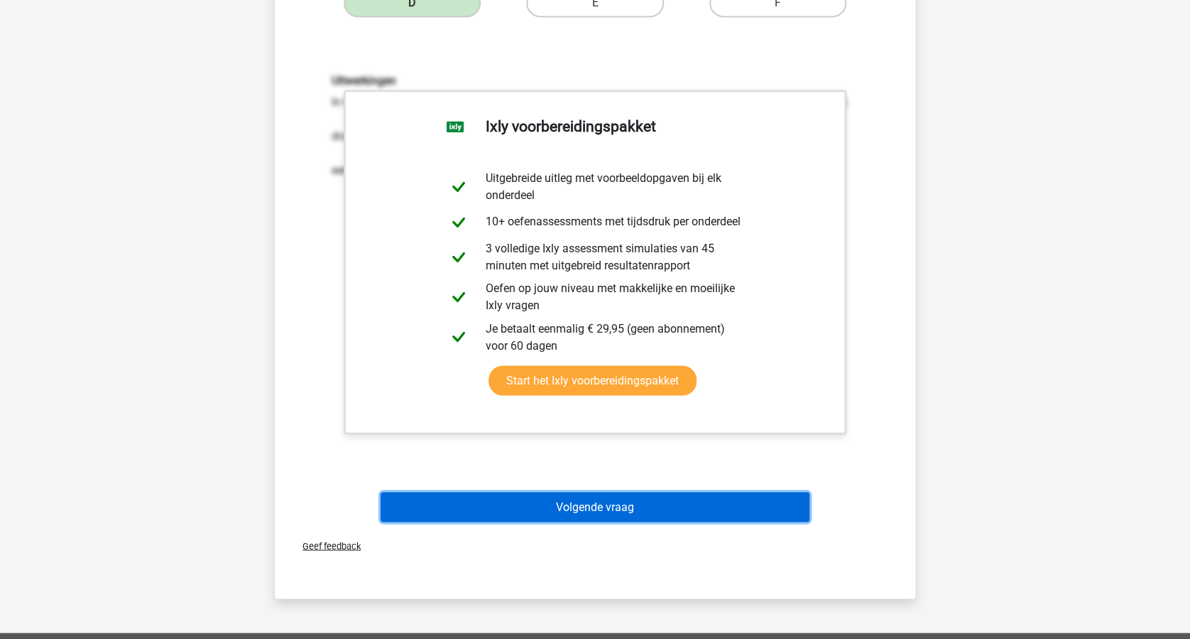
click at [637, 492] on button "Volgende vraag" at bounding box center [596, 507] width 430 height 30
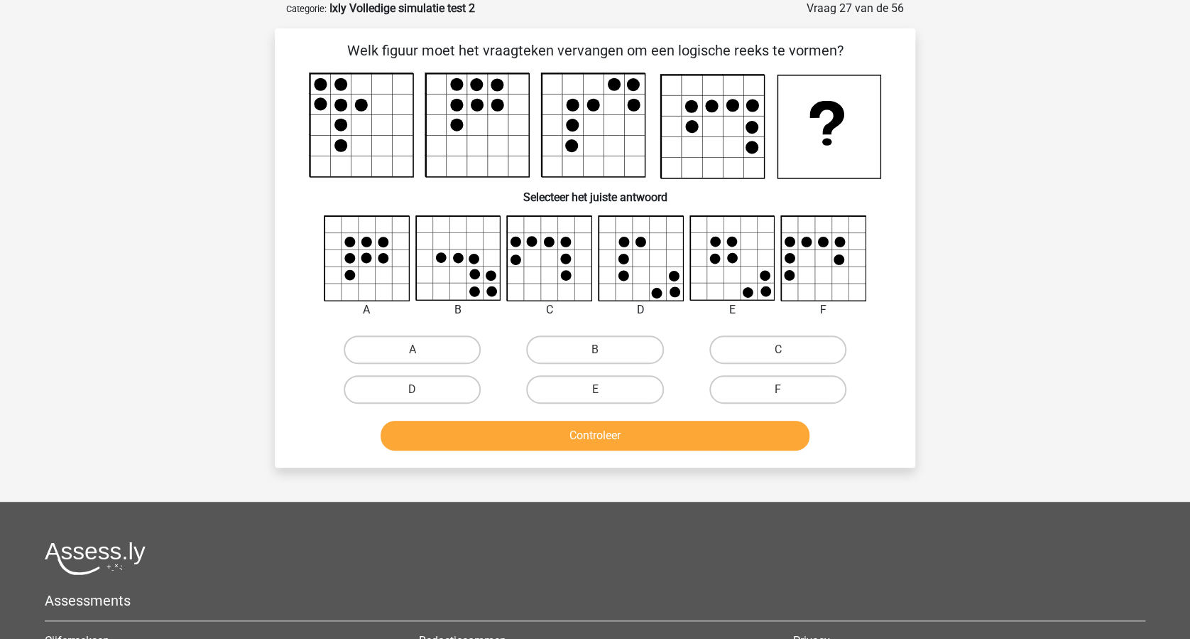
scroll to position [0, 0]
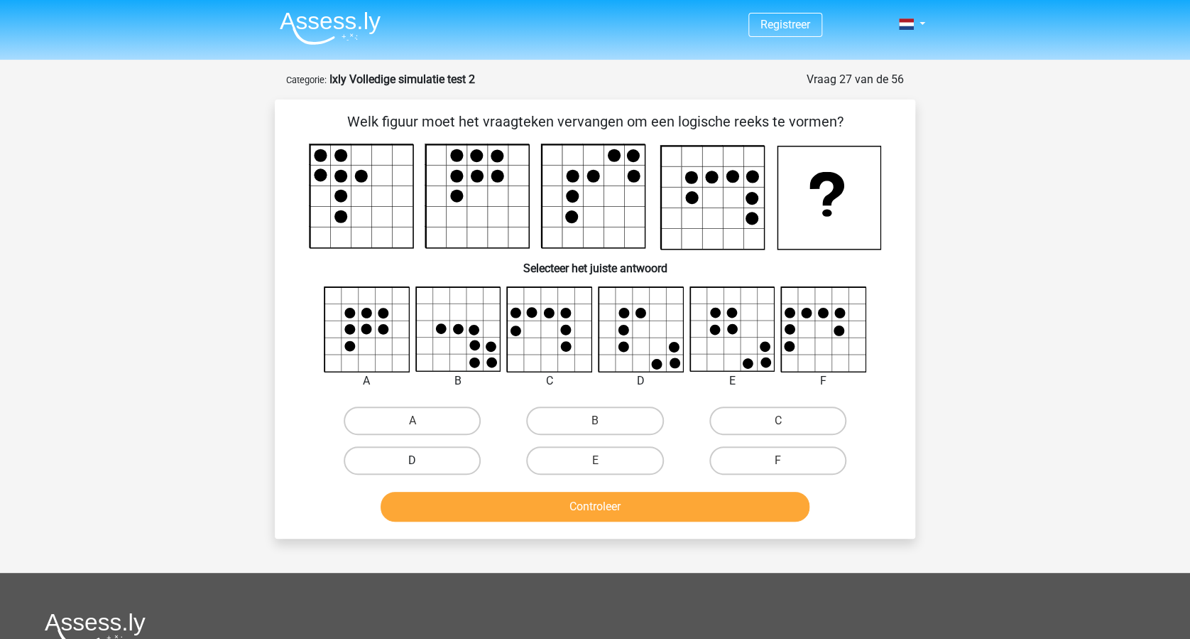
click at [438, 455] on label "D" at bounding box center [412, 460] width 137 height 28
click at [422, 460] on input "D" at bounding box center [417, 464] width 9 height 9
radio input "true"
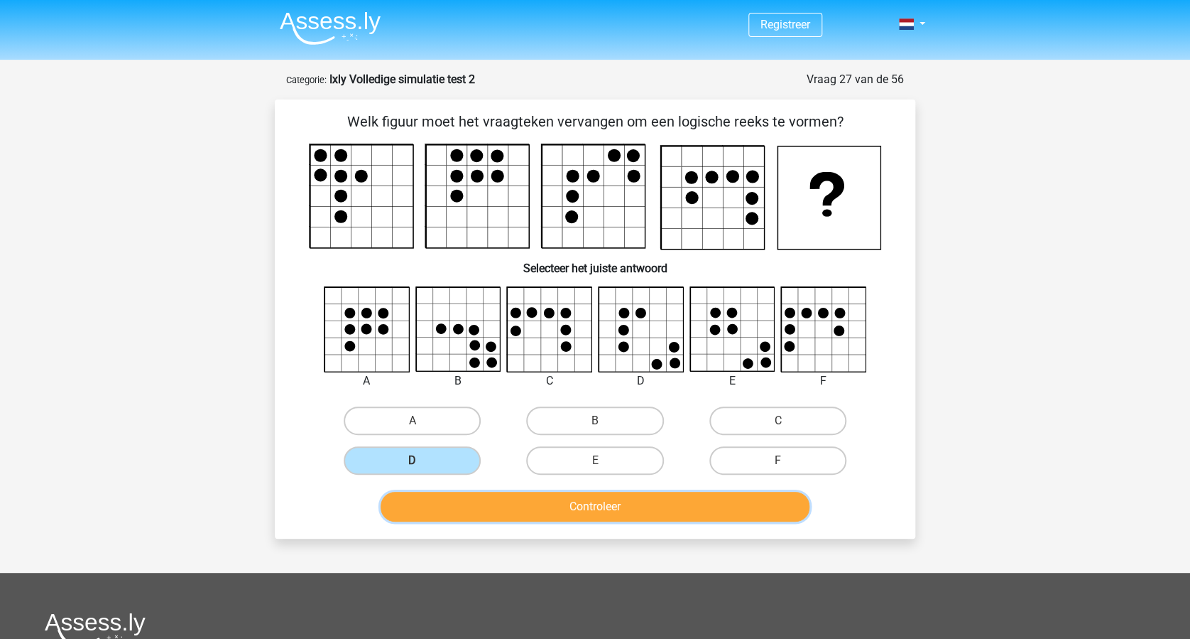
click at [682, 508] on button "Controleer" at bounding box center [596, 507] width 430 height 30
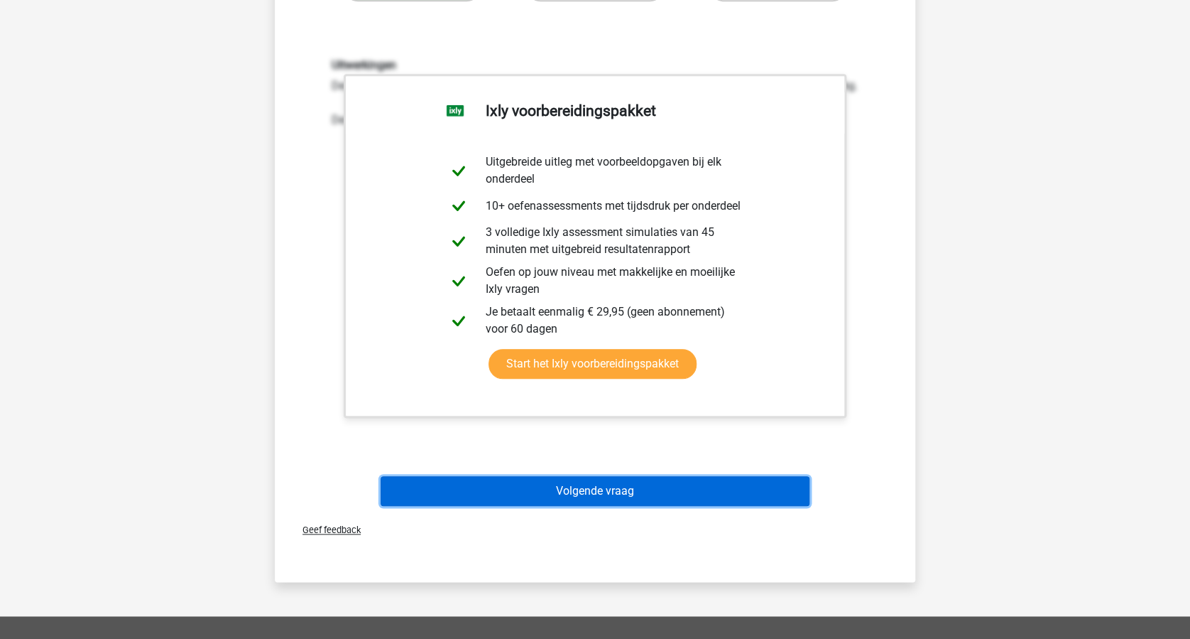
click at [646, 488] on button "Volgende vraag" at bounding box center [596, 491] width 430 height 30
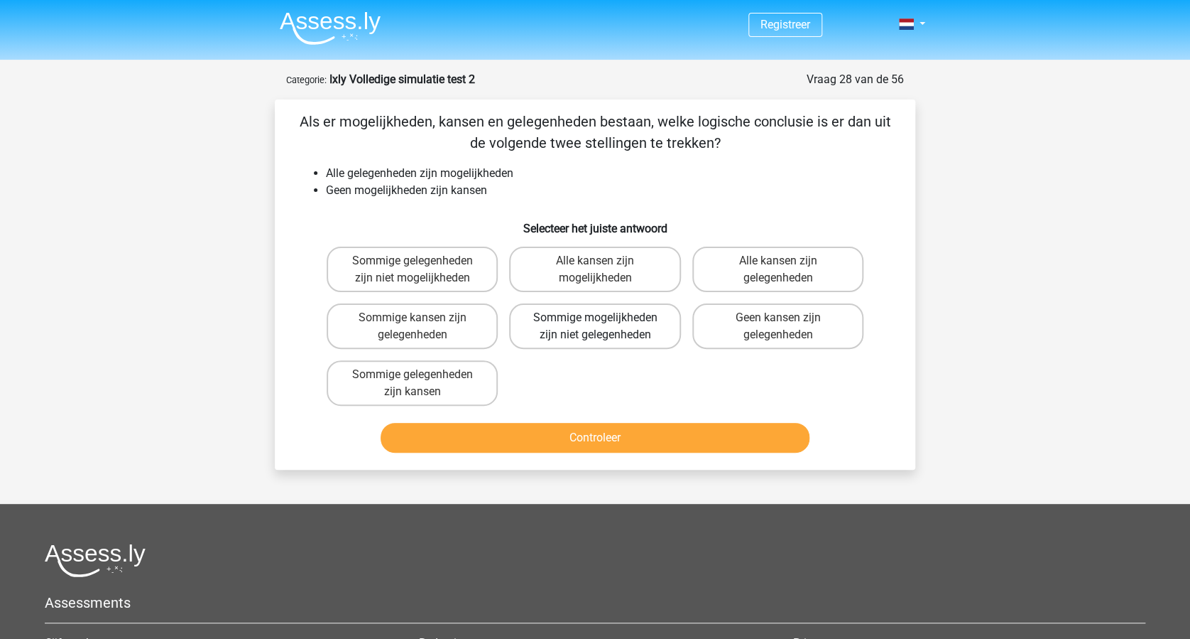
click at [612, 320] on label "Sommige mogelijkheden zijn niet gelegenheden" at bounding box center [594, 325] width 171 height 45
click at [604, 320] on input "Sommige mogelijkheden zijn niet gelegenheden" at bounding box center [599, 322] width 9 height 9
radio input "true"
click at [785, 327] on label "Geen kansen zijn gelegenheden" at bounding box center [778, 325] width 171 height 45
click at [785, 327] on input "Geen kansen zijn gelegenheden" at bounding box center [782, 322] width 9 height 9
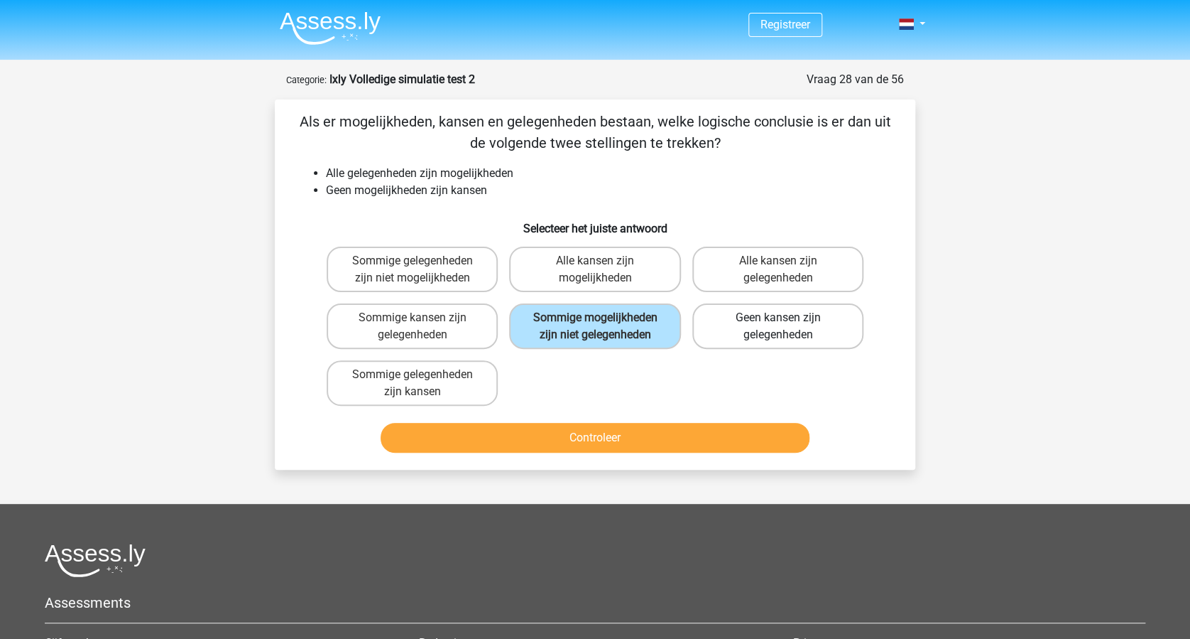
radio input "true"
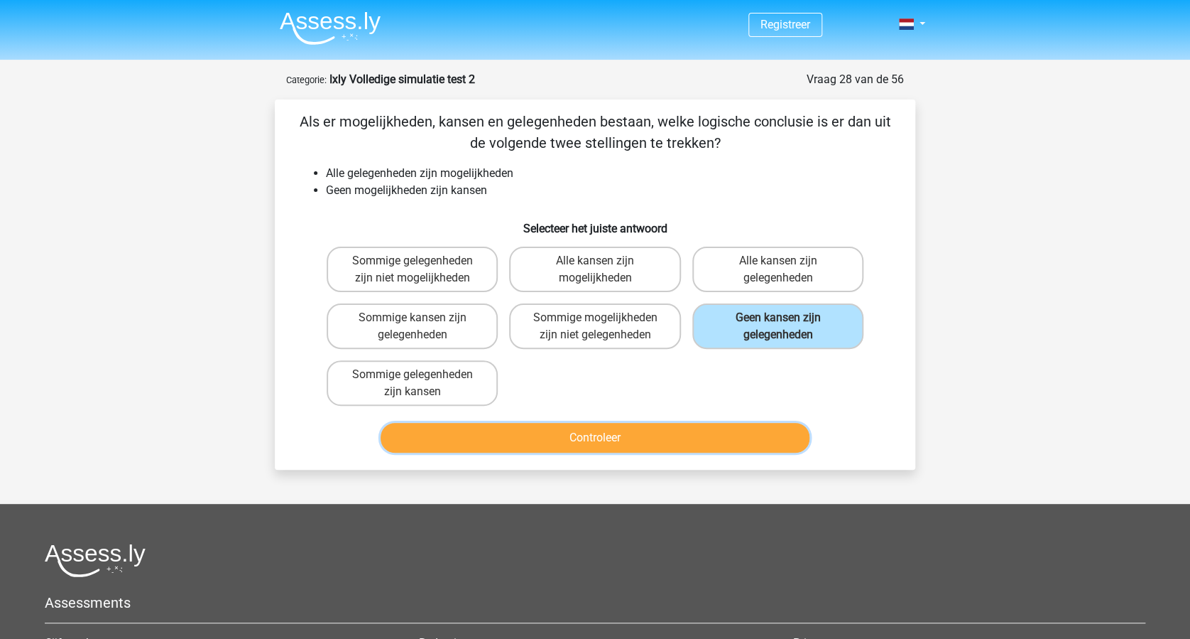
click at [592, 438] on button "Controleer" at bounding box center [596, 438] width 430 height 30
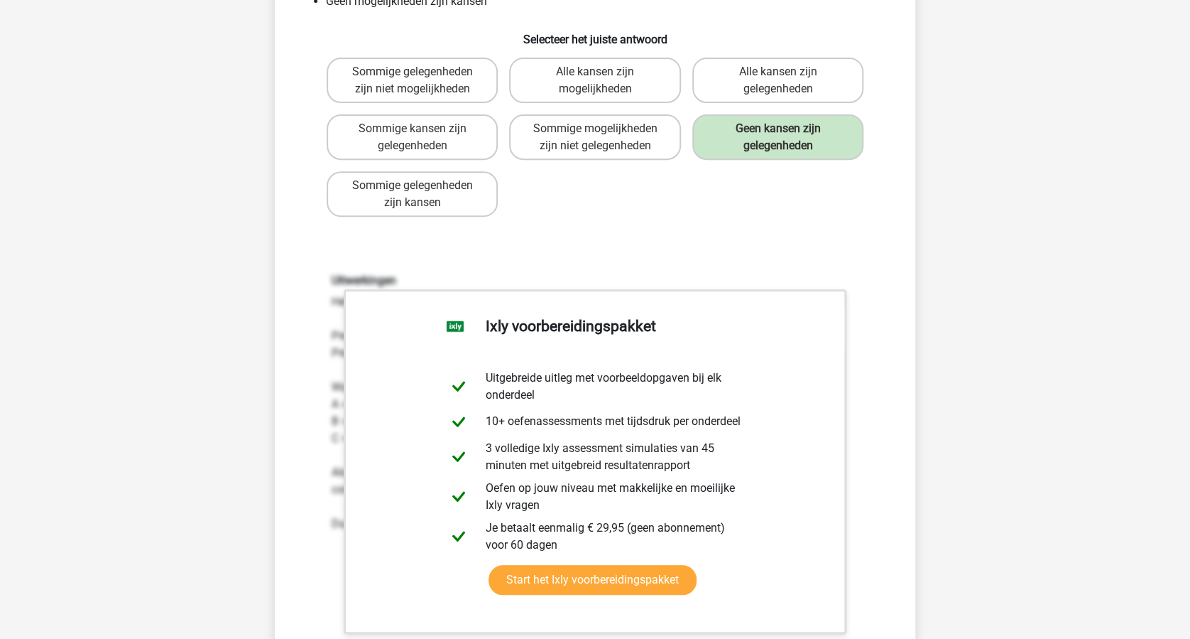
scroll to position [473, 0]
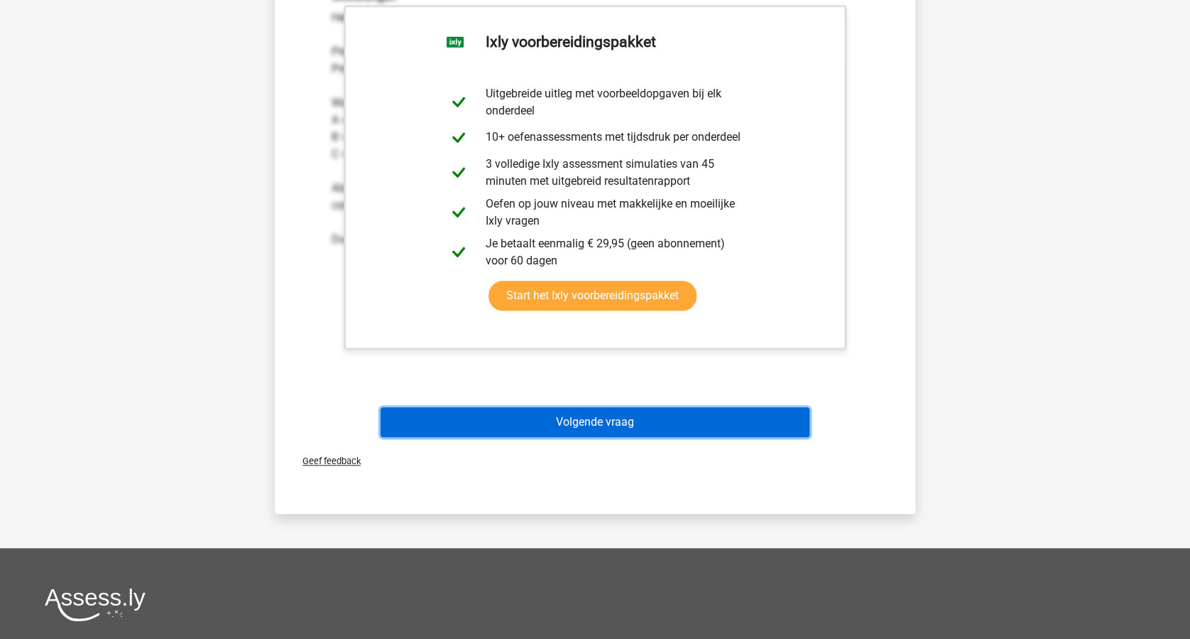
click at [717, 421] on button "Volgende vraag" at bounding box center [596, 422] width 430 height 30
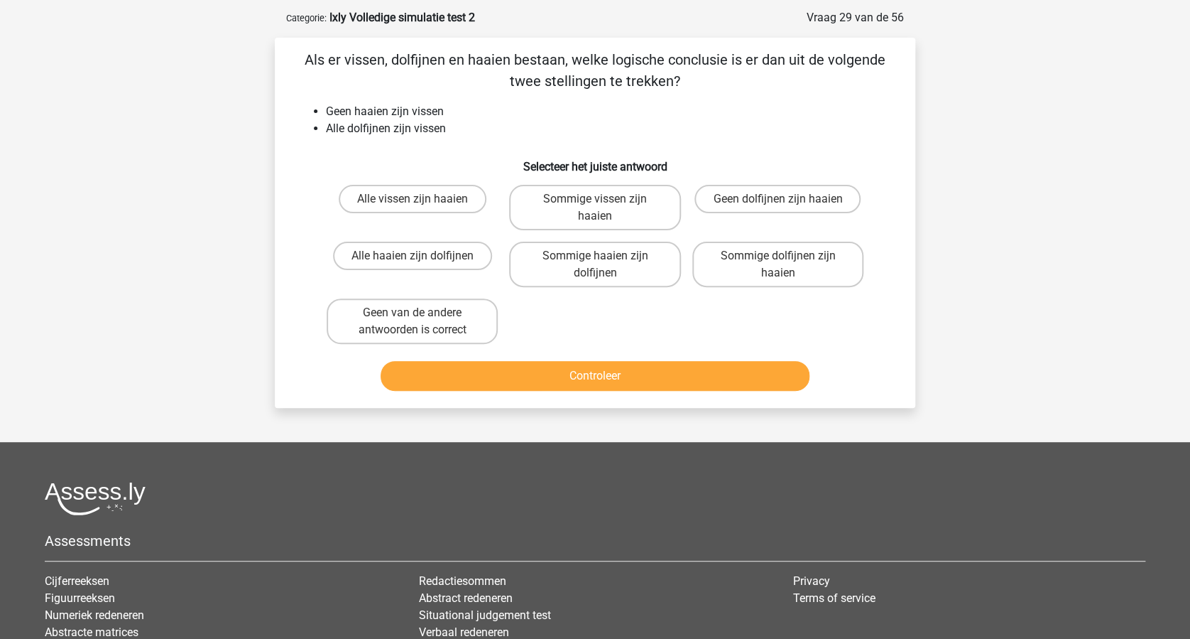
scroll to position [0, 0]
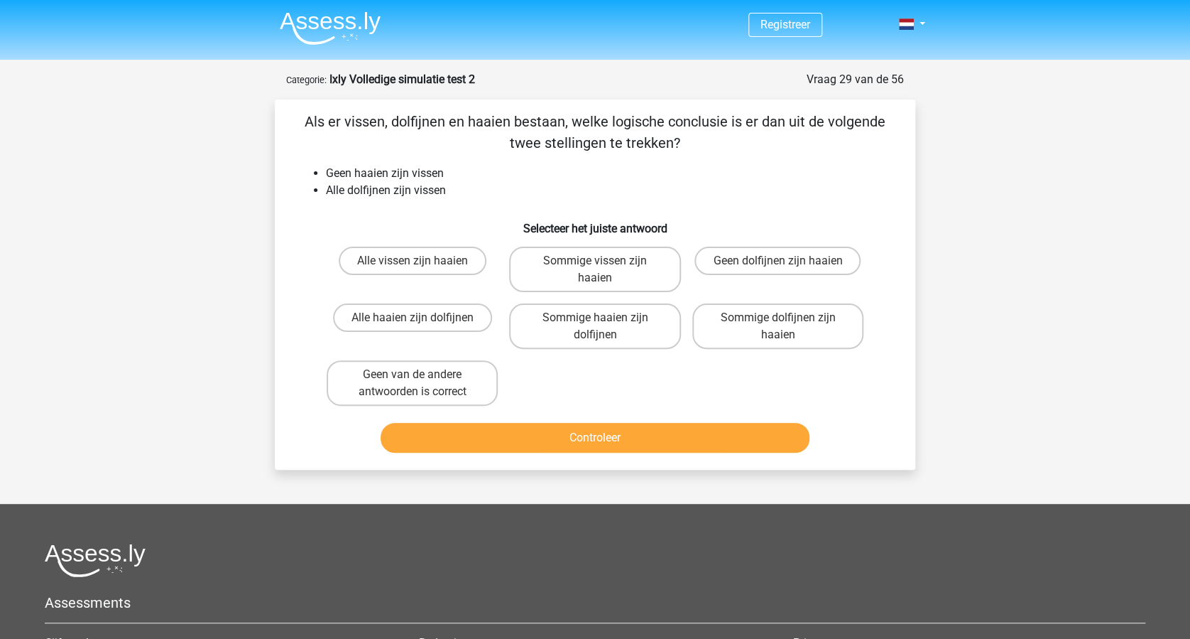
click at [779, 268] on input "Geen dolfijnen zijn haaien" at bounding box center [782, 265] width 9 height 9
radio input "true"
click at [638, 420] on div "Controleer" at bounding box center [595, 434] width 595 height 47
click at [626, 431] on button "Controleer" at bounding box center [596, 438] width 430 height 30
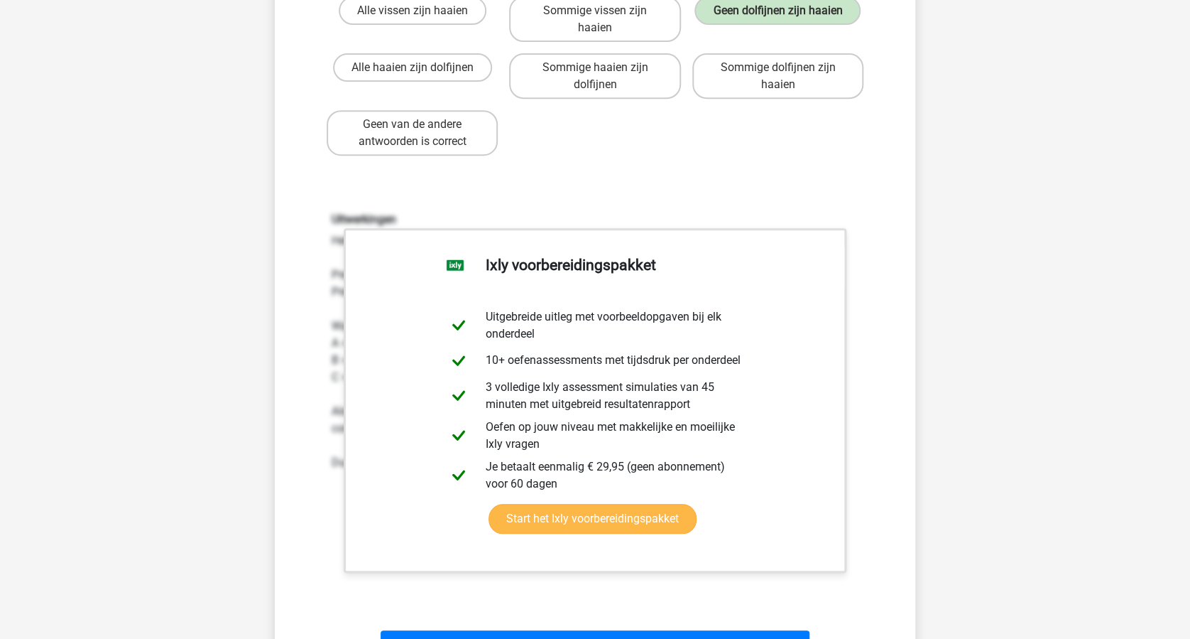
scroll to position [379, 0]
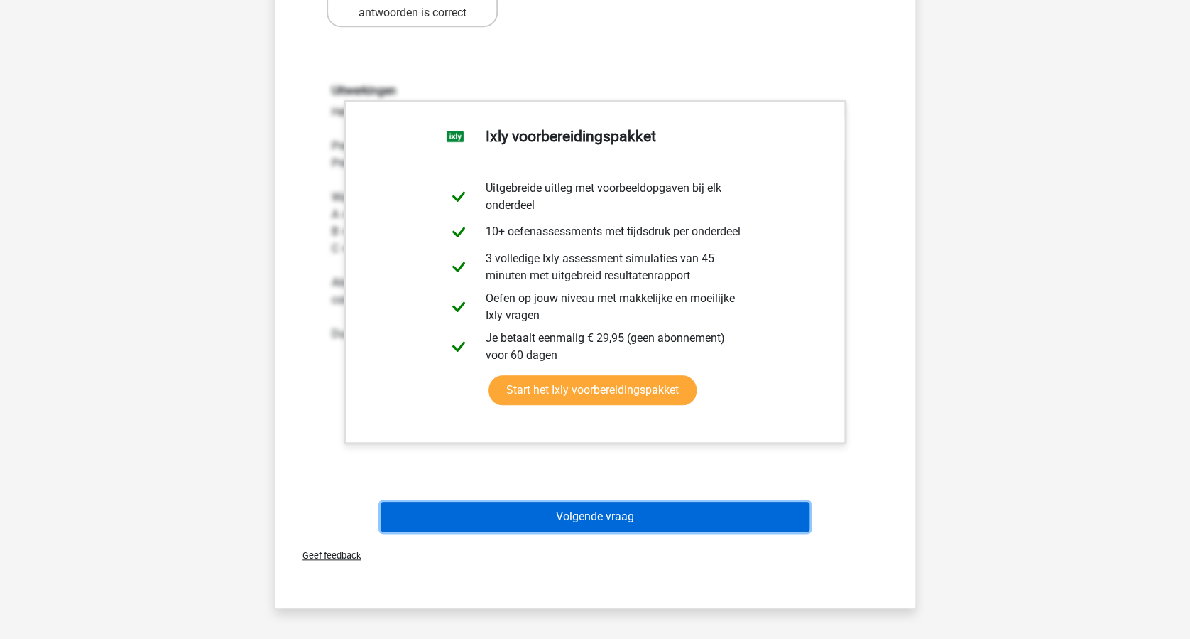
click at [668, 511] on button "Volgende vraag" at bounding box center [596, 516] width 430 height 30
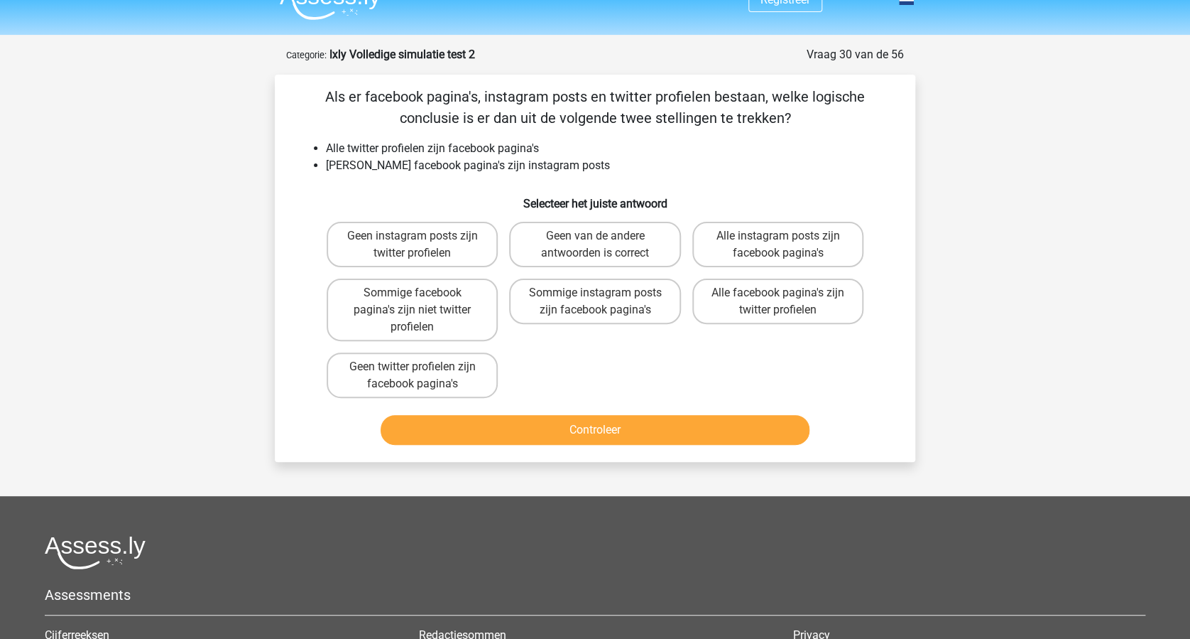
scroll to position [0, 0]
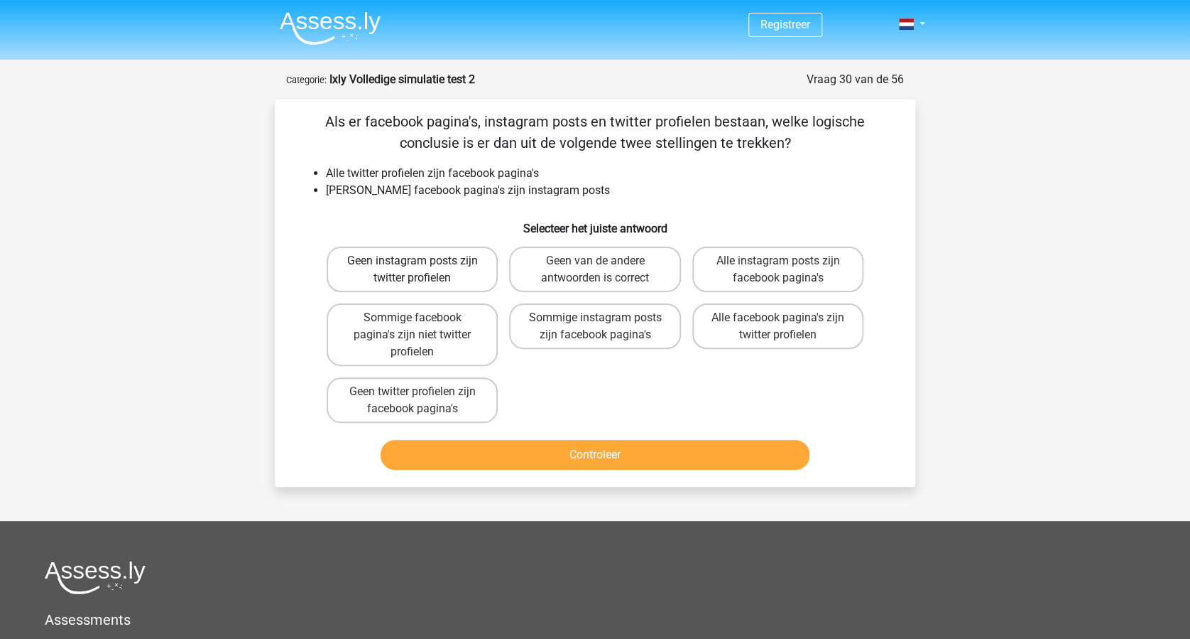
click at [421, 273] on label "Geen instagram posts zijn twitter profielen" at bounding box center [412, 268] width 171 height 45
click at [421, 270] on input "Geen instagram posts zijn twitter profielen" at bounding box center [417, 265] width 9 height 9
radio input "true"
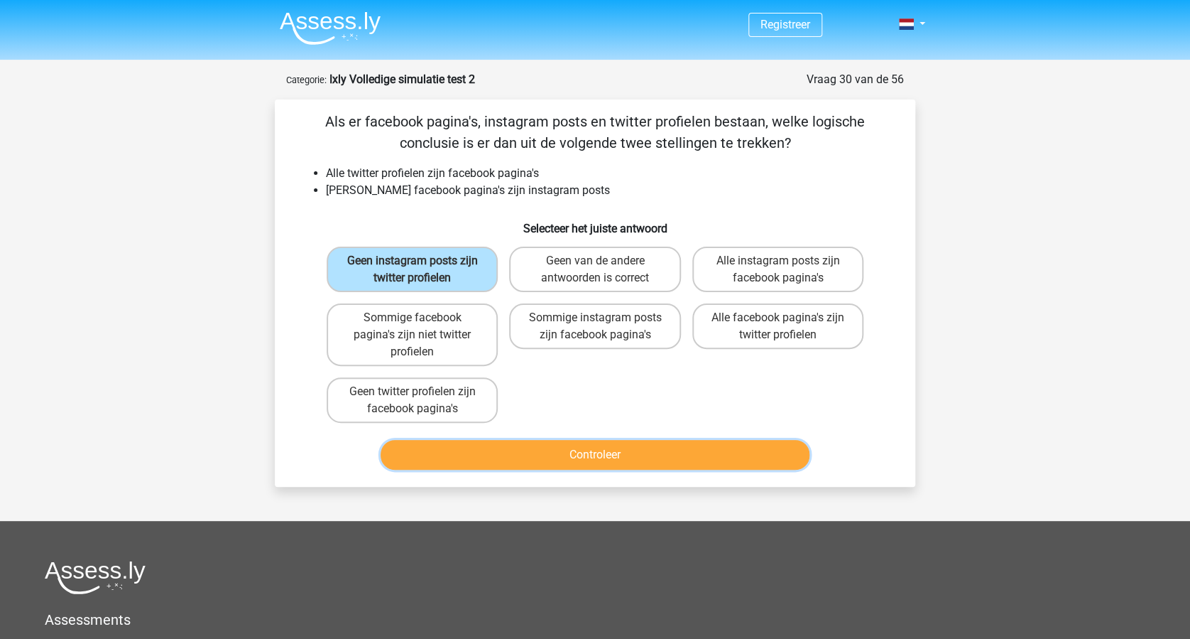
click at [574, 450] on button "Controleer" at bounding box center [596, 455] width 430 height 30
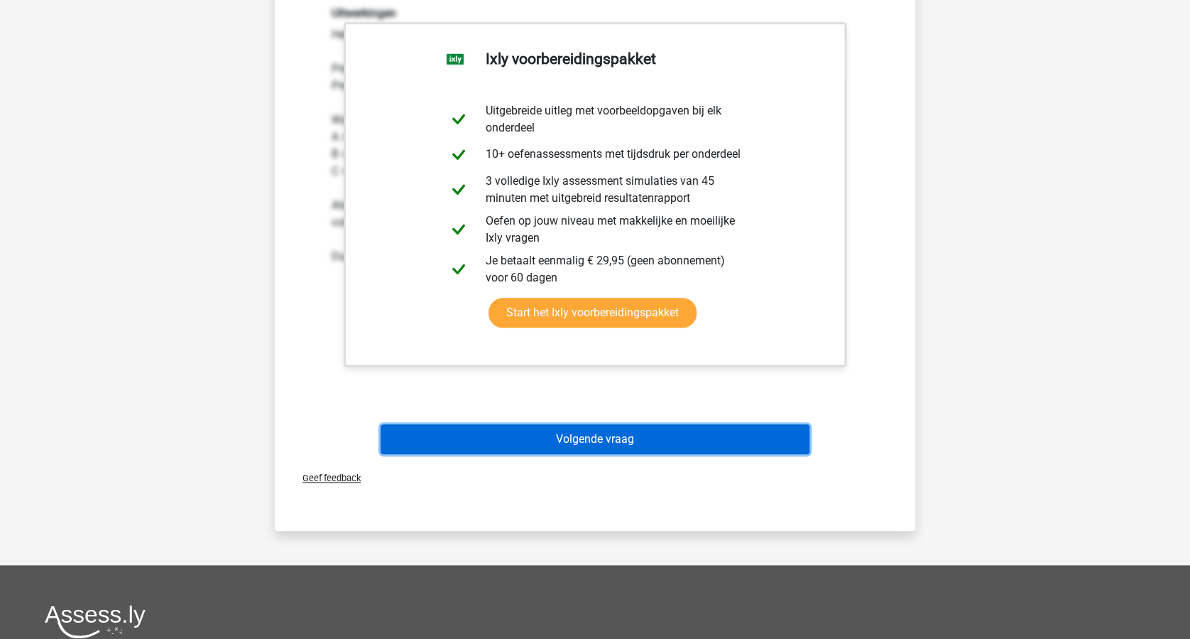
click at [622, 438] on button "Volgende vraag" at bounding box center [596, 439] width 430 height 30
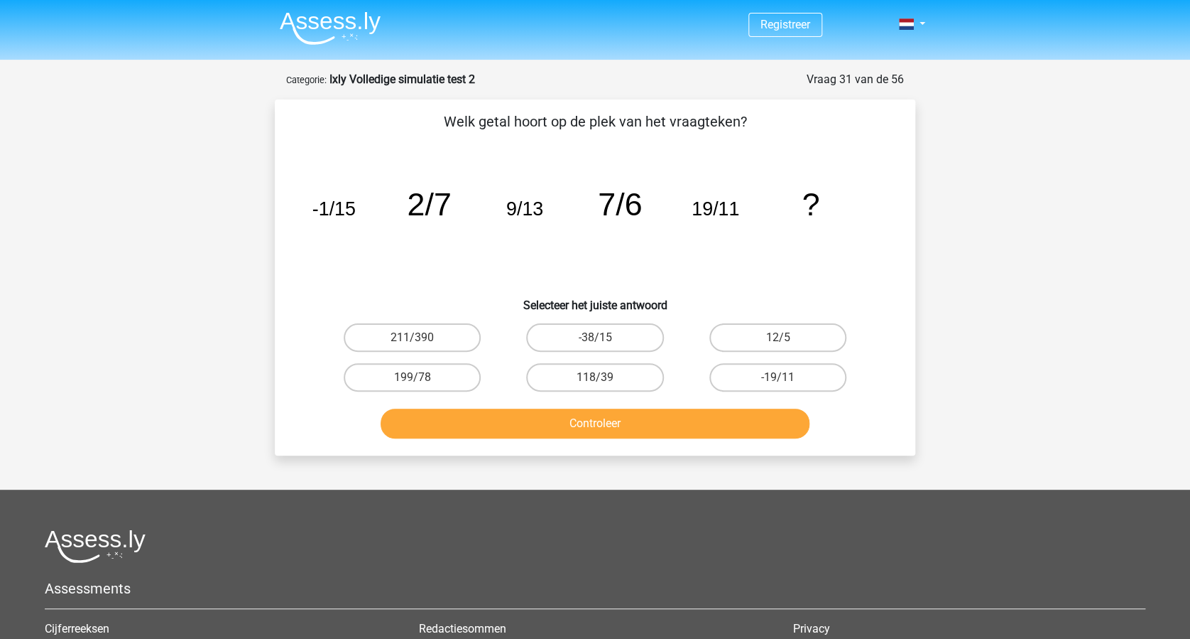
click at [786, 340] on input "12/5" at bounding box center [782, 341] width 9 height 9
radio input "true"
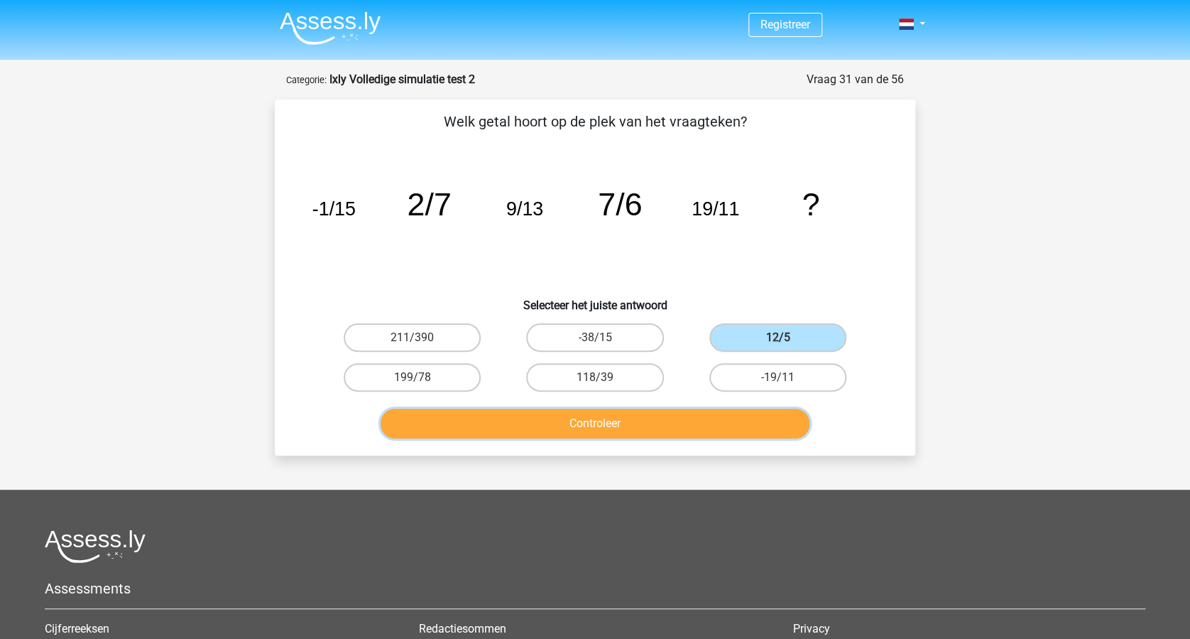
click at [629, 423] on button "Controleer" at bounding box center [596, 423] width 430 height 30
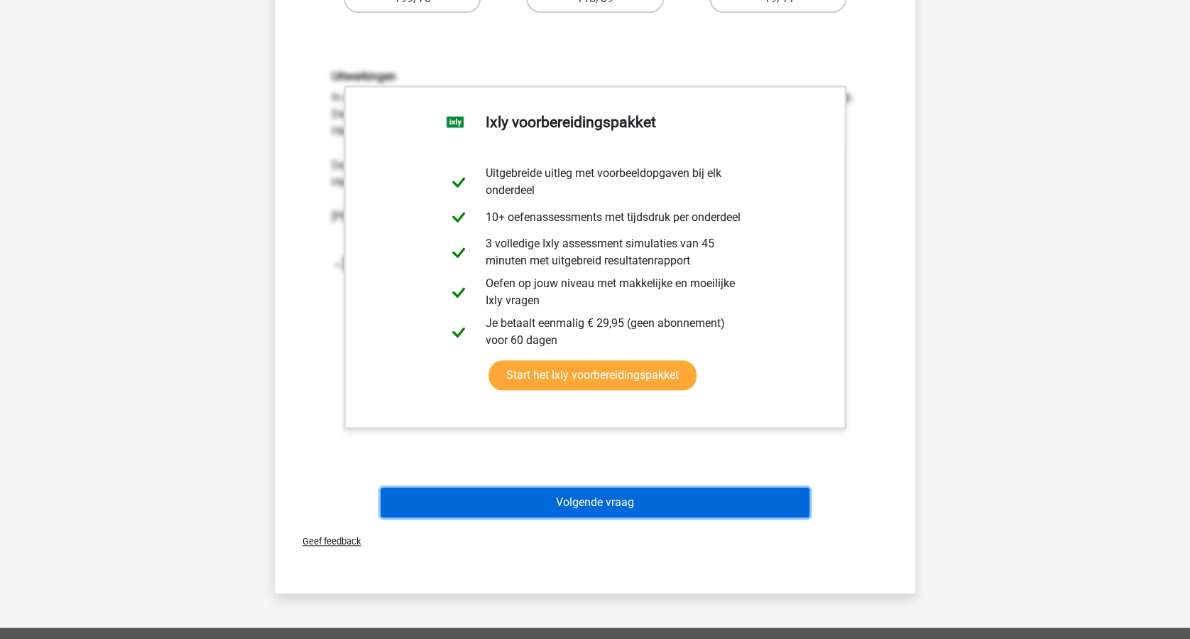
click at [680, 500] on button "Volgende vraag" at bounding box center [596, 502] width 430 height 30
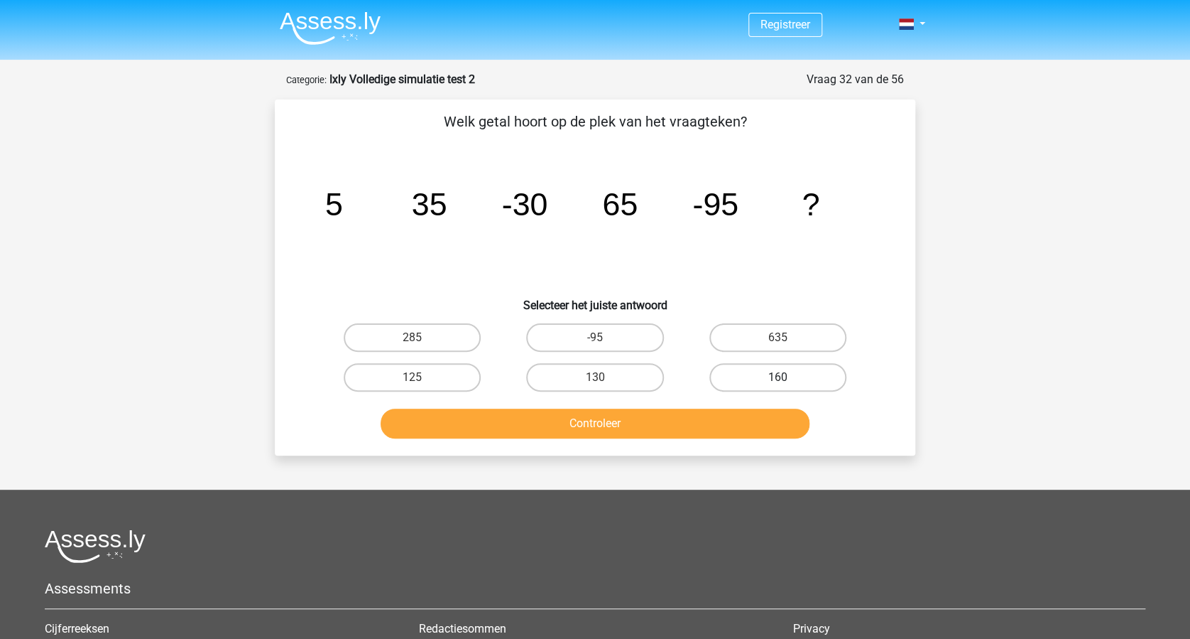
click at [767, 369] on label "160" at bounding box center [778, 377] width 137 height 28
click at [778, 377] on input "160" at bounding box center [782, 381] width 9 height 9
radio input "true"
click at [695, 412] on button "Controleer" at bounding box center [596, 423] width 430 height 30
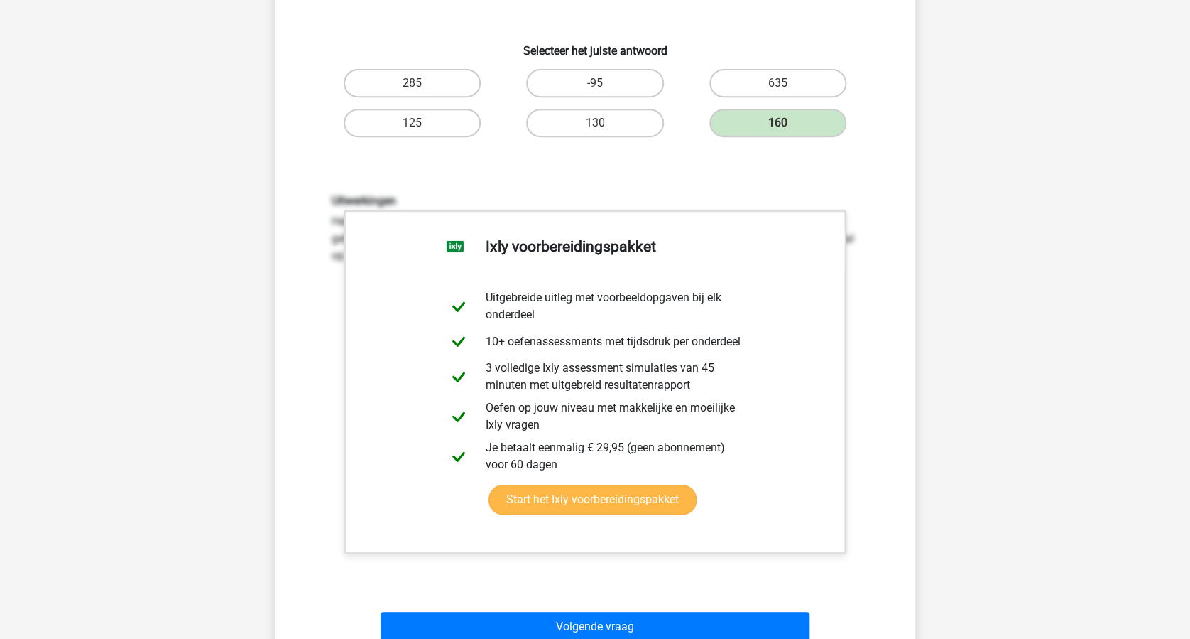
scroll to position [284, 0]
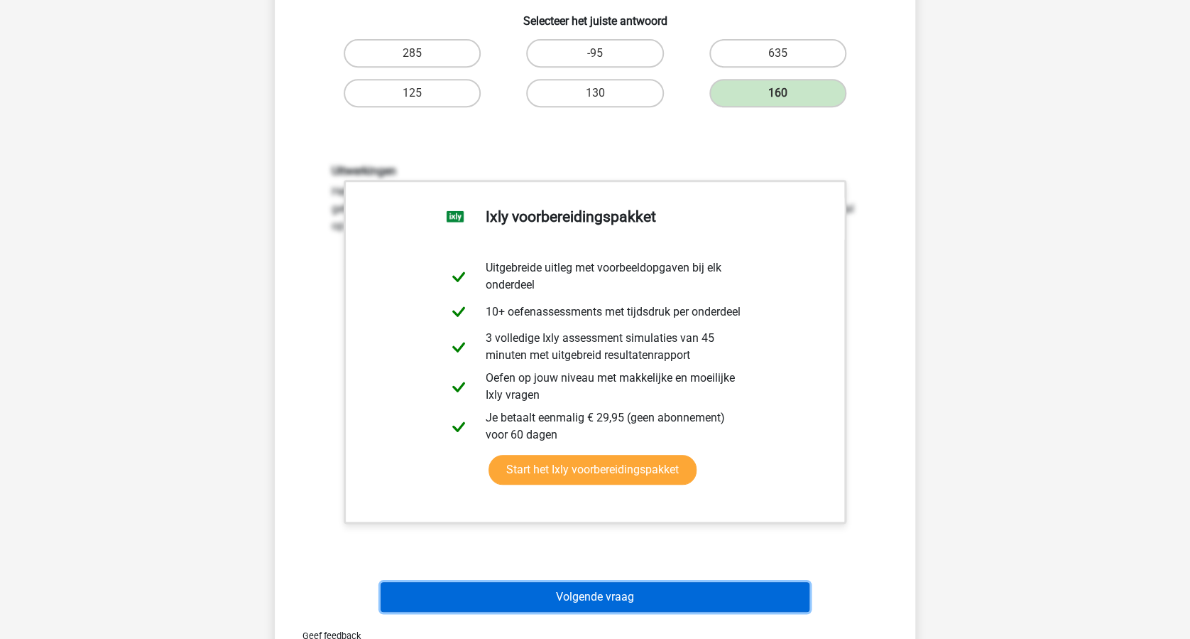
click at [656, 584] on button "Volgende vraag" at bounding box center [596, 597] width 430 height 30
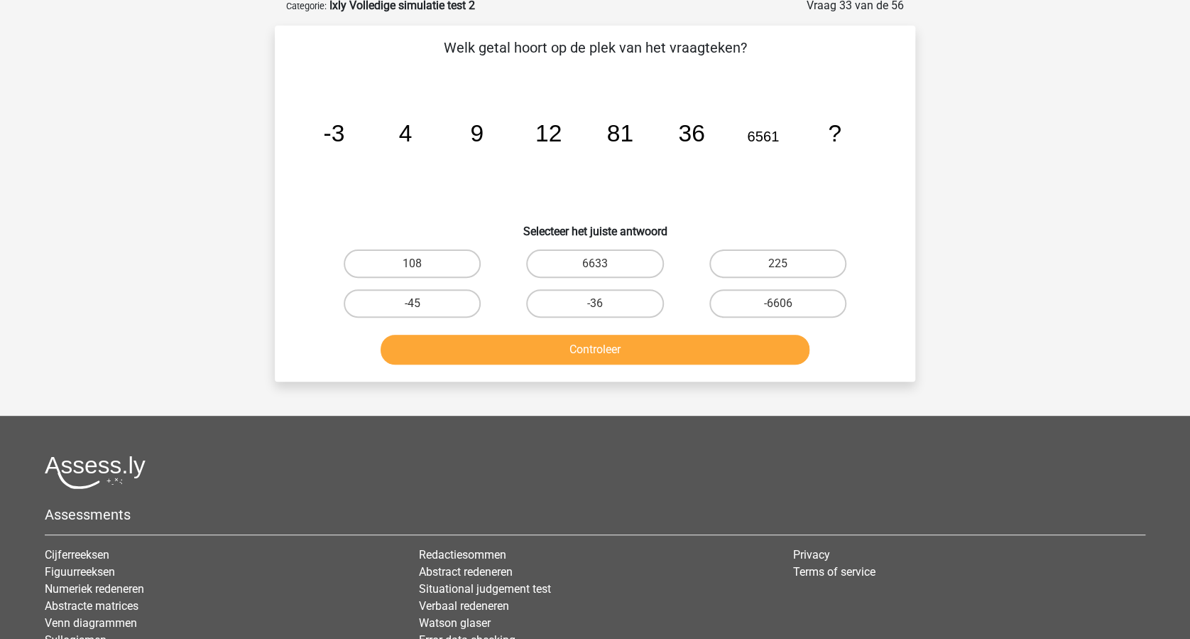
scroll to position [71, 0]
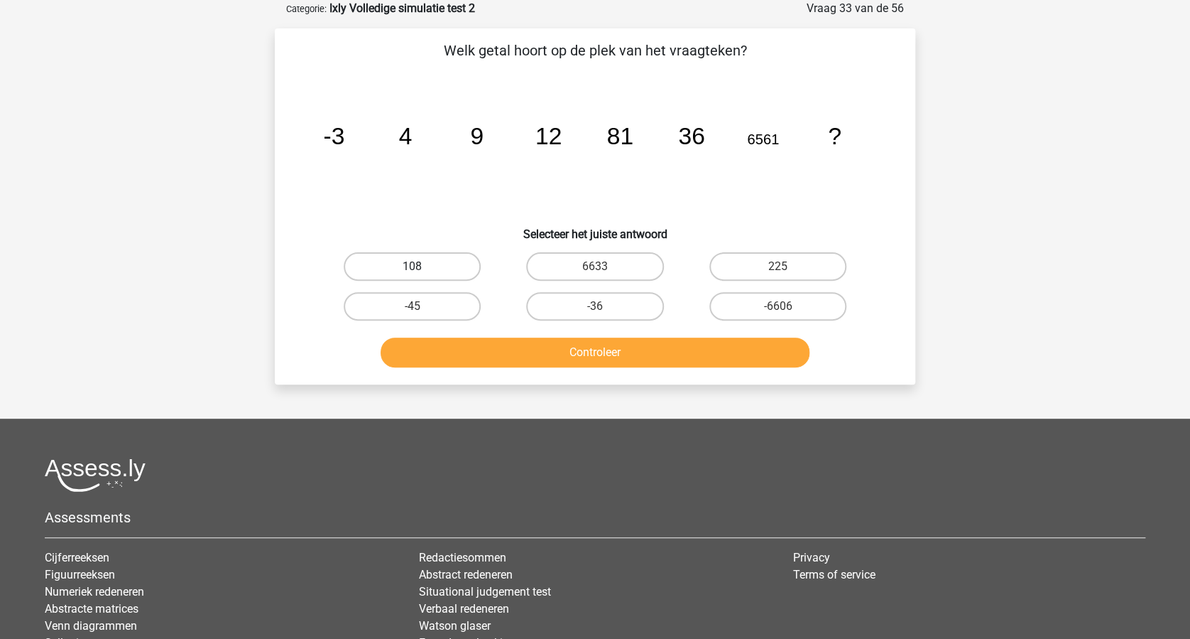
click at [438, 267] on label "108" at bounding box center [412, 266] width 137 height 28
click at [422, 267] on input "108" at bounding box center [417, 270] width 9 height 9
radio input "true"
click at [580, 344] on button "Controleer" at bounding box center [596, 352] width 430 height 30
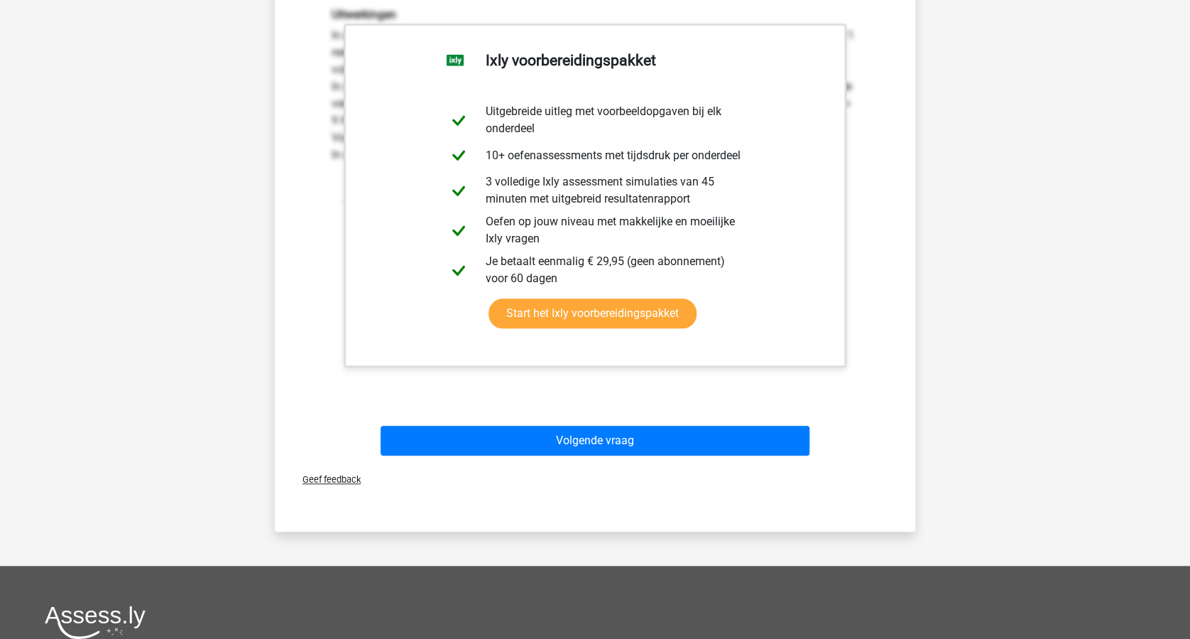
scroll to position [545, 0]
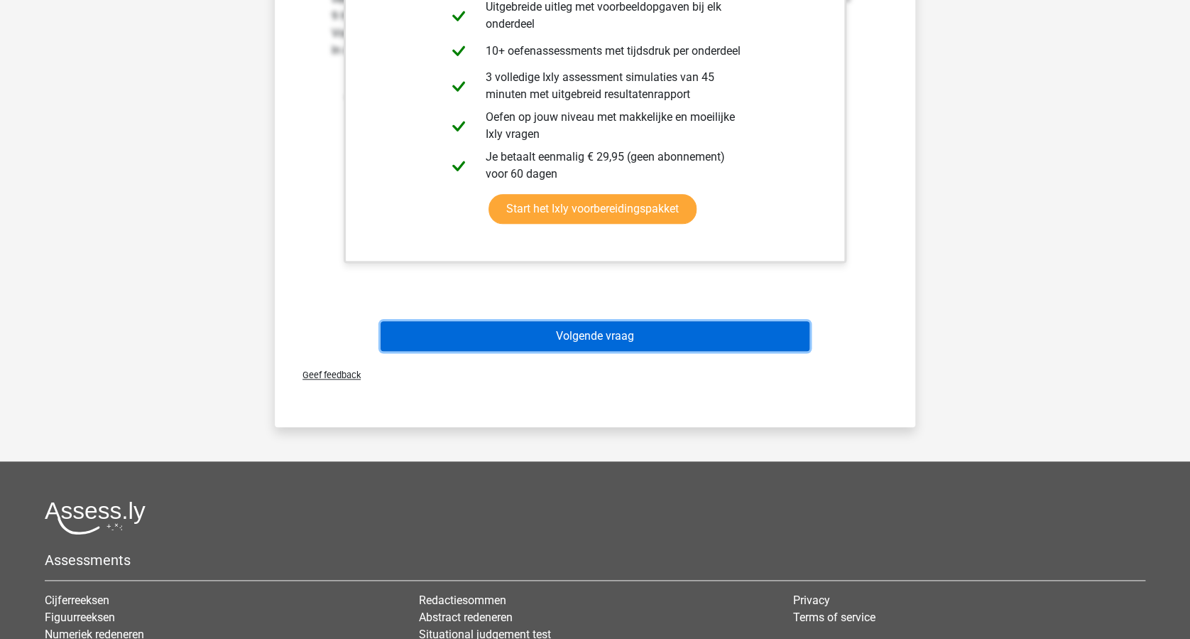
click at [662, 337] on button "Volgende vraag" at bounding box center [596, 336] width 430 height 30
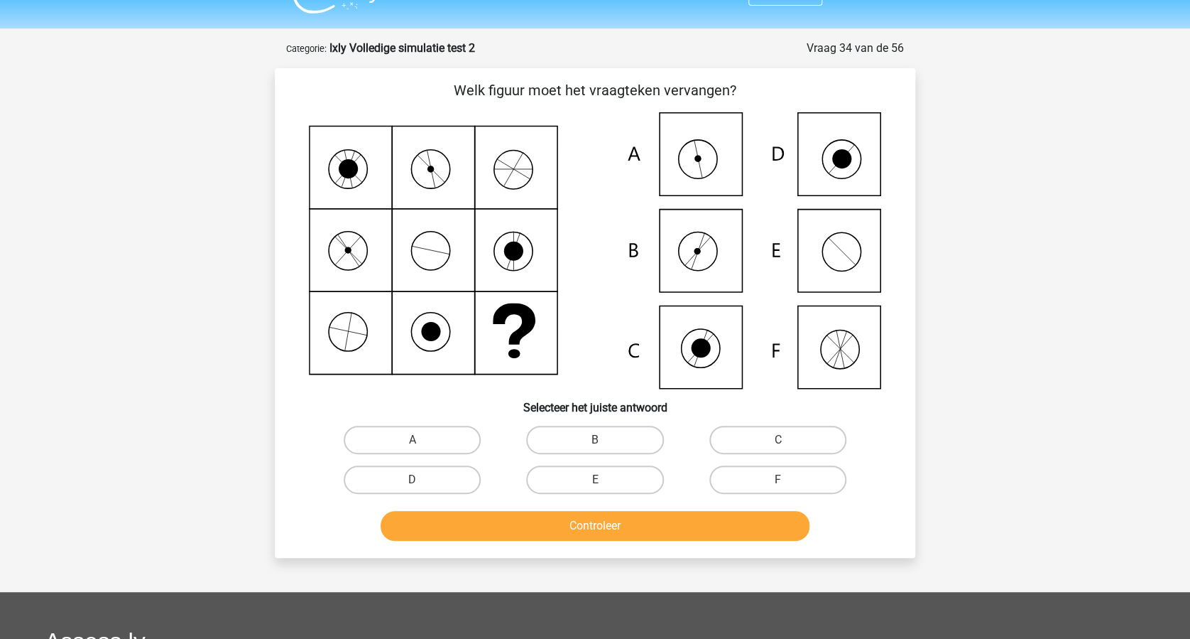
scroll to position [0, 0]
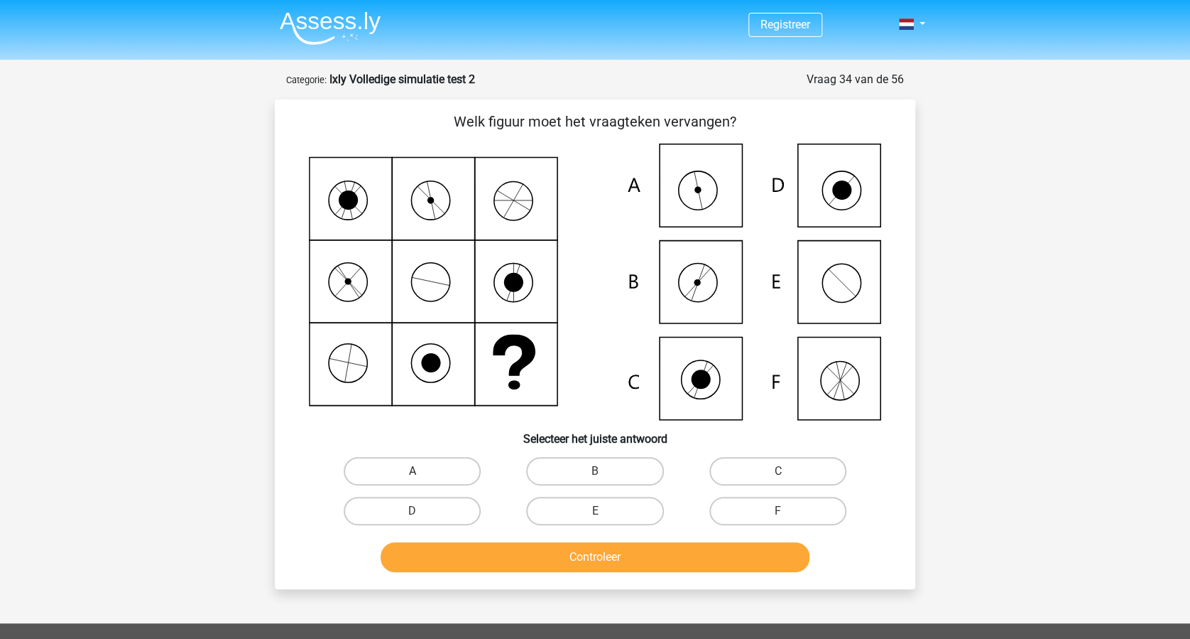
click at [416, 465] on label "A" at bounding box center [412, 471] width 137 height 28
click at [416, 471] on input "A" at bounding box center [417, 475] width 9 height 9
radio input "true"
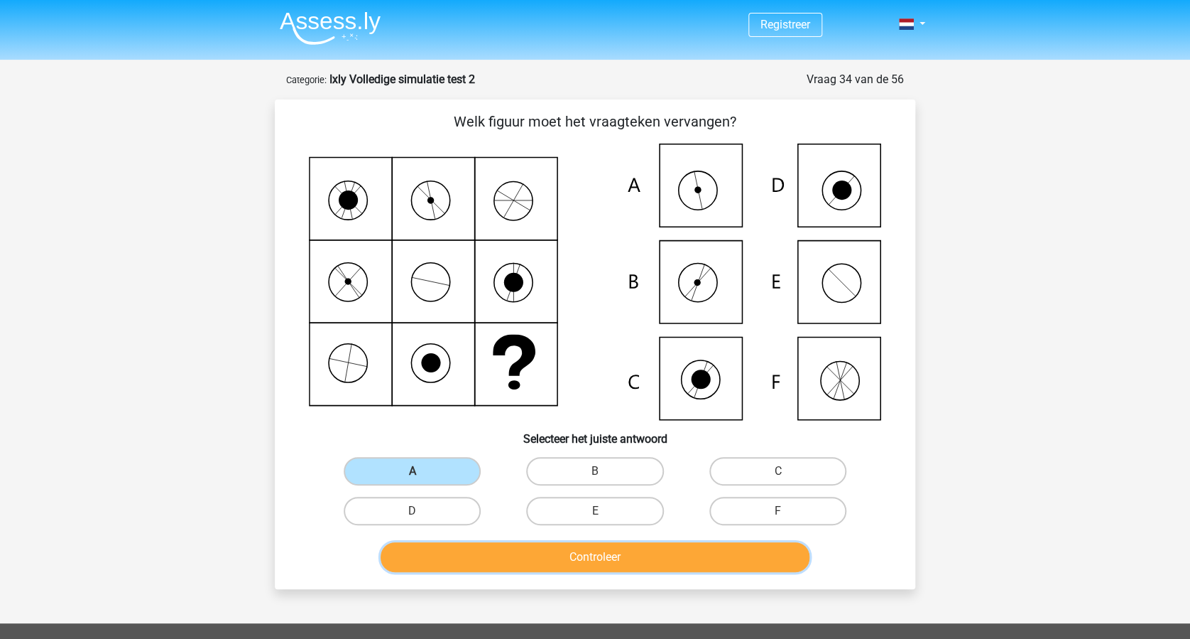
click at [577, 555] on button "Controleer" at bounding box center [596, 557] width 430 height 30
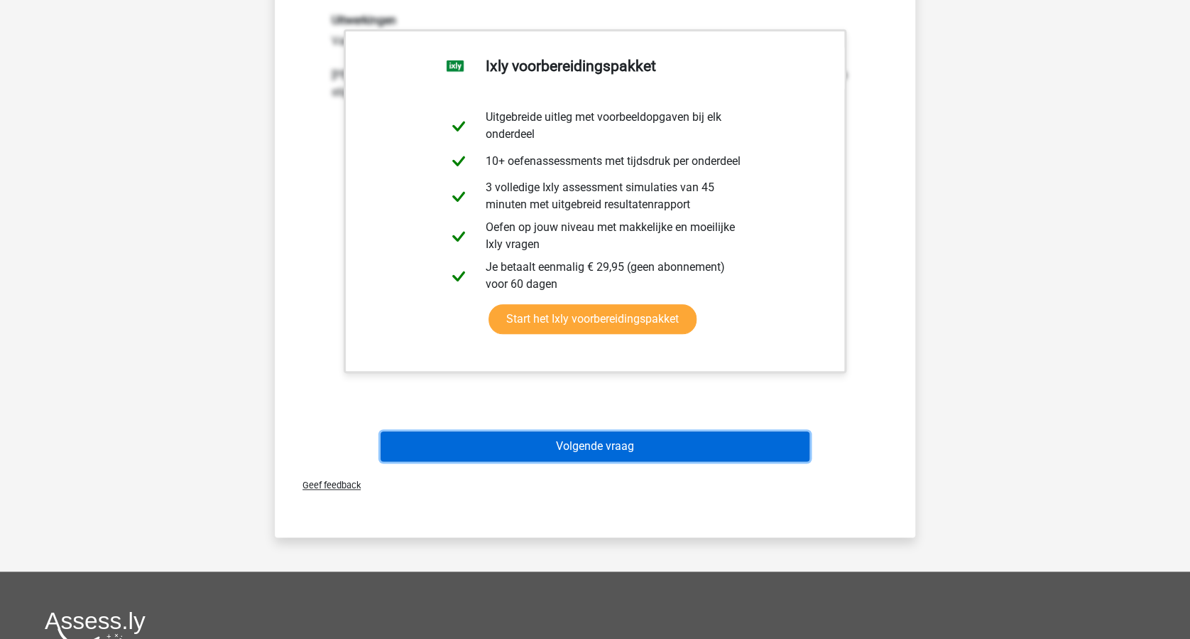
click at [628, 455] on button "Volgende vraag" at bounding box center [596, 446] width 430 height 30
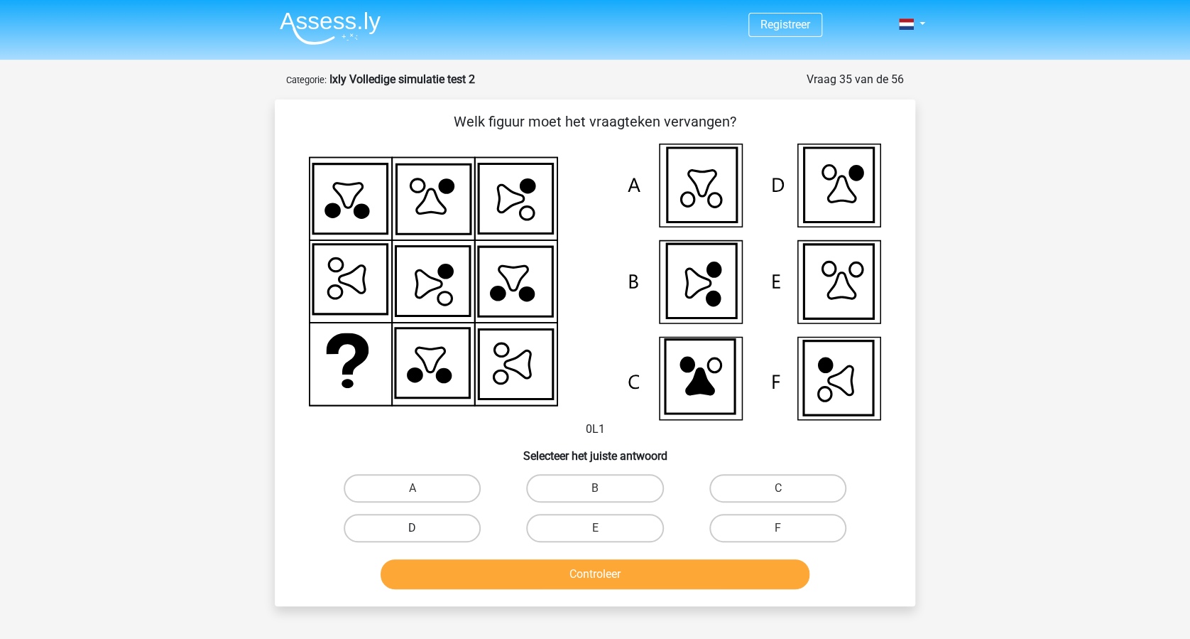
click at [438, 523] on label "D" at bounding box center [412, 528] width 137 height 28
click at [422, 528] on input "D" at bounding box center [417, 532] width 9 height 9
radio input "true"
click at [534, 566] on button "Controleer" at bounding box center [596, 574] width 430 height 30
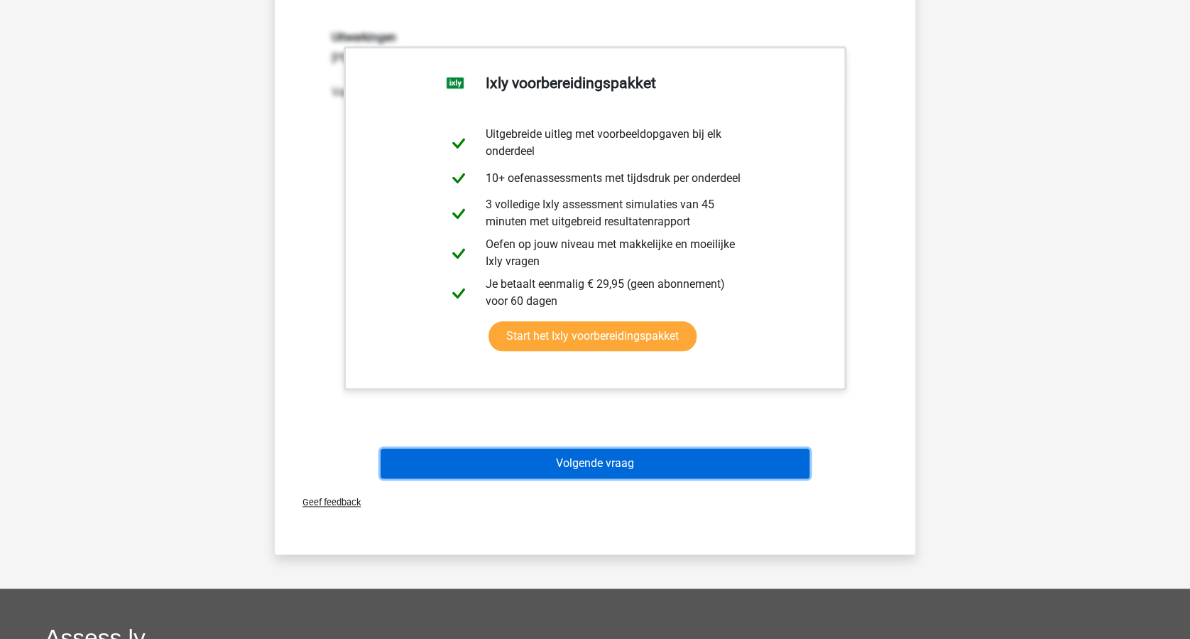
click at [646, 460] on button "Volgende vraag" at bounding box center [596, 463] width 430 height 30
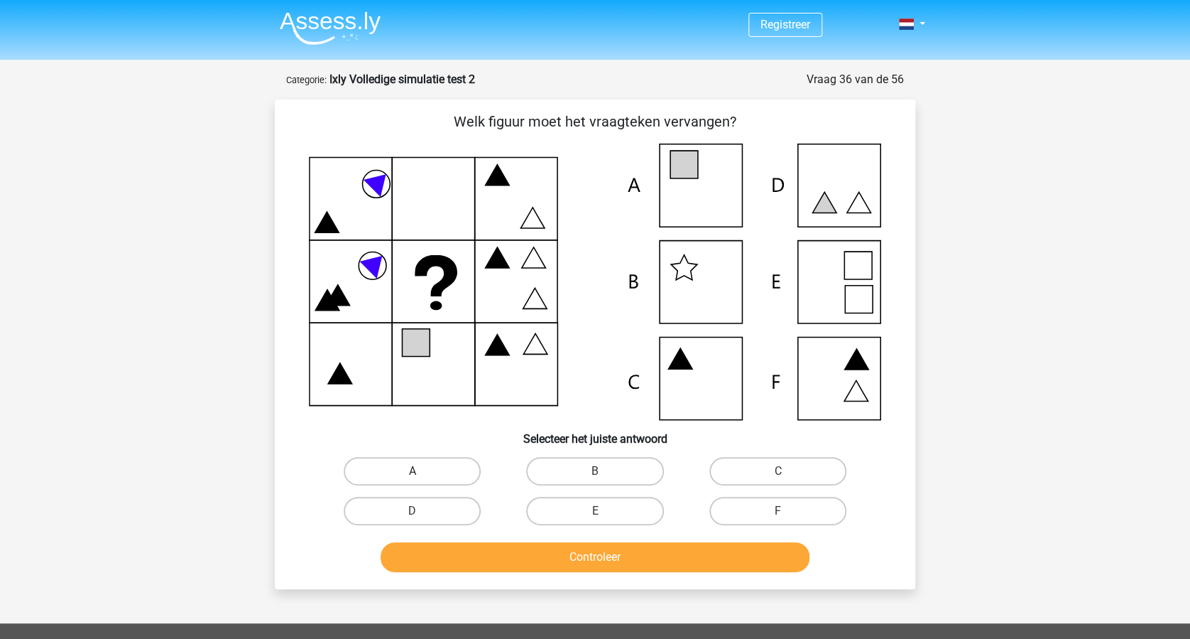
click at [440, 476] on label "A" at bounding box center [412, 471] width 137 height 28
click at [422, 476] on input "A" at bounding box center [417, 475] width 9 height 9
radio input "true"
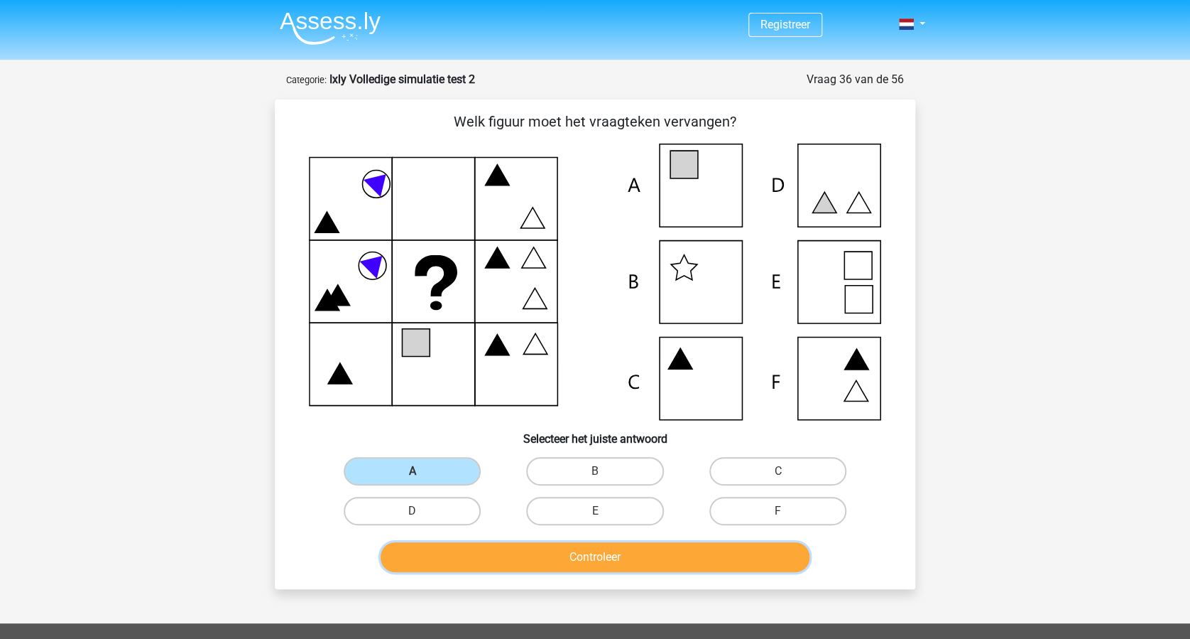
click at [573, 551] on button "Controleer" at bounding box center [596, 557] width 430 height 30
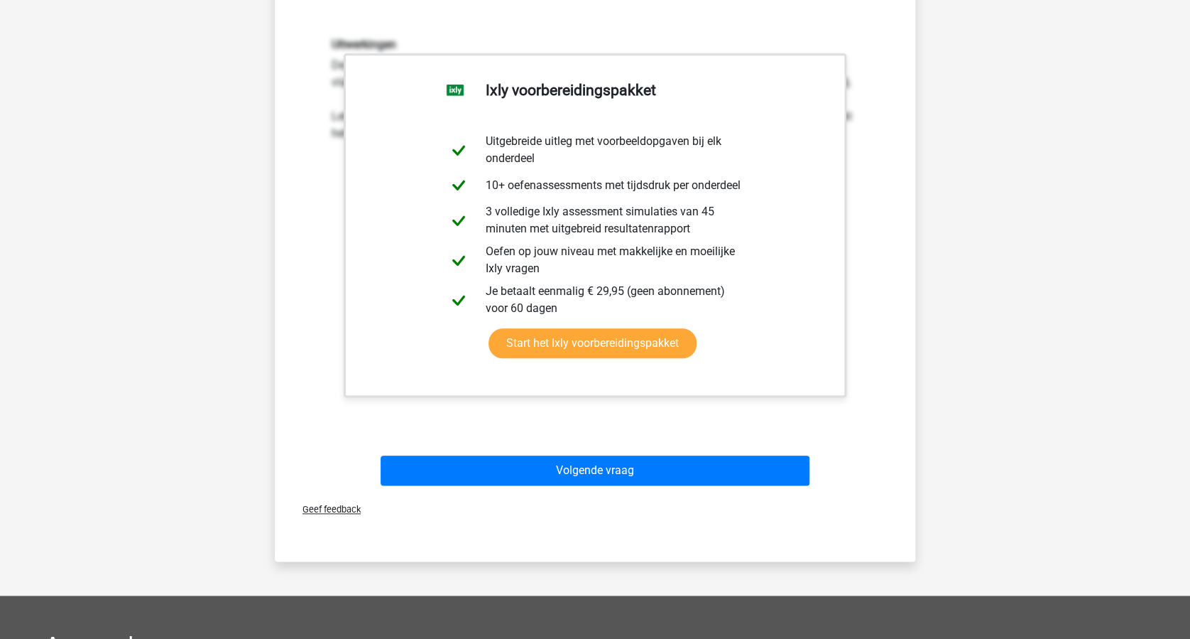
scroll to position [568, 0]
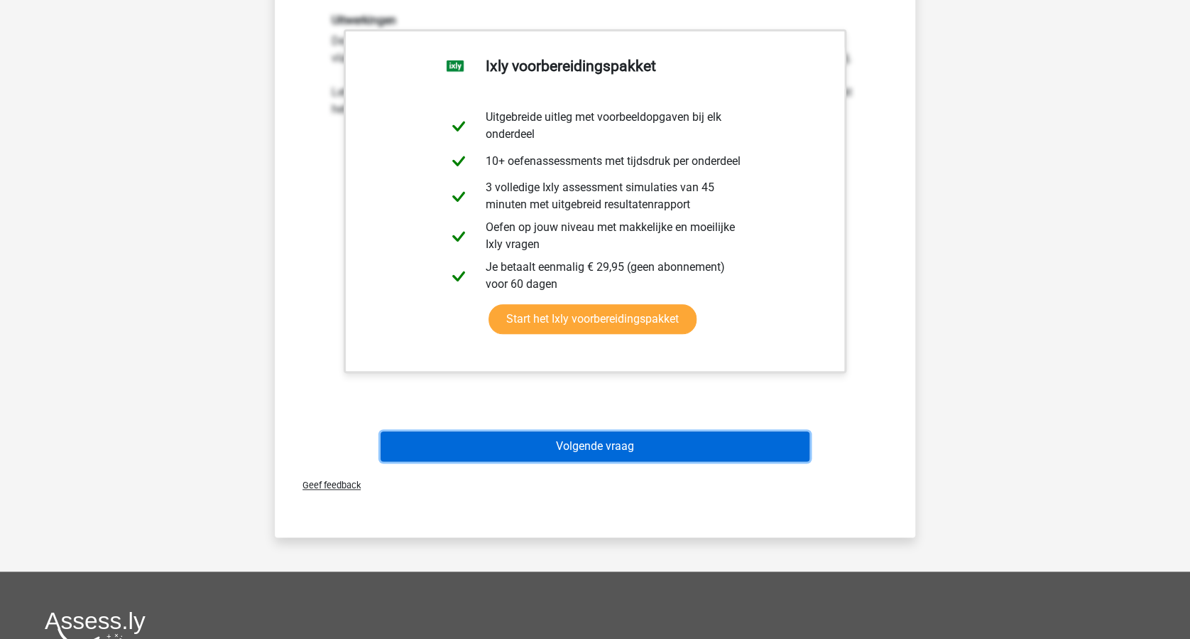
click at [603, 450] on button "Volgende vraag" at bounding box center [596, 446] width 430 height 30
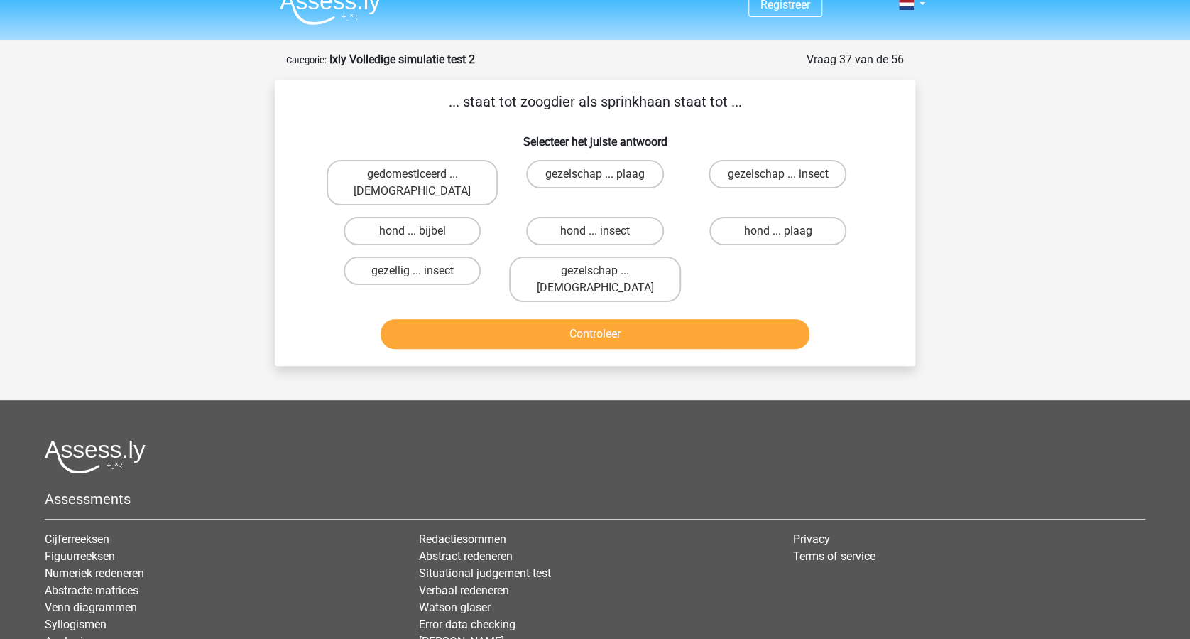
scroll to position [0, 0]
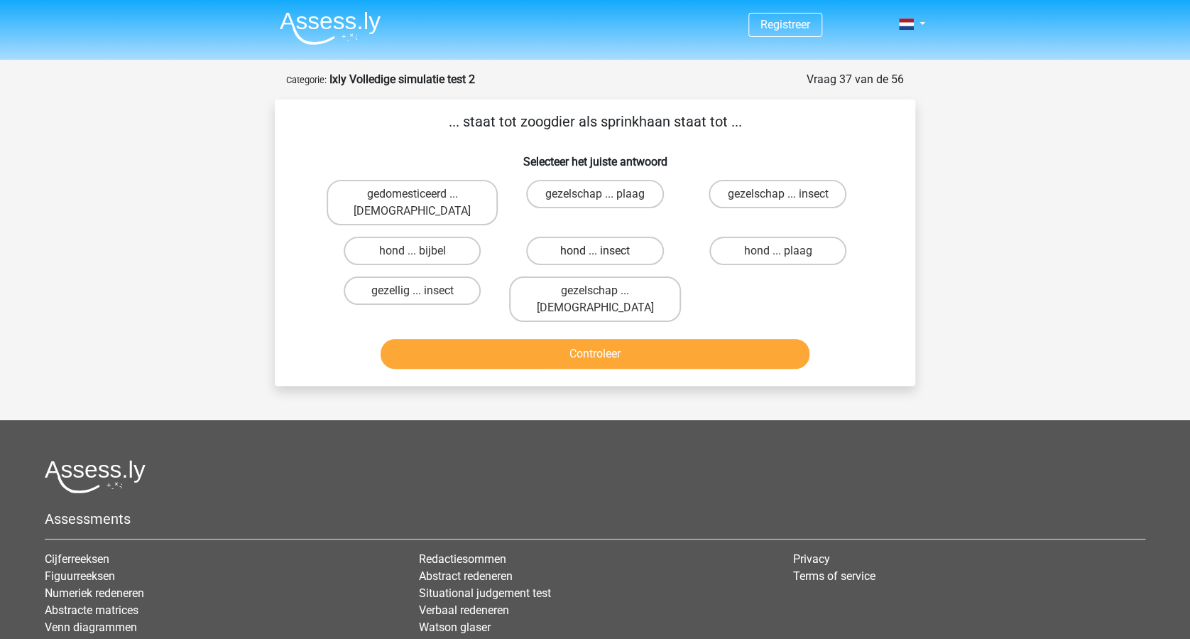
click at [610, 237] on label "hond ... insect" at bounding box center [594, 251] width 137 height 28
click at [604, 251] on input "hond ... insect" at bounding box center [599, 255] width 9 height 9
radio input "true"
click at [595, 339] on button "Controleer" at bounding box center [596, 354] width 430 height 30
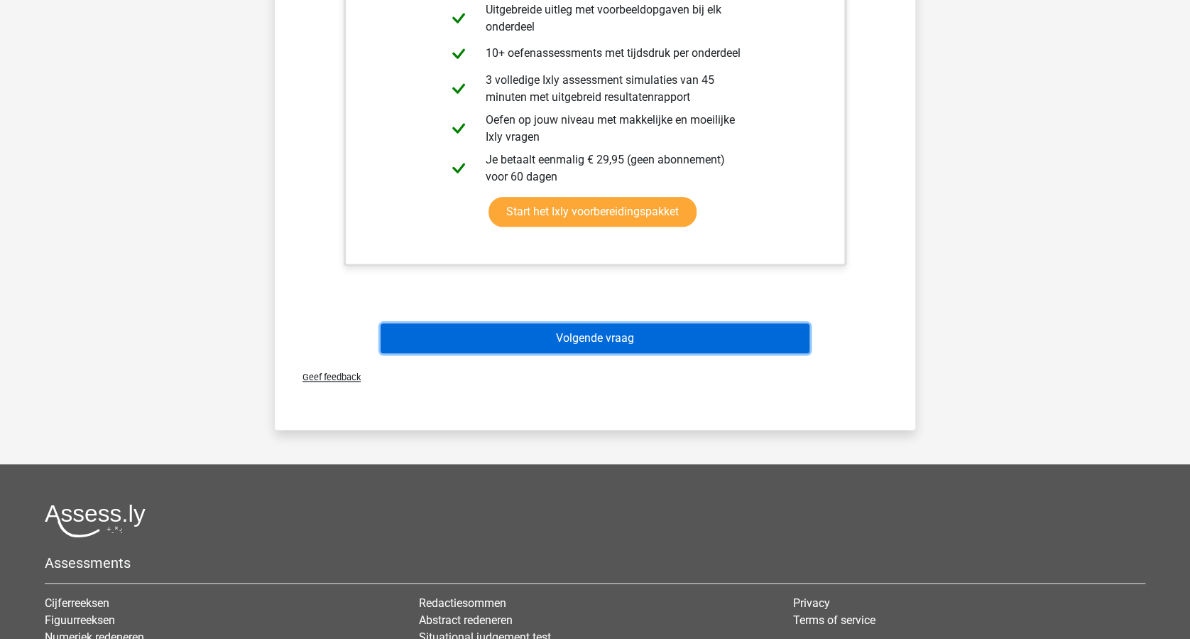
click at [631, 323] on button "Volgende vraag" at bounding box center [596, 338] width 430 height 30
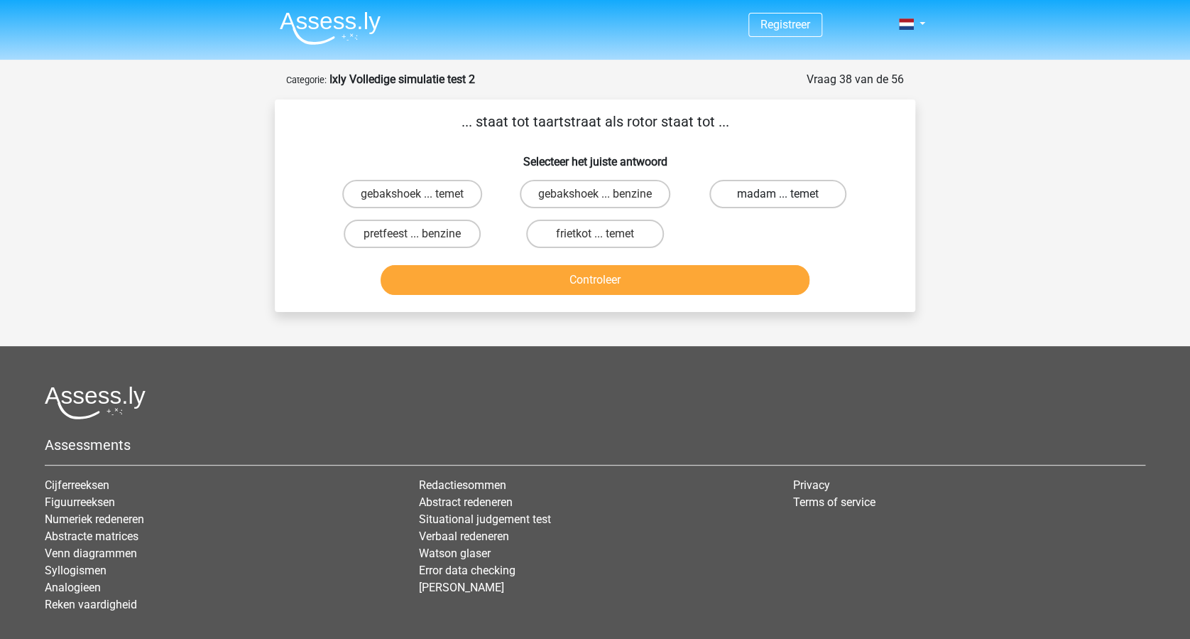
click at [775, 196] on label "madam ... temet" at bounding box center [778, 194] width 137 height 28
click at [778, 196] on input "madam ... temet" at bounding box center [782, 198] width 9 height 9
radio input "true"
click at [696, 280] on button "Controleer" at bounding box center [596, 280] width 430 height 30
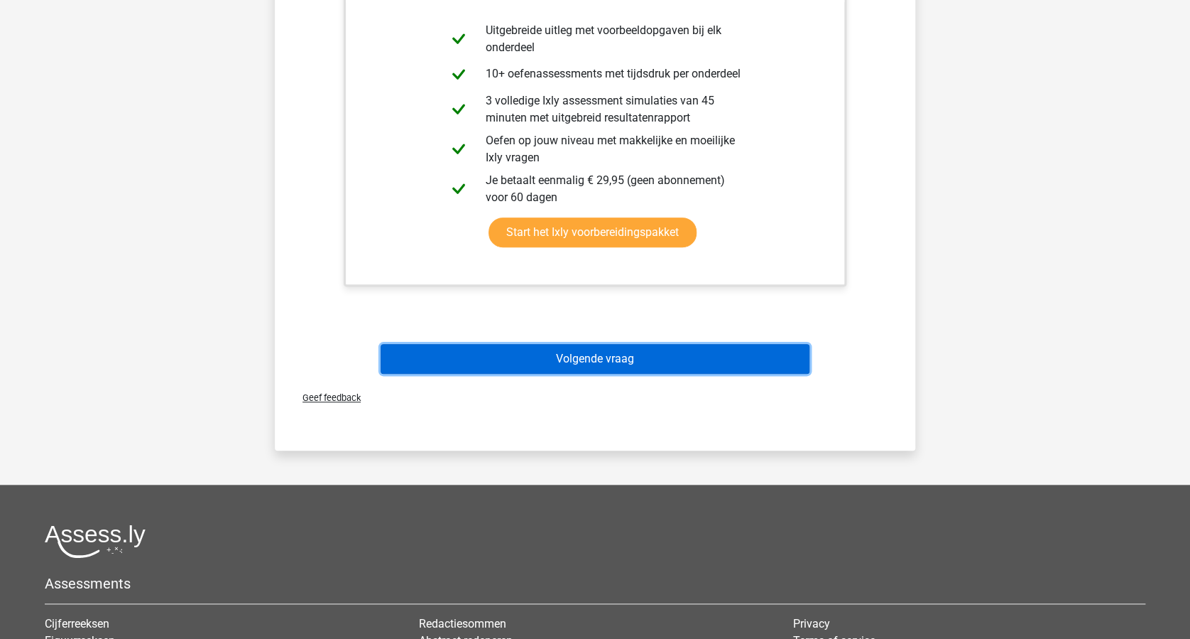
click at [671, 351] on button "Volgende vraag" at bounding box center [596, 359] width 430 height 30
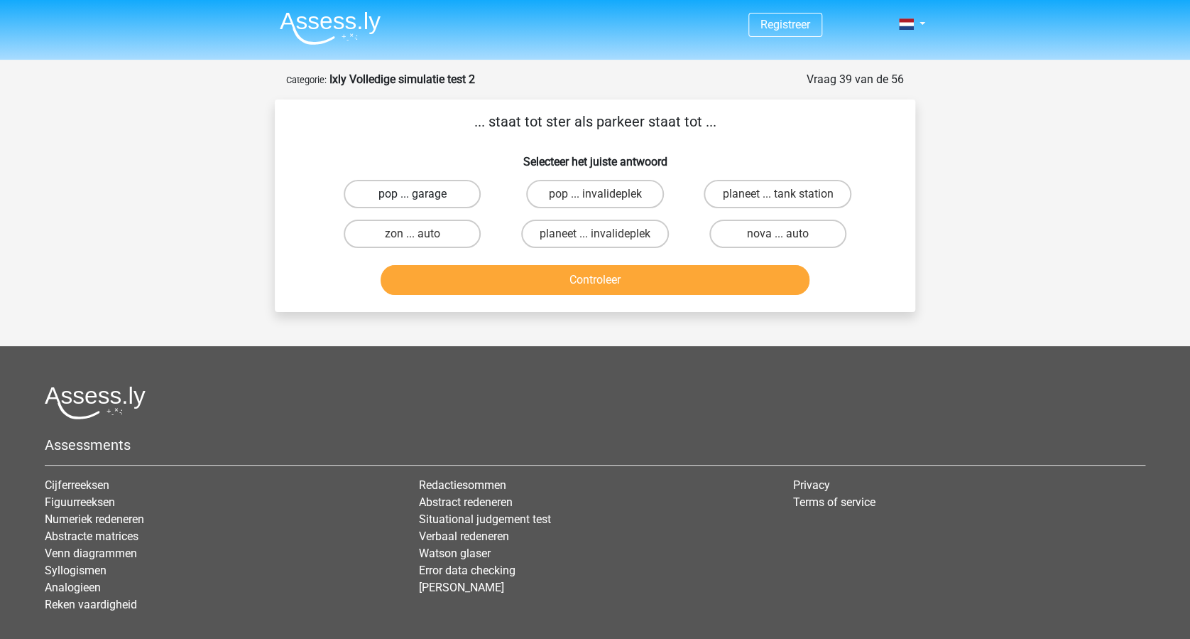
click at [419, 188] on label "pop ... garage" at bounding box center [412, 194] width 137 height 28
click at [419, 194] on input "pop ... garage" at bounding box center [417, 198] width 9 height 9
radio input "true"
click at [601, 271] on button "Controleer" at bounding box center [596, 280] width 430 height 30
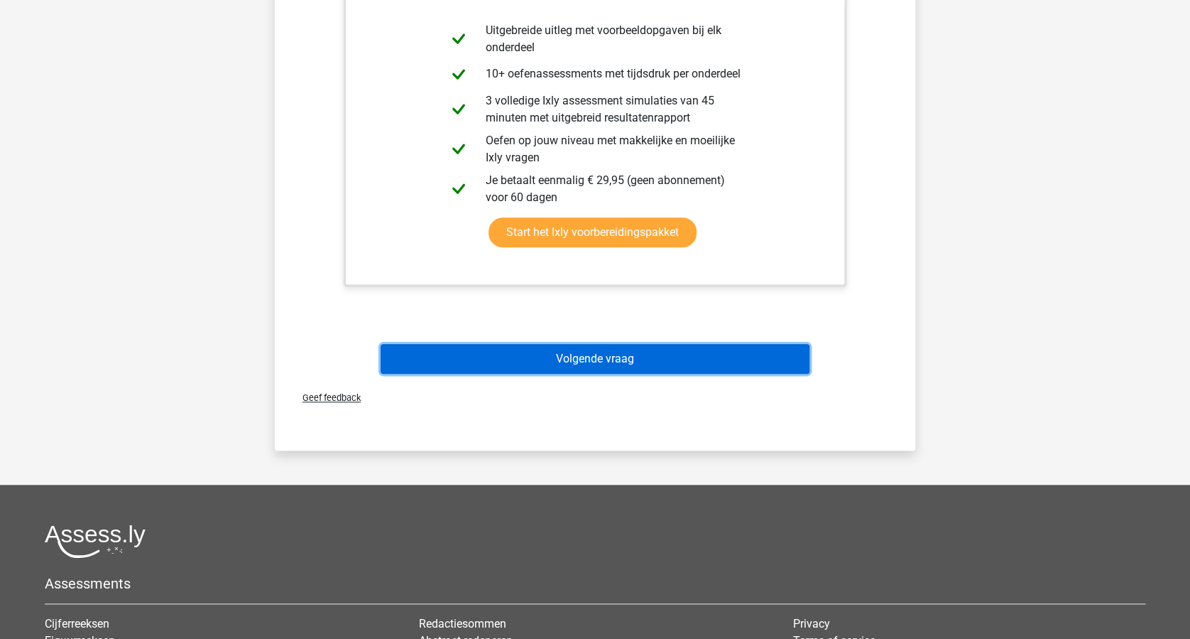
click at [645, 358] on button "Volgende vraag" at bounding box center [596, 359] width 430 height 30
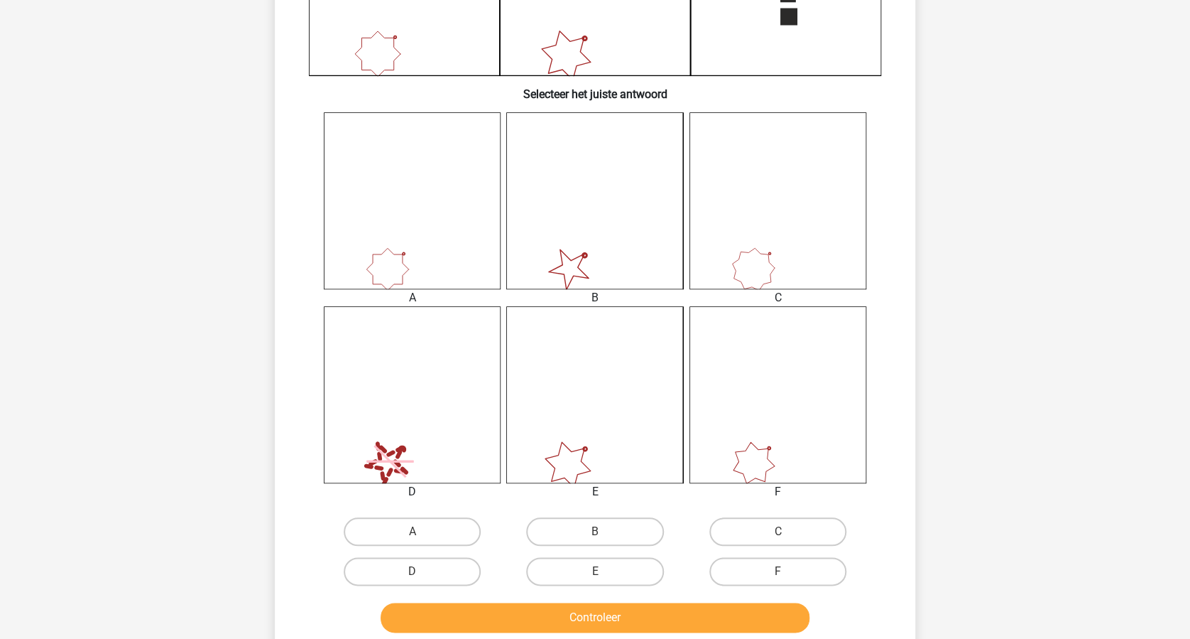
scroll to position [639, 0]
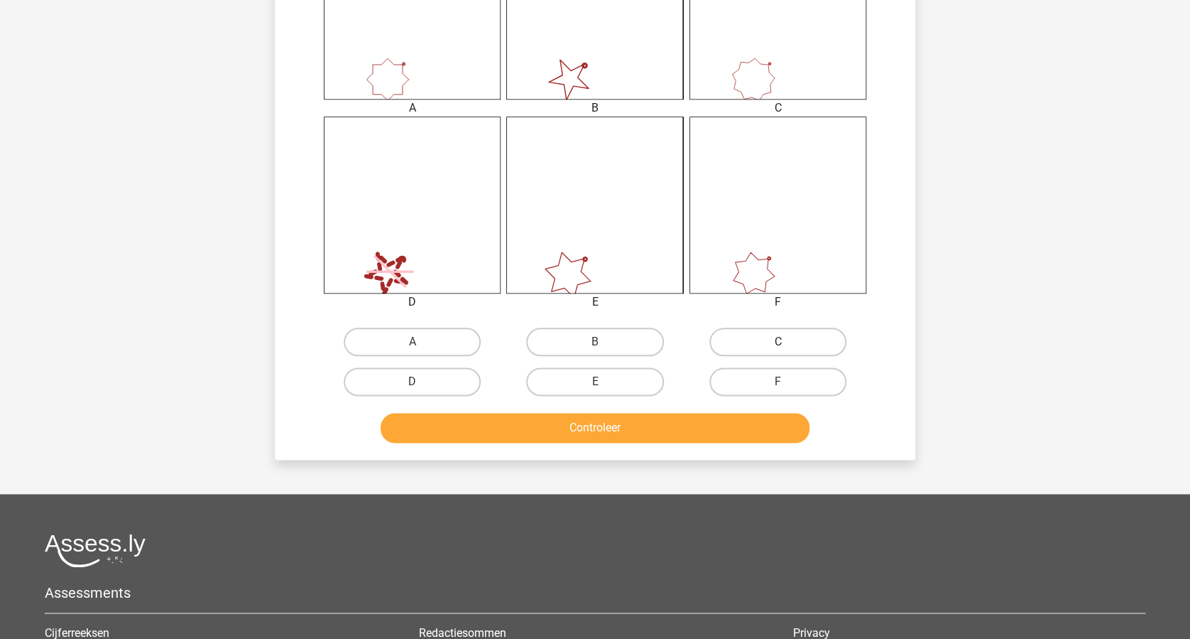
click at [789, 338] on label "C" at bounding box center [778, 341] width 137 height 28
click at [787, 342] on input "C" at bounding box center [782, 346] width 9 height 9
radio input "true"
click at [651, 418] on button "Controleer" at bounding box center [596, 428] width 430 height 30
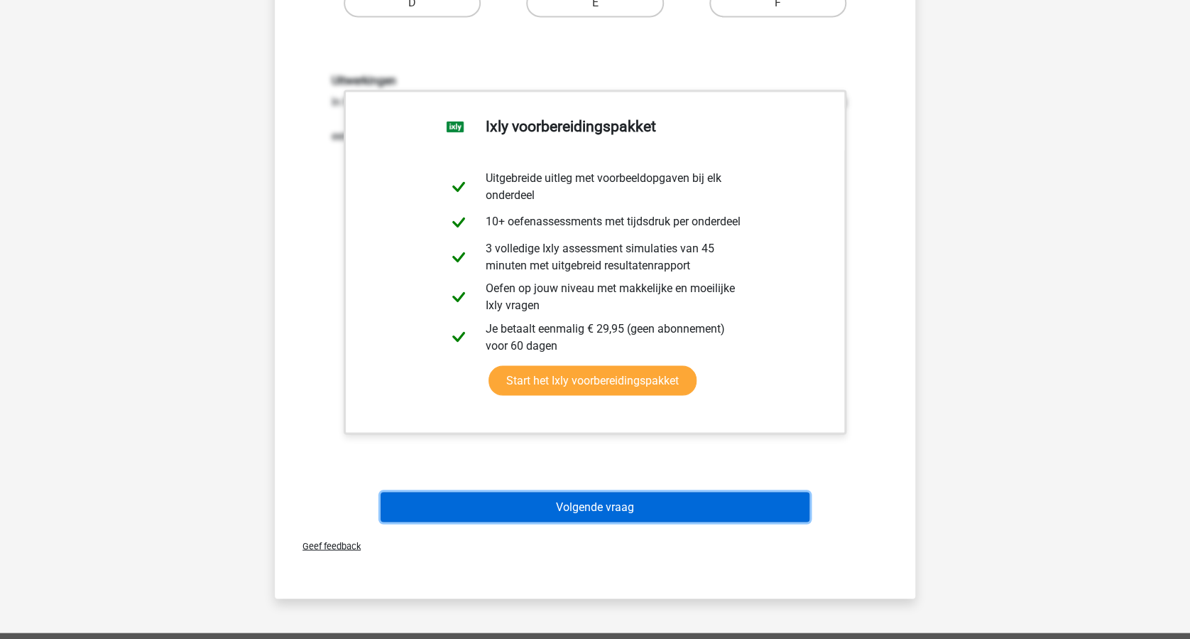
click at [635, 505] on button "Volgende vraag" at bounding box center [596, 507] width 430 height 30
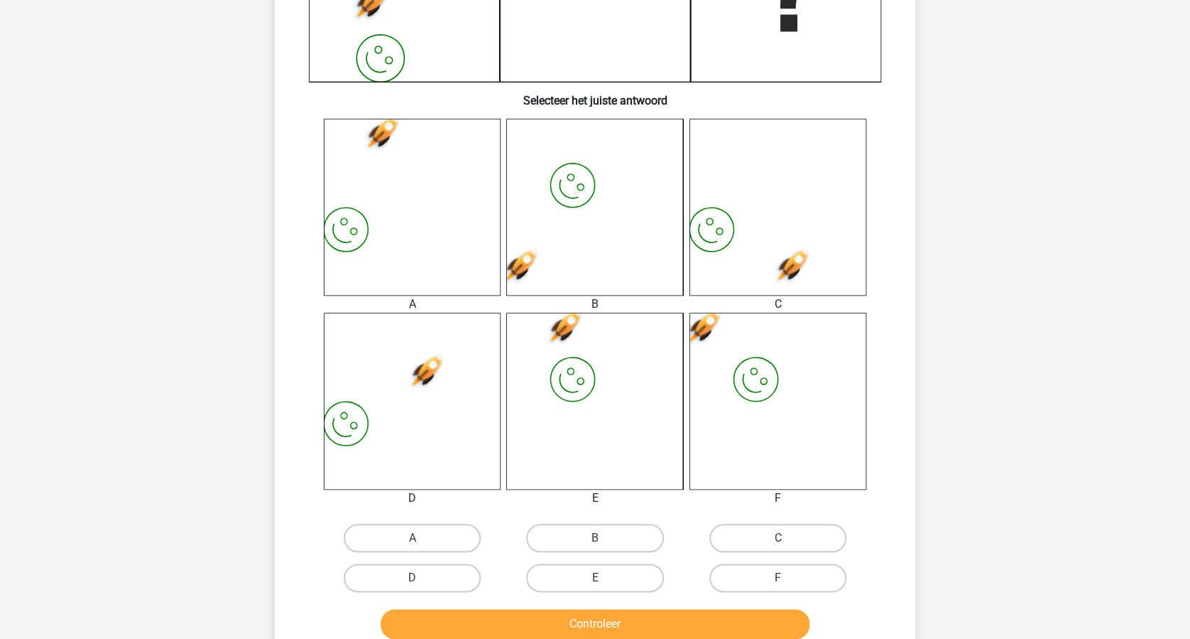
scroll to position [473, 0]
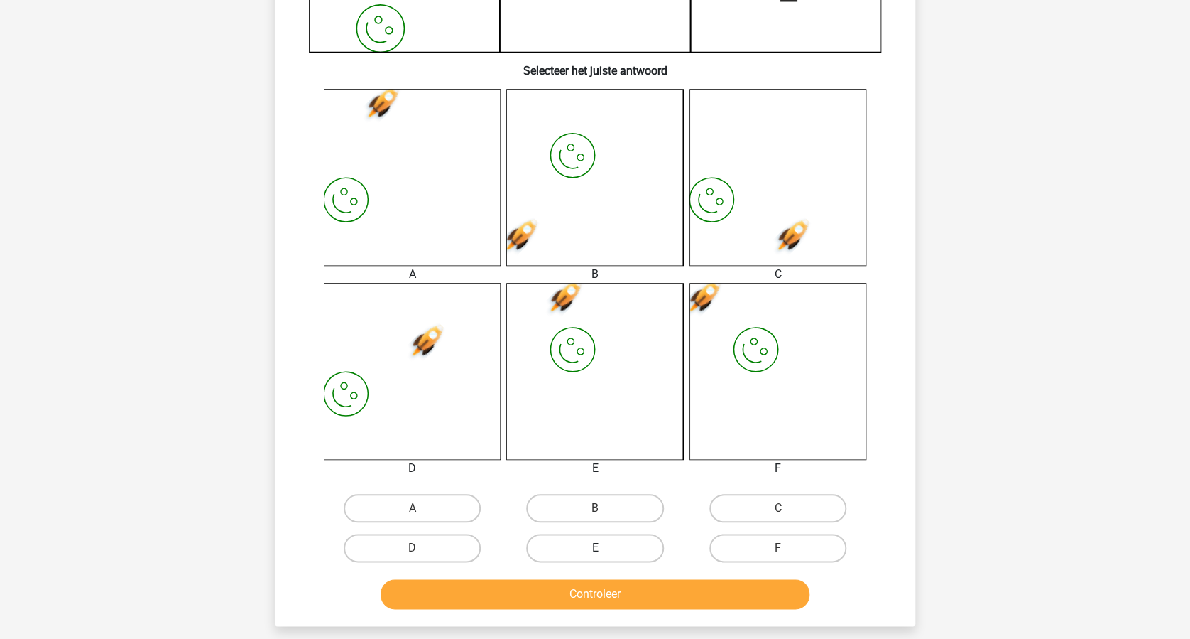
click at [590, 543] on label "E" at bounding box center [594, 547] width 137 height 28
click at [595, 548] on input "E" at bounding box center [599, 552] width 9 height 9
radio input "true"
click at [600, 585] on button "Controleer" at bounding box center [596, 594] width 430 height 30
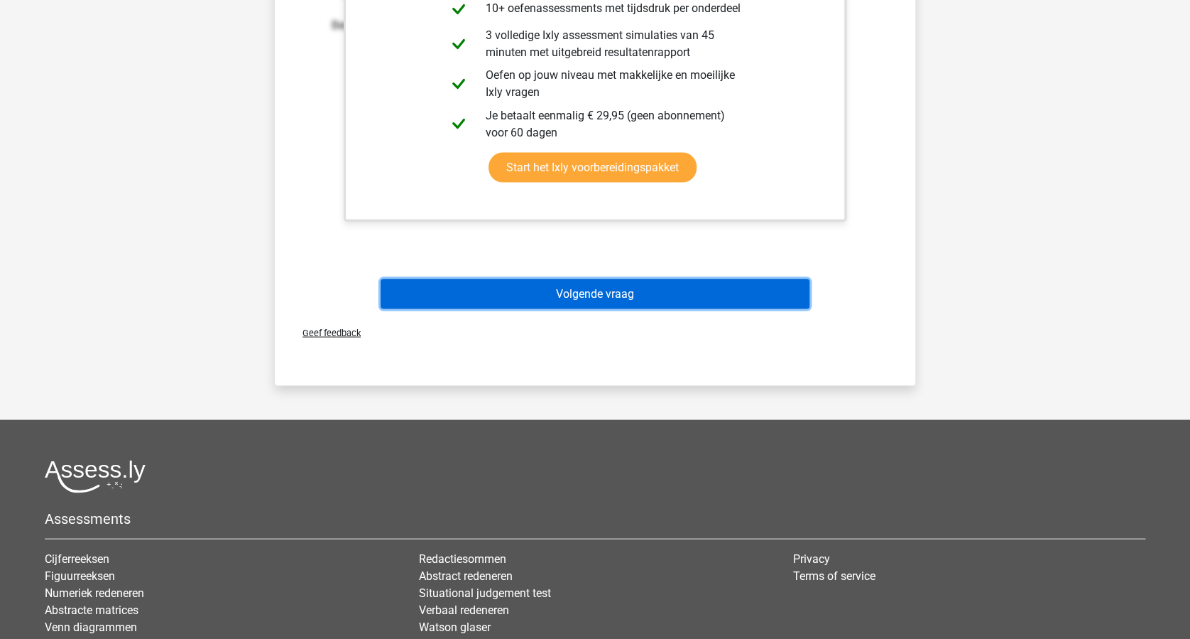
click at [648, 288] on button "Volgende vraag" at bounding box center [596, 293] width 430 height 30
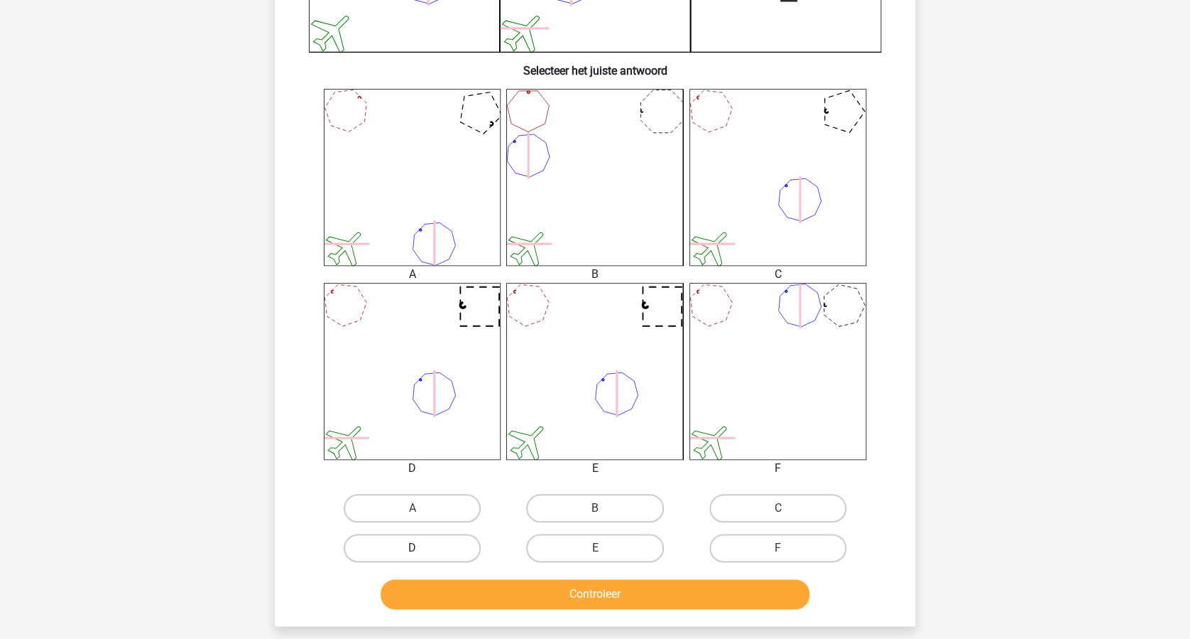
click at [443, 543] on label "D" at bounding box center [412, 547] width 137 height 28
click at [422, 548] on input "D" at bounding box center [417, 552] width 9 height 9
radio input "true"
click at [575, 587] on button "Controleer" at bounding box center [596, 594] width 430 height 30
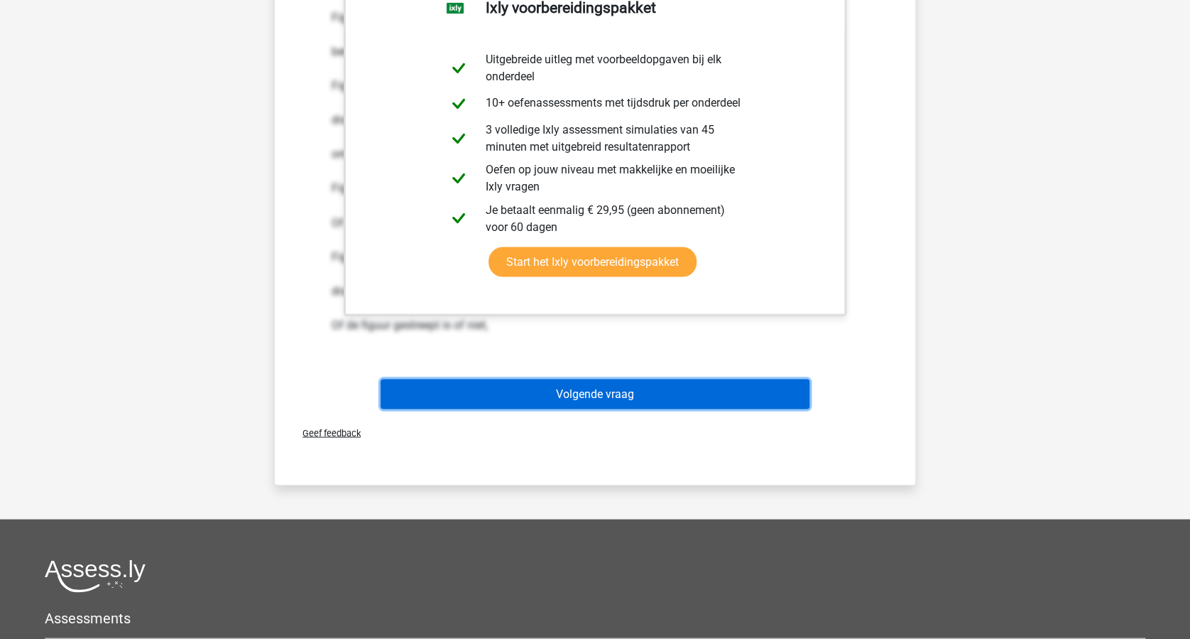
click at [656, 391] on button "Volgende vraag" at bounding box center [596, 394] width 430 height 30
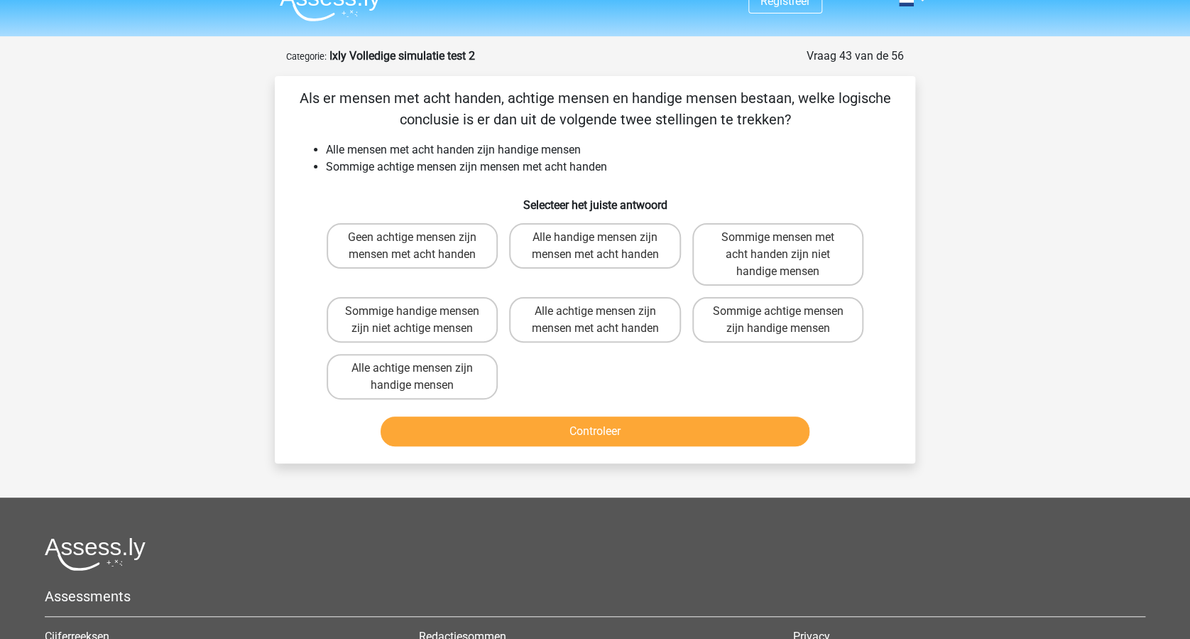
scroll to position [0, 0]
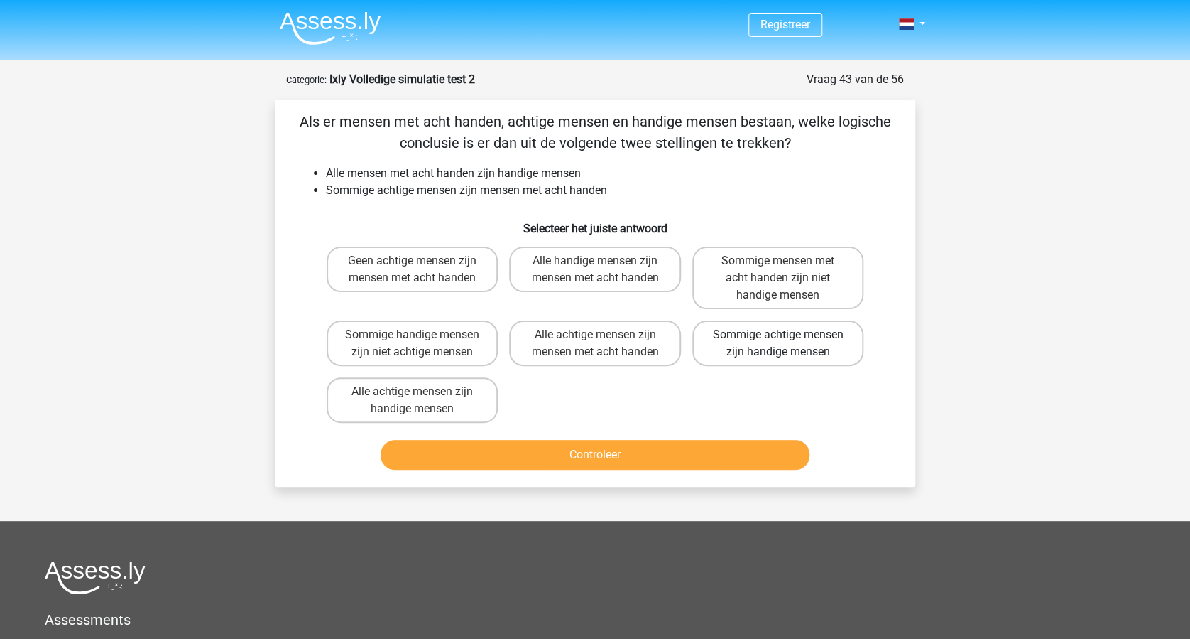
click at [778, 344] on label "Sommige achtige mensen zijn handige mensen" at bounding box center [778, 342] width 171 height 45
click at [778, 344] on input "Sommige achtige mensen zijn handige mensen" at bounding box center [782, 339] width 9 height 9
radio input "true"
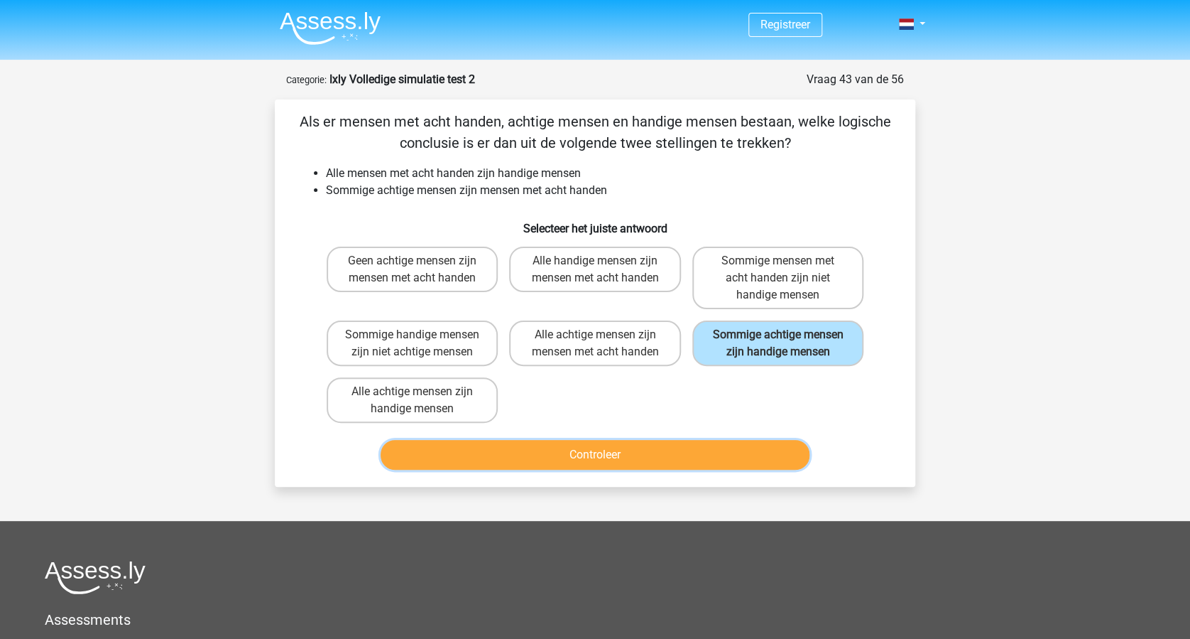
click at [660, 444] on button "Controleer" at bounding box center [596, 455] width 430 height 30
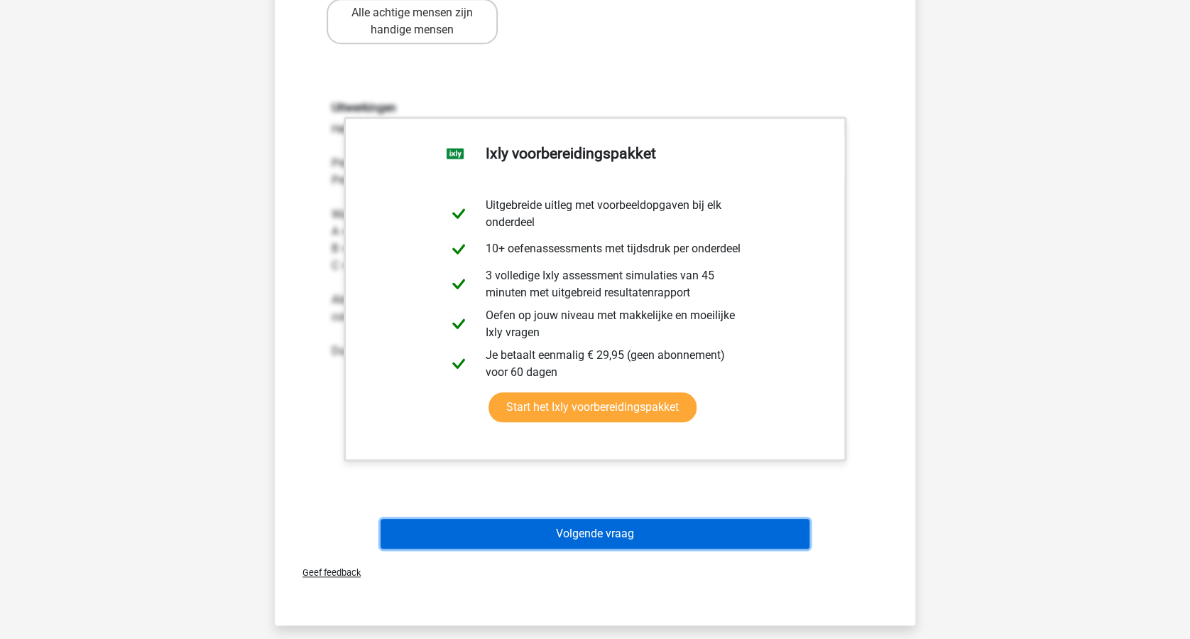
click at [699, 523] on button "Volgende vraag" at bounding box center [596, 534] width 430 height 30
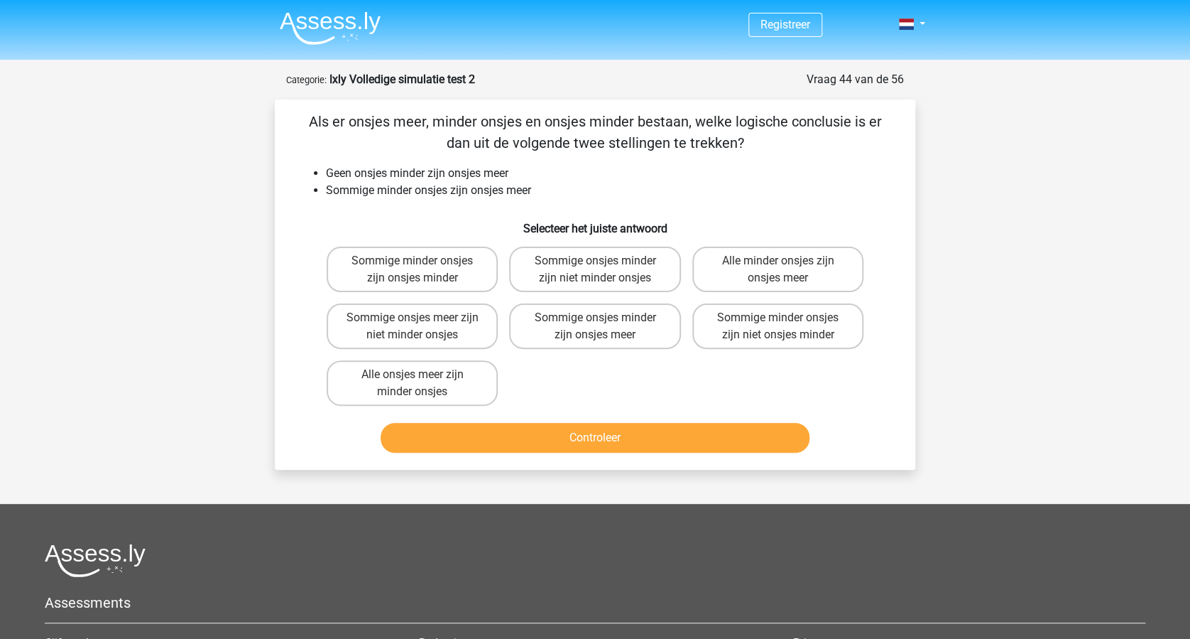
click at [595, 267] on input "Sommige onsjes minder zijn niet minder onsjes" at bounding box center [599, 265] width 9 height 9
radio input "true"
click at [602, 434] on button "Controleer" at bounding box center [596, 438] width 430 height 30
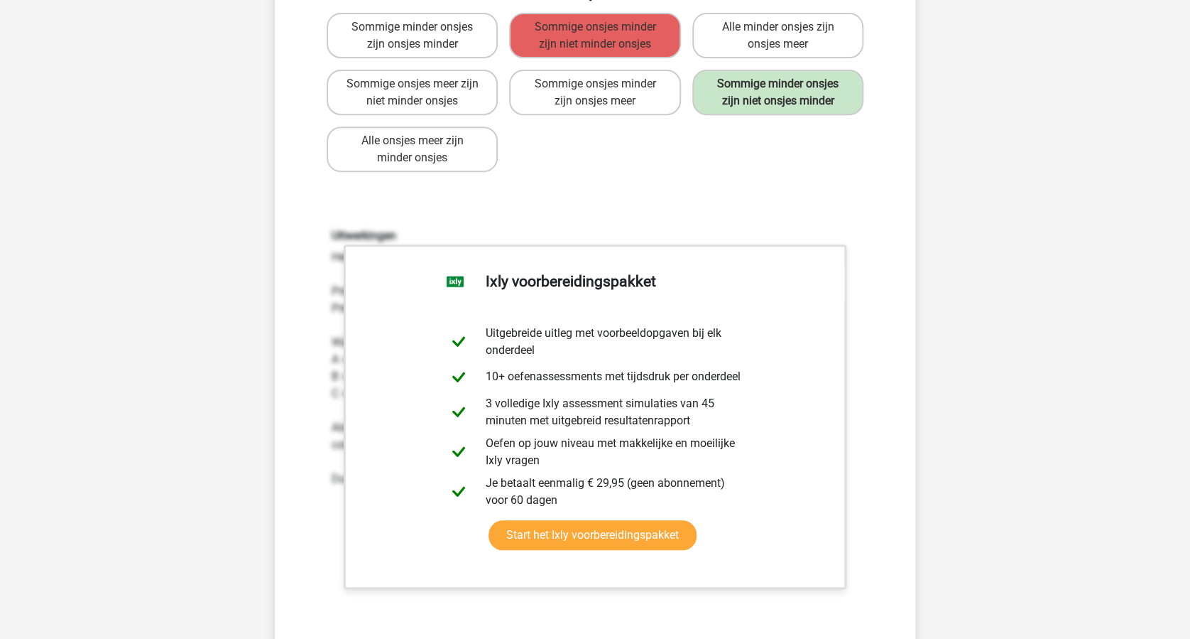
scroll to position [379, 0]
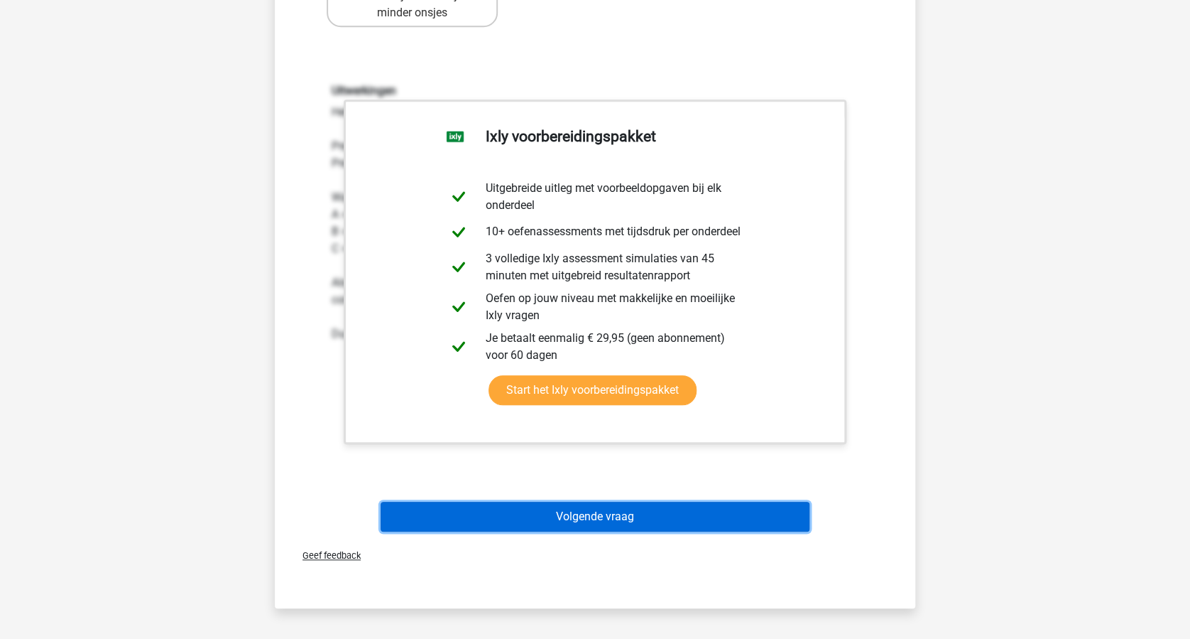
click at [667, 510] on button "Volgende vraag" at bounding box center [596, 516] width 430 height 30
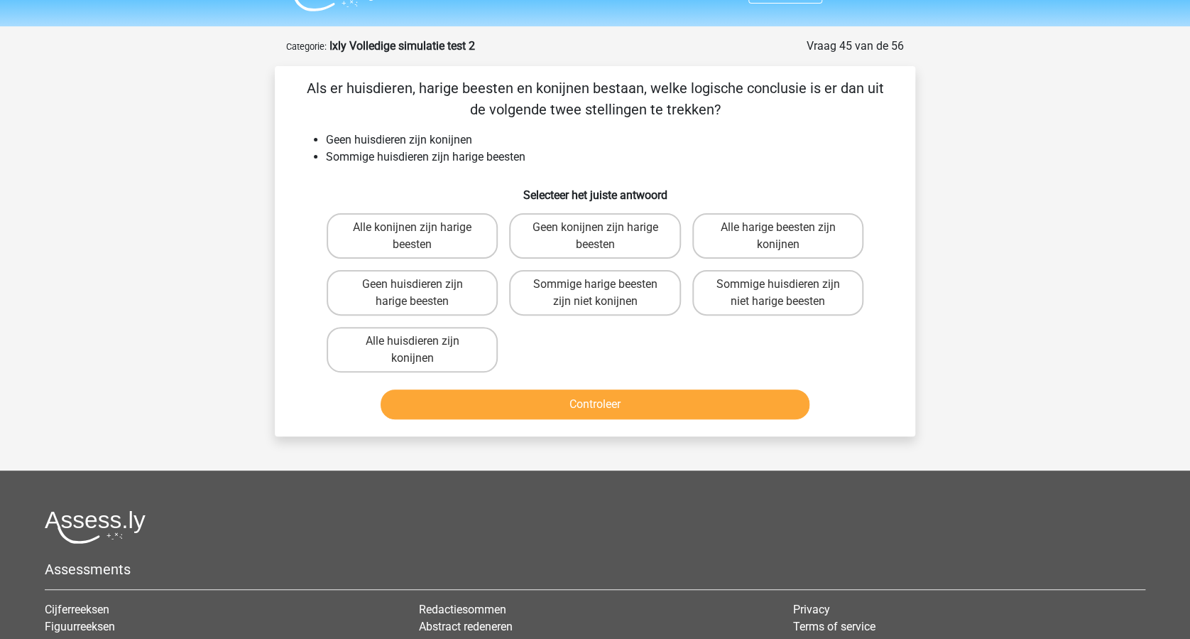
scroll to position [0, 0]
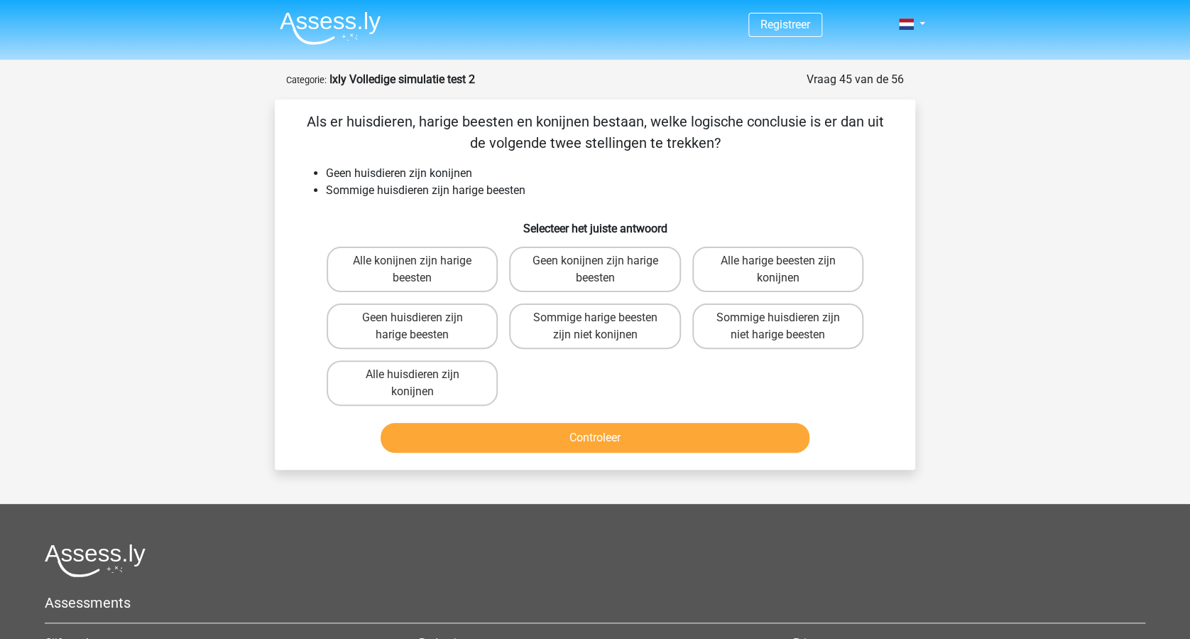
click at [597, 318] on input "Sommige harige beesten zijn niet konijnen" at bounding box center [599, 322] width 9 height 9
radio input "true"
click at [595, 429] on button "Controleer" at bounding box center [596, 438] width 430 height 30
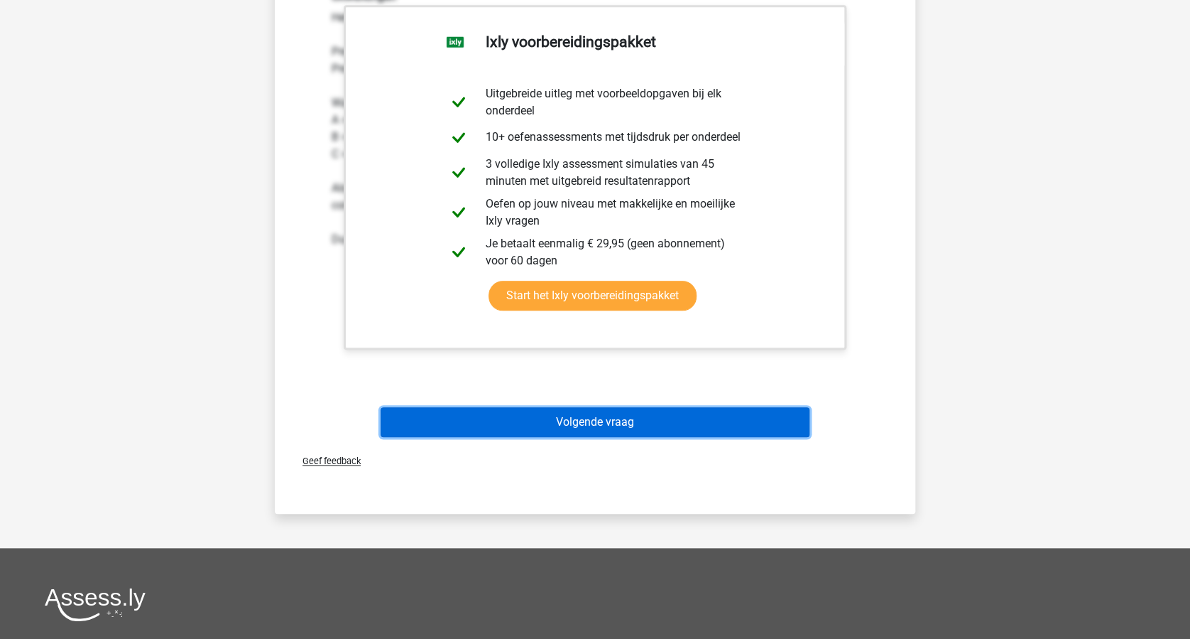
click at [636, 430] on button "Volgende vraag" at bounding box center [596, 422] width 430 height 30
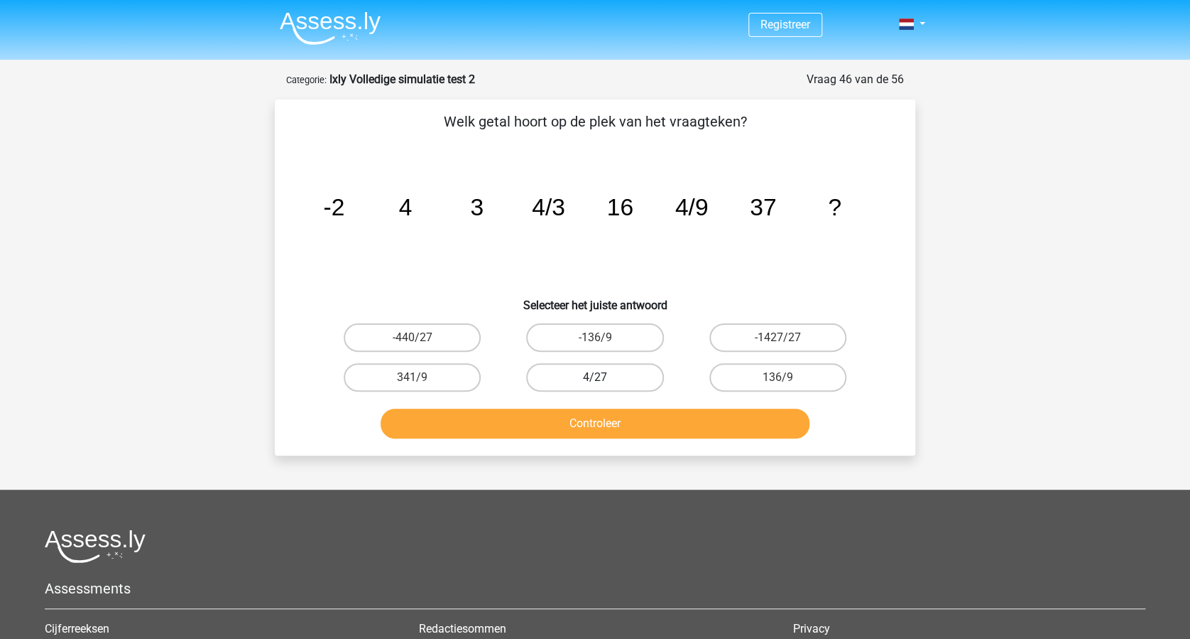
click at [607, 374] on label "4/27" at bounding box center [594, 377] width 137 height 28
click at [604, 377] on input "4/27" at bounding box center [599, 381] width 9 height 9
radio input "true"
click at [590, 423] on button "Controleer" at bounding box center [596, 423] width 430 height 30
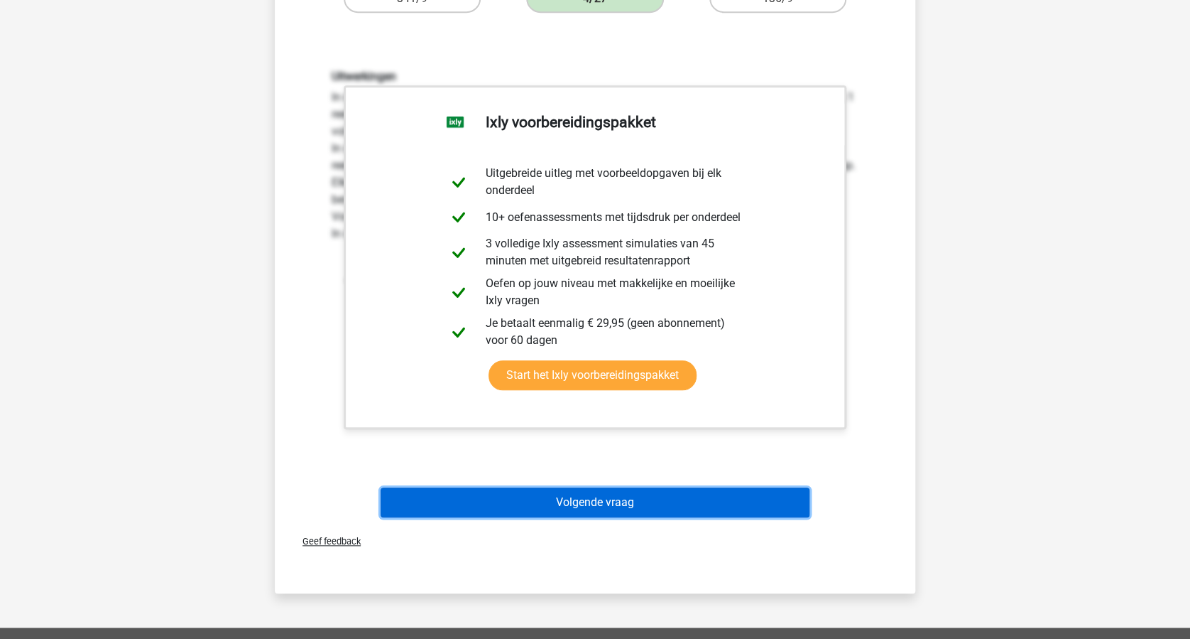
click at [614, 503] on button "Volgende vraag" at bounding box center [596, 502] width 430 height 30
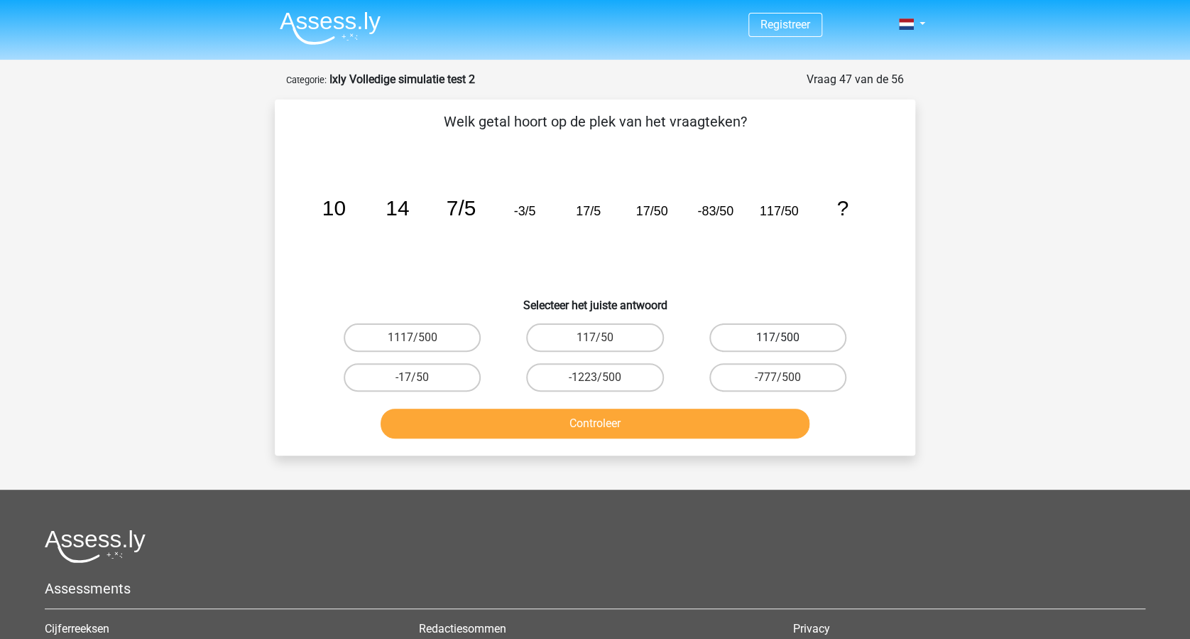
click at [772, 335] on label "117/500" at bounding box center [778, 337] width 137 height 28
click at [778, 337] on input "117/500" at bounding box center [782, 341] width 9 height 9
radio input "true"
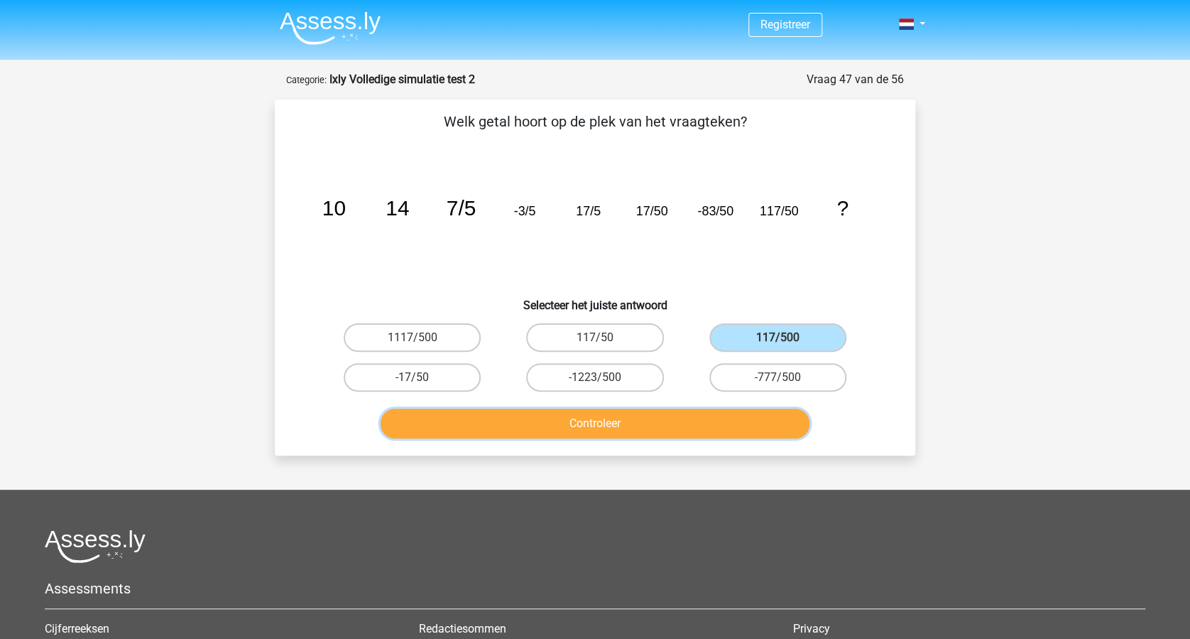
click at [648, 415] on button "Controleer" at bounding box center [596, 423] width 430 height 30
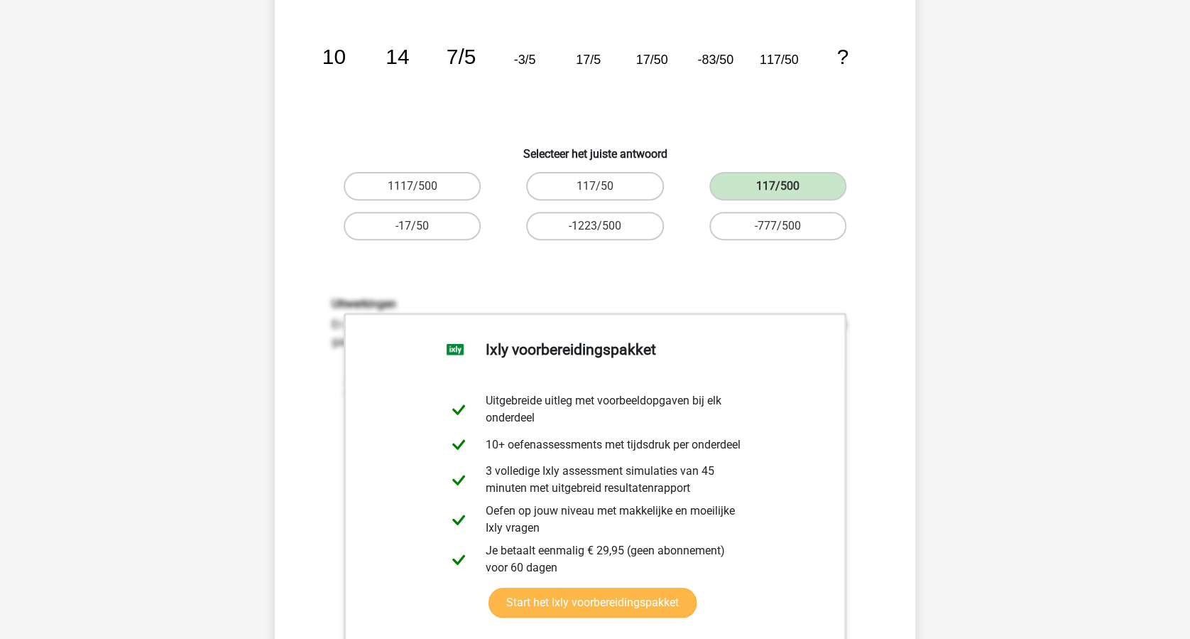
scroll to position [284, 0]
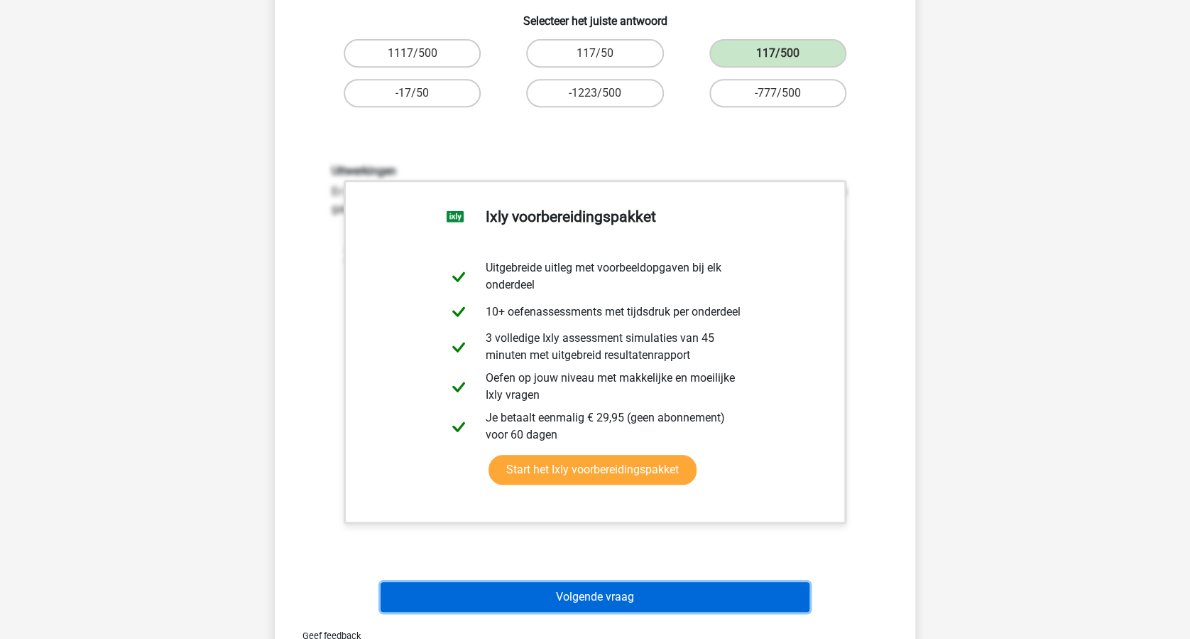
click at [602, 589] on button "Volgende vraag" at bounding box center [596, 597] width 430 height 30
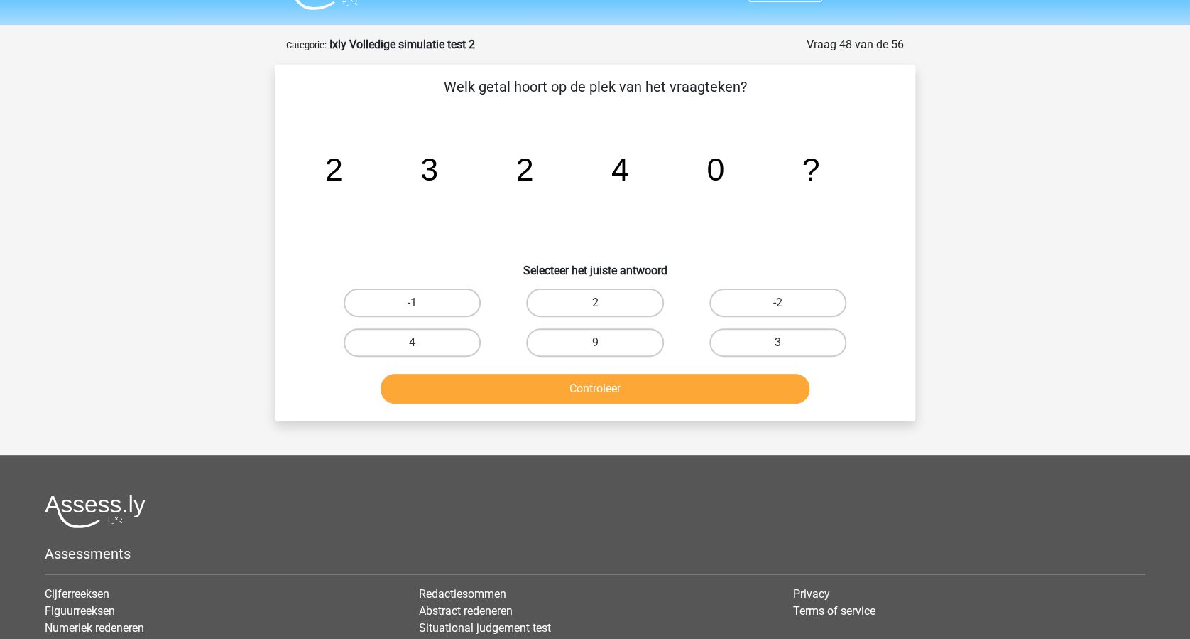
scroll to position [0, 0]
